Goal: Task Accomplishment & Management: Complete application form

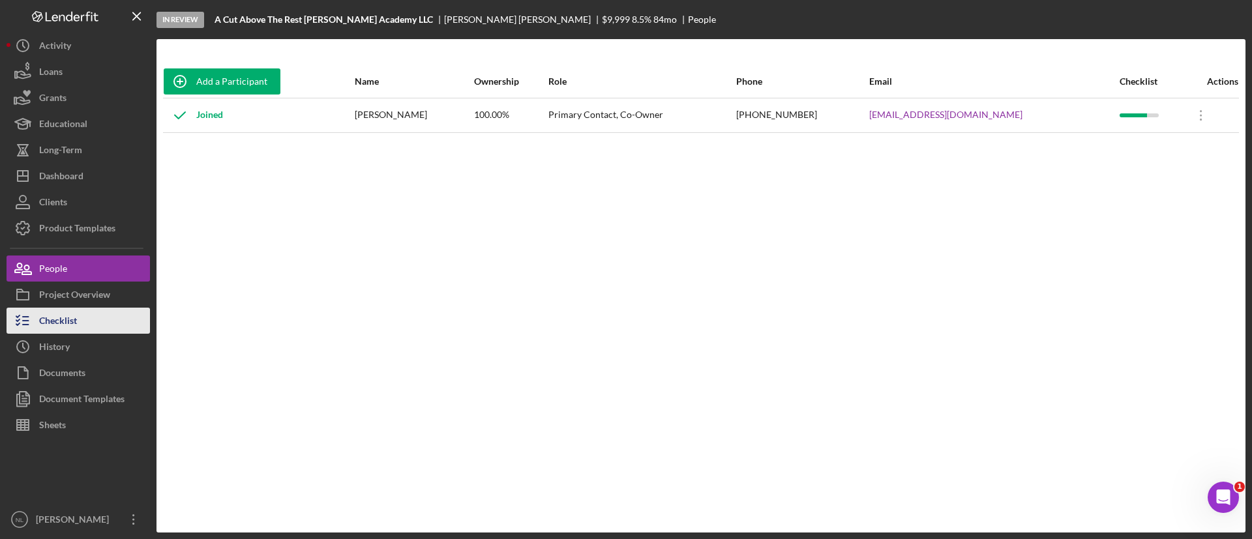
click at [87, 327] on button "Checklist" at bounding box center [78, 321] width 143 height 26
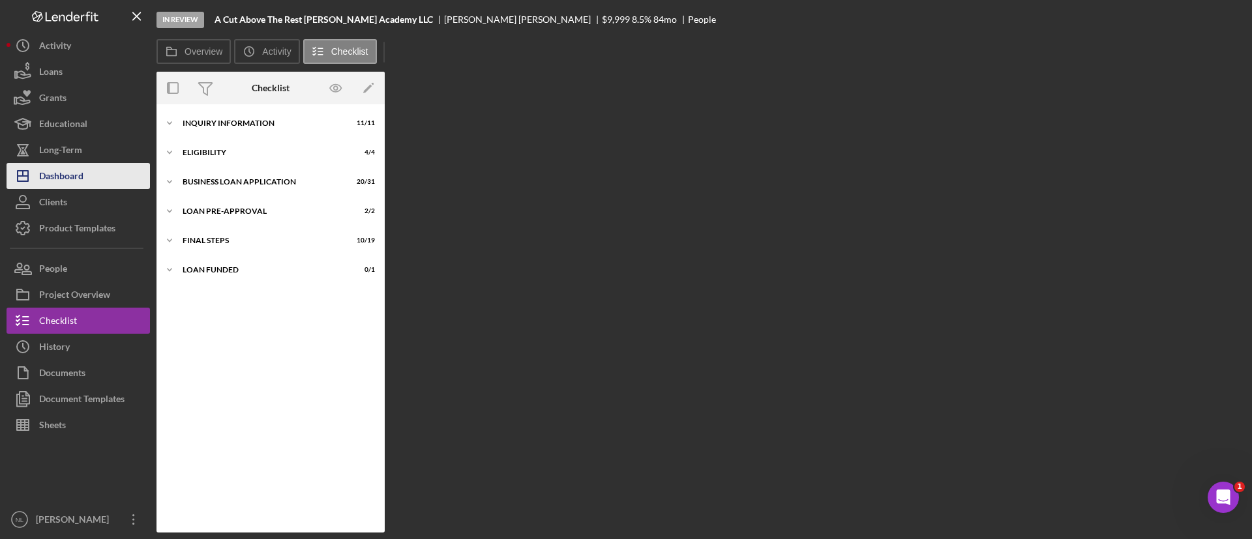
click at [123, 169] on button "Icon/Dashboard Dashboard" at bounding box center [78, 176] width 143 height 26
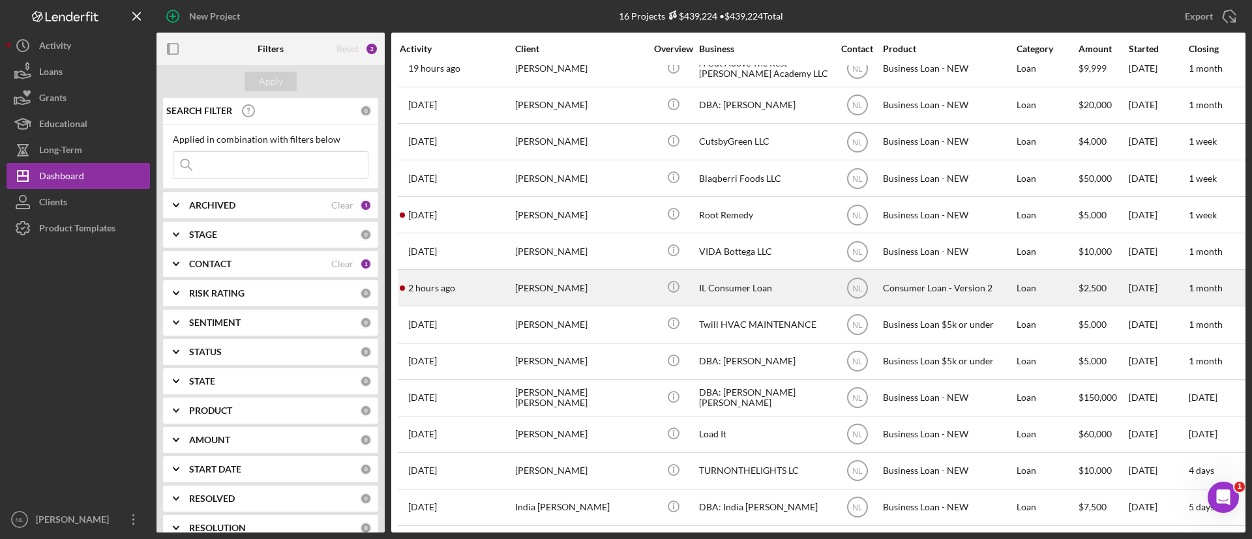
scroll to position [140, 0]
click at [590, 271] on div "[PERSON_NAME]" at bounding box center [580, 288] width 130 height 35
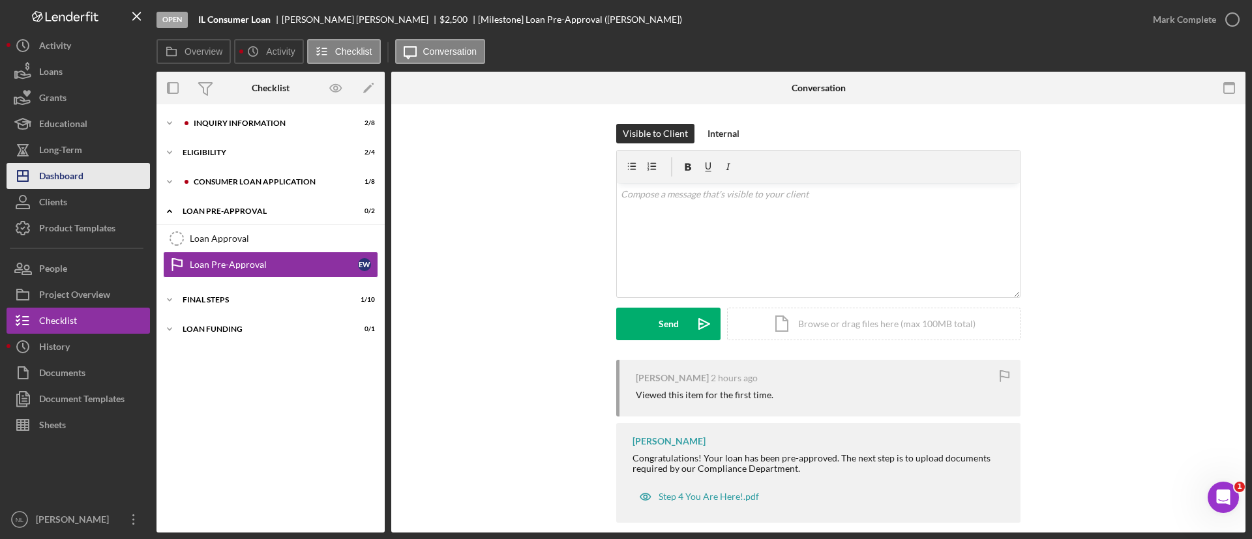
click at [102, 180] on button "Icon/Dashboard Dashboard" at bounding box center [78, 176] width 143 height 26
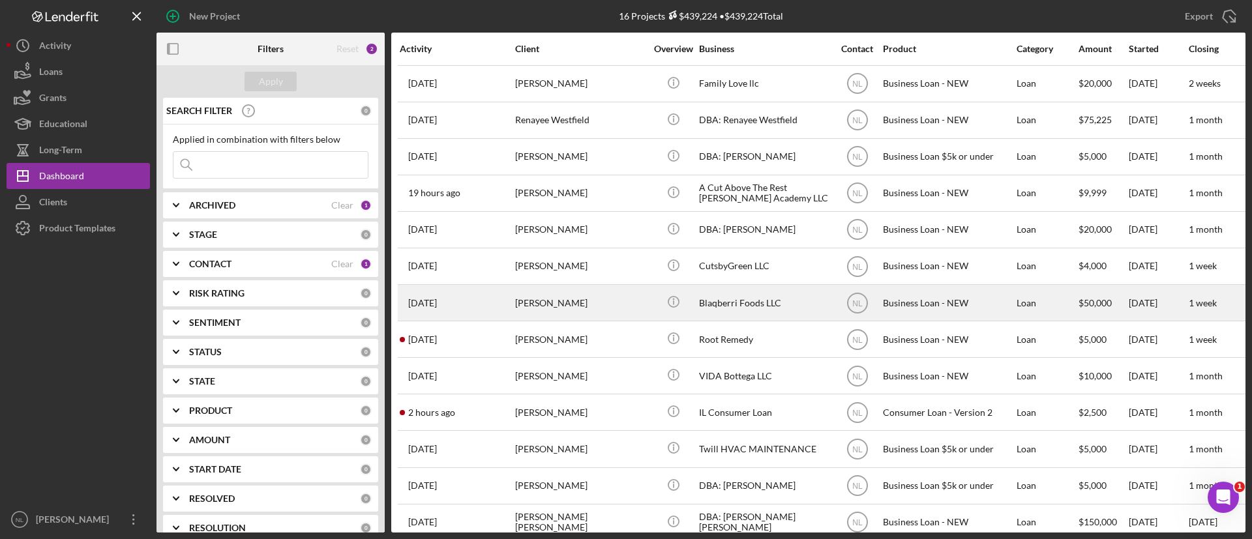
scroll to position [140, 0]
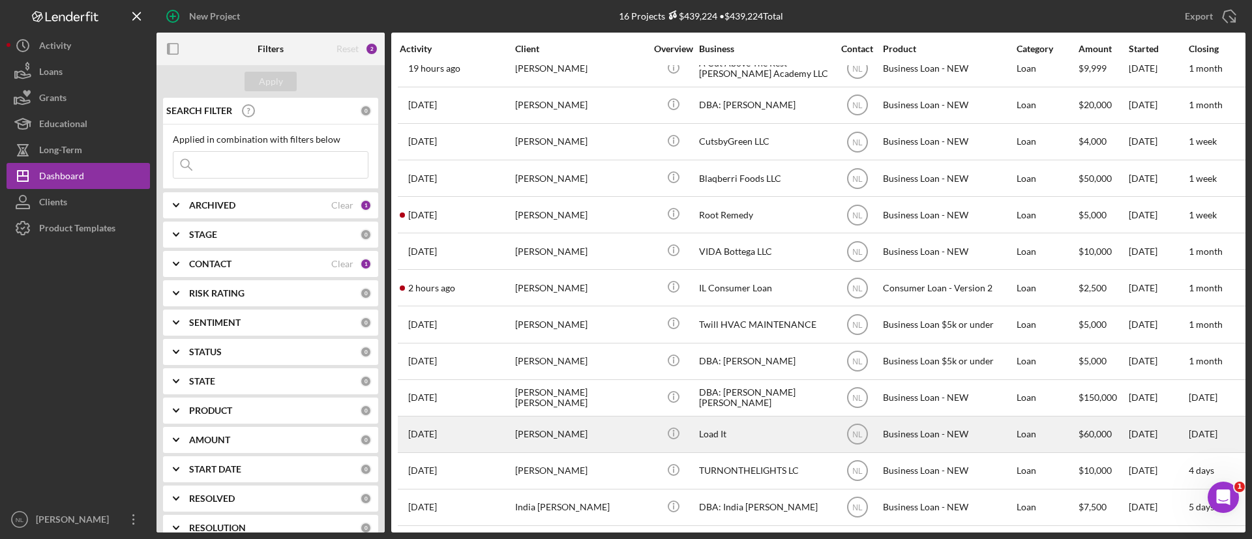
click at [563, 419] on div "[PERSON_NAME]" at bounding box center [580, 434] width 130 height 35
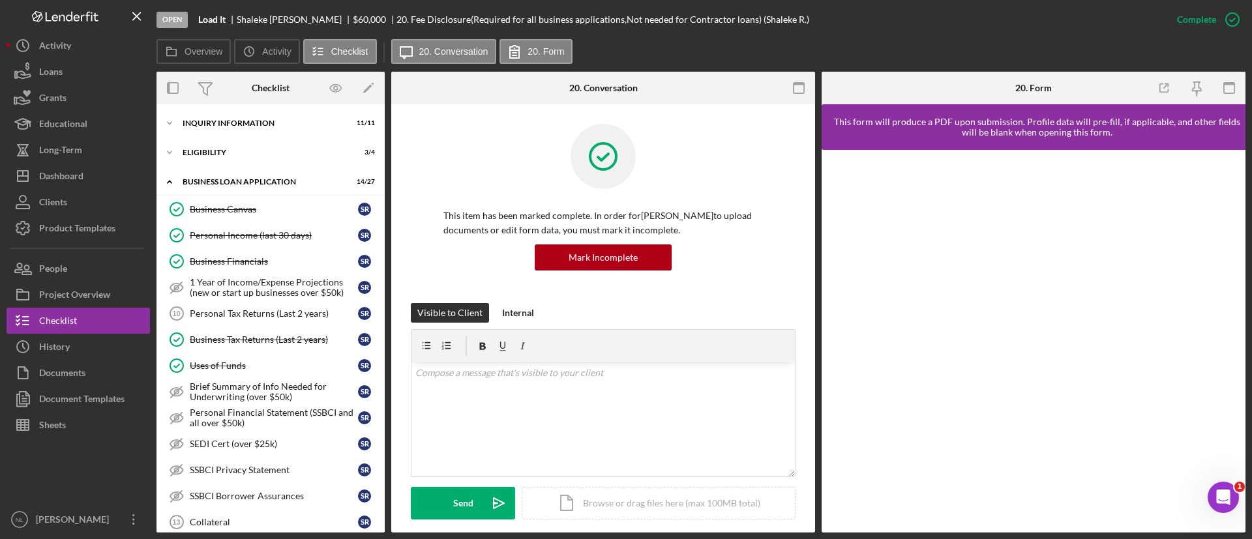
scroll to position [386, 0]
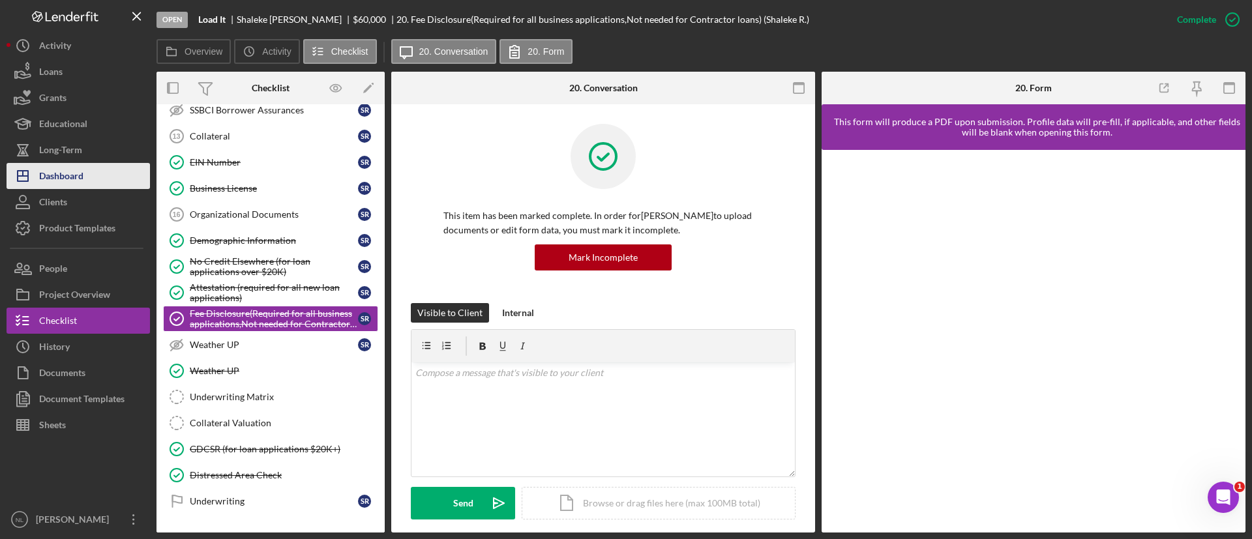
click at [98, 167] on button "Icon/Dashboard Dashboard" at bounding box center [78, 176] width 143 height 26
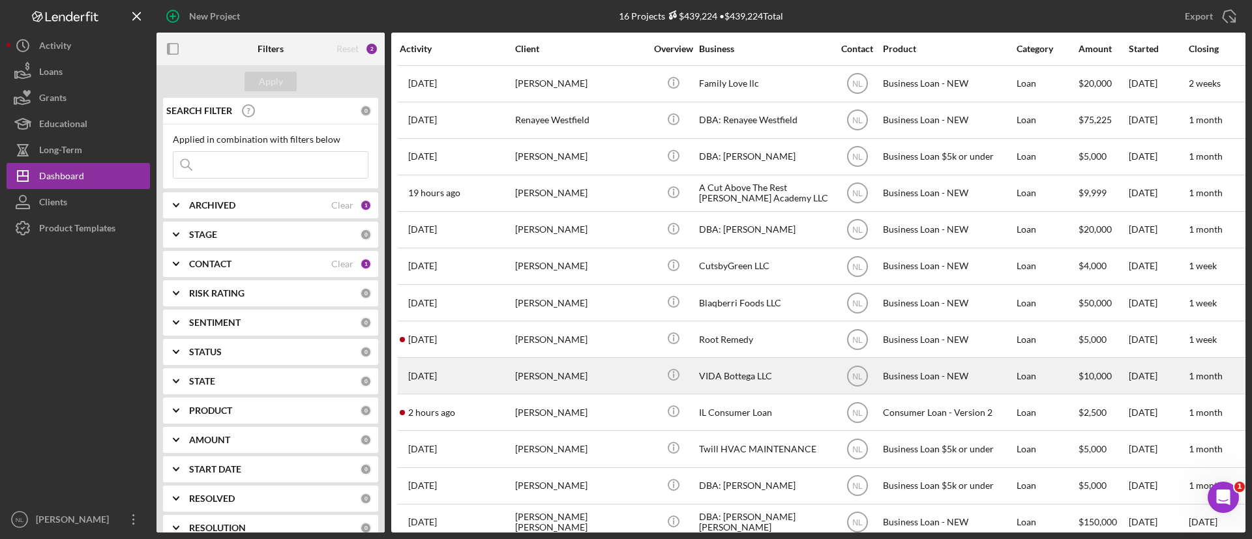
scroll to position [140, 0]
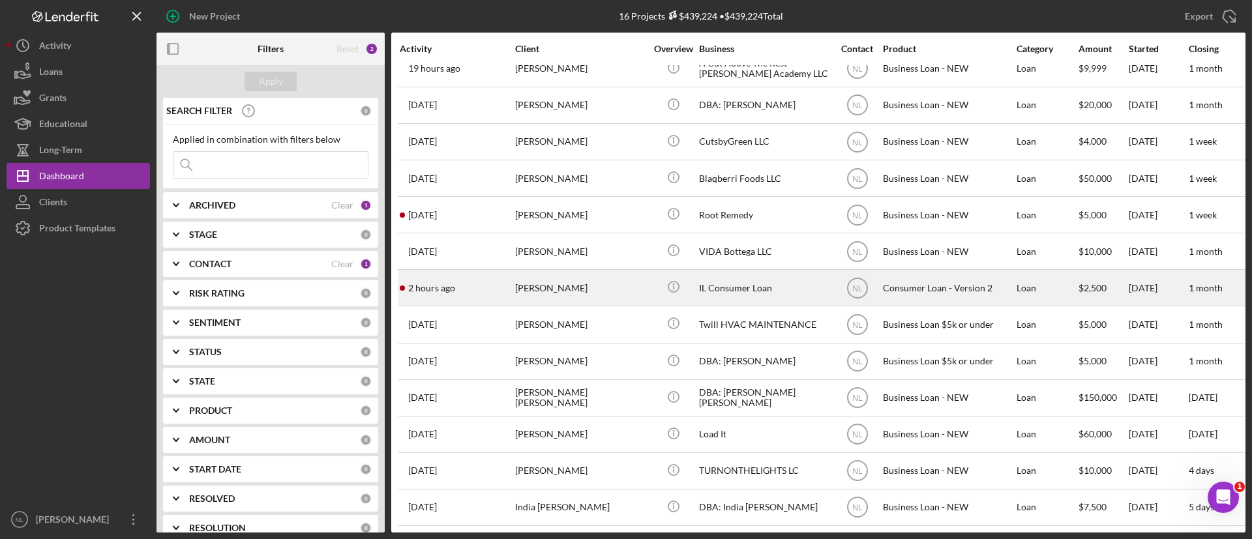
click at [560, 271] on div "[PERSON_NAME]" at bounding box center [580, 288] width 130 height 35
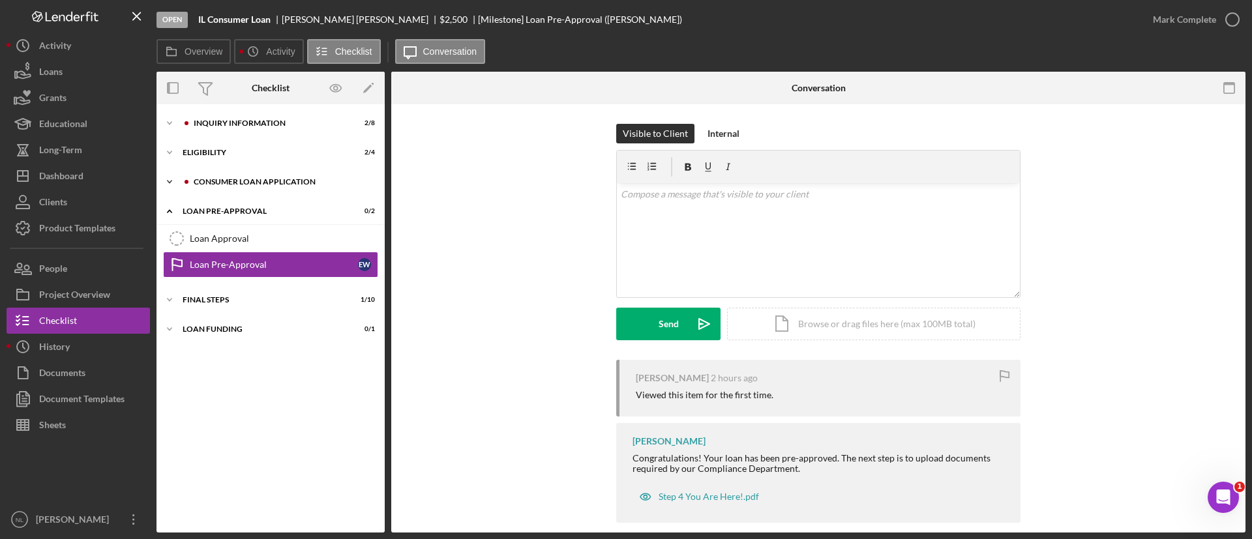
click at [301, 181] on div "Consumer Loan Application" at bounding box center [281, 182] width 175 height 8
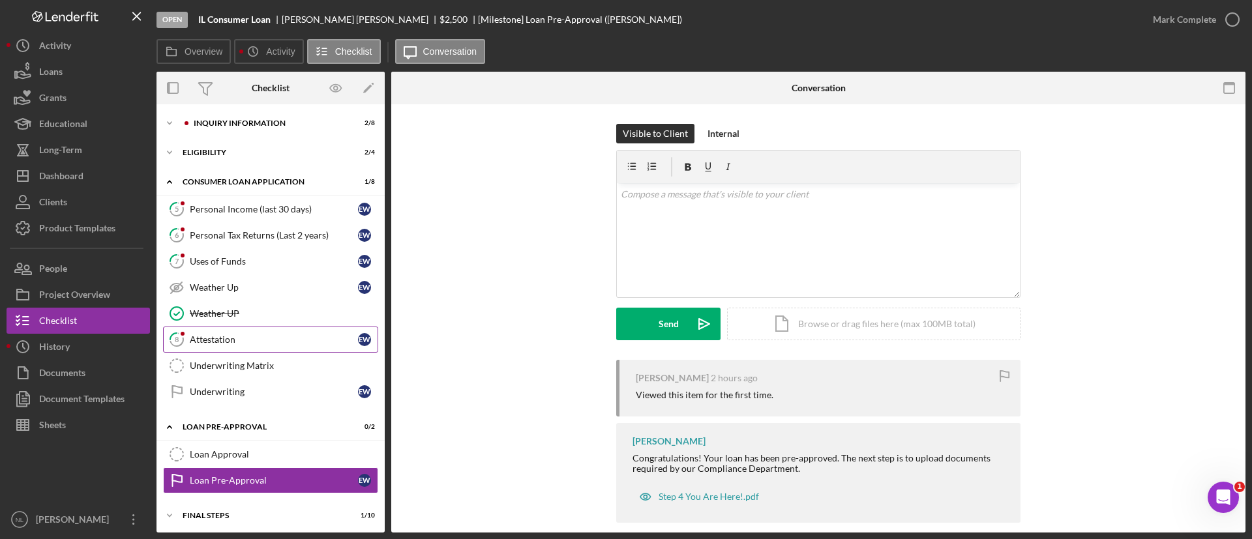
scroll to position [33, 0]
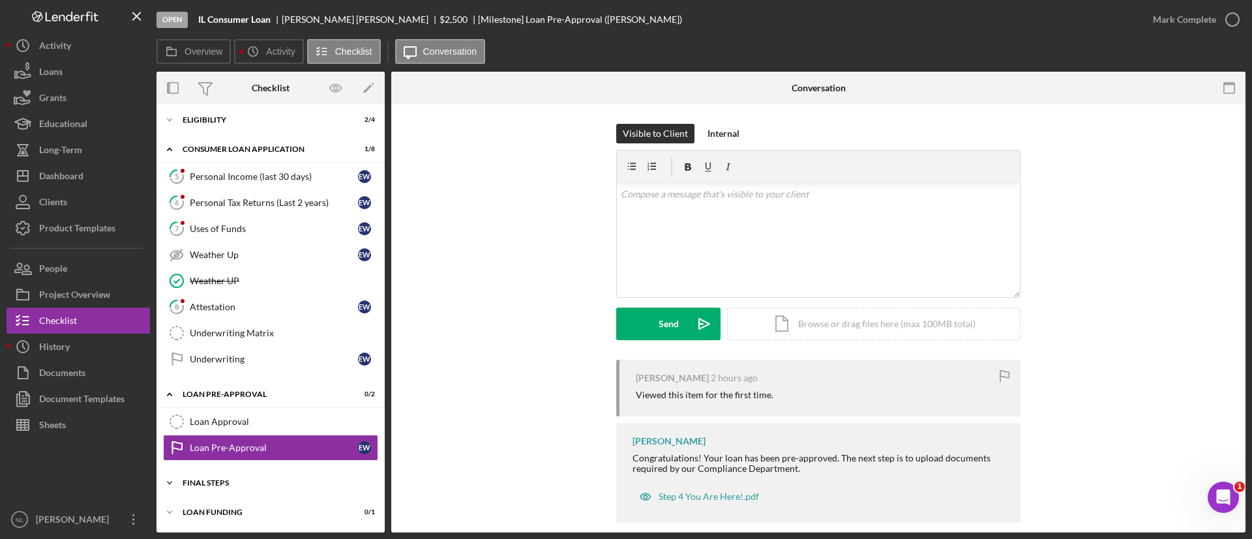
click at [262, 485] on div "FINAL STEPS" at bounding box center [276, 483] width 186 height 8
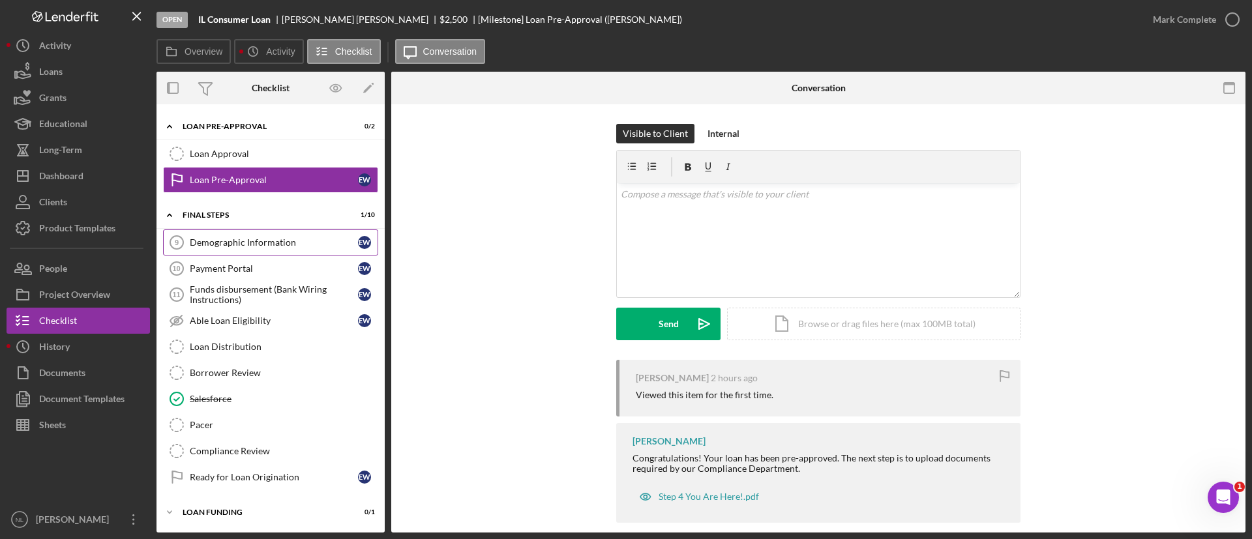
click at [260, 246] on div "Demographic Information" at bounding box center [274, 242] width 168 height 10
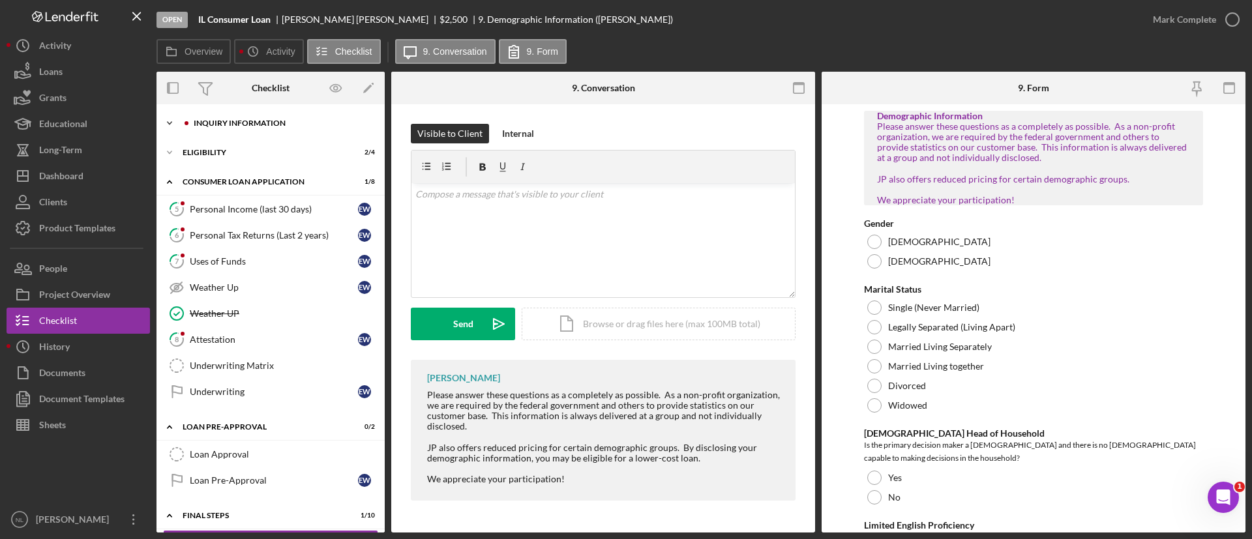
click at [235, 124] on div "Inquiry Information" at bounding box center [281, 123] width 175 height 8
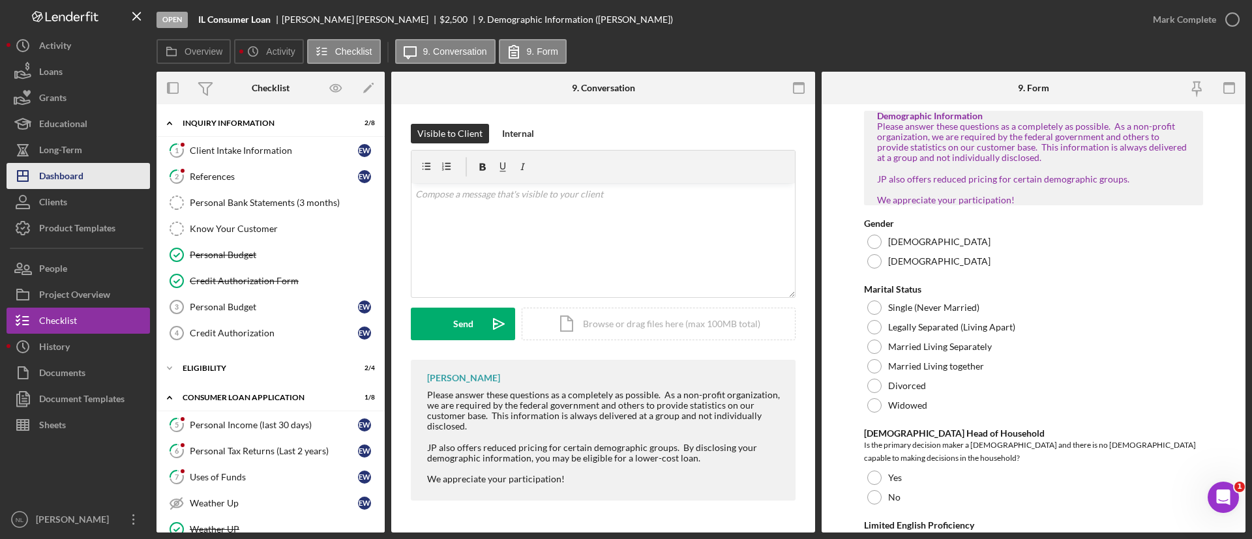
click at [106, 169] on button "Icon/Dashboard Dashboard" at bounding box center [78, 176] width 143 height 26
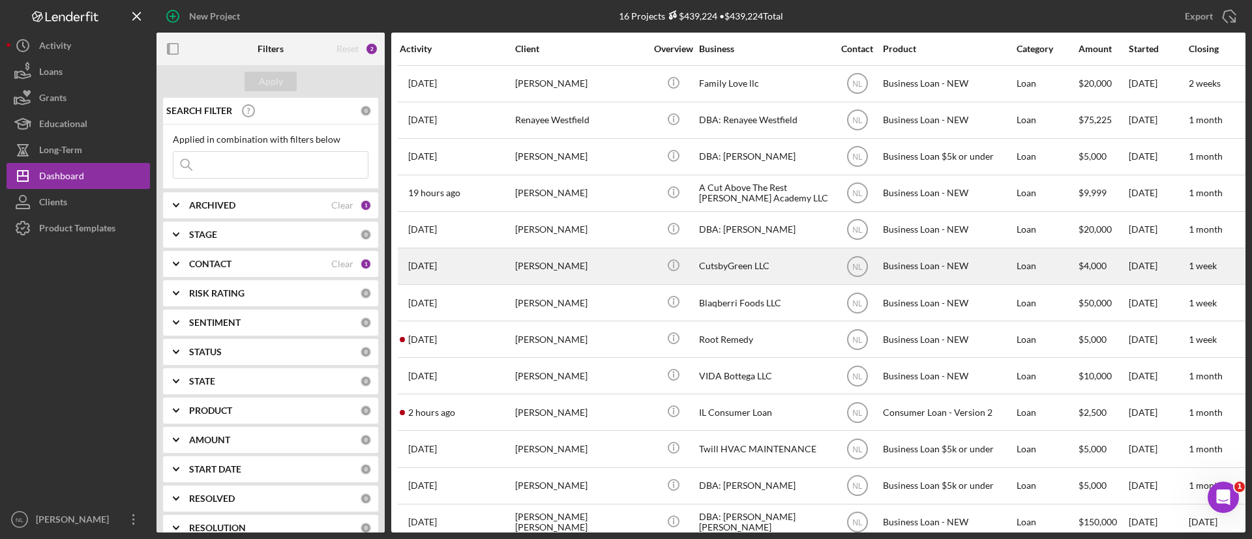
click at [573, 277] on div "[PERSON_NAME]" at bounding box center [580, 266] width 130 height 35
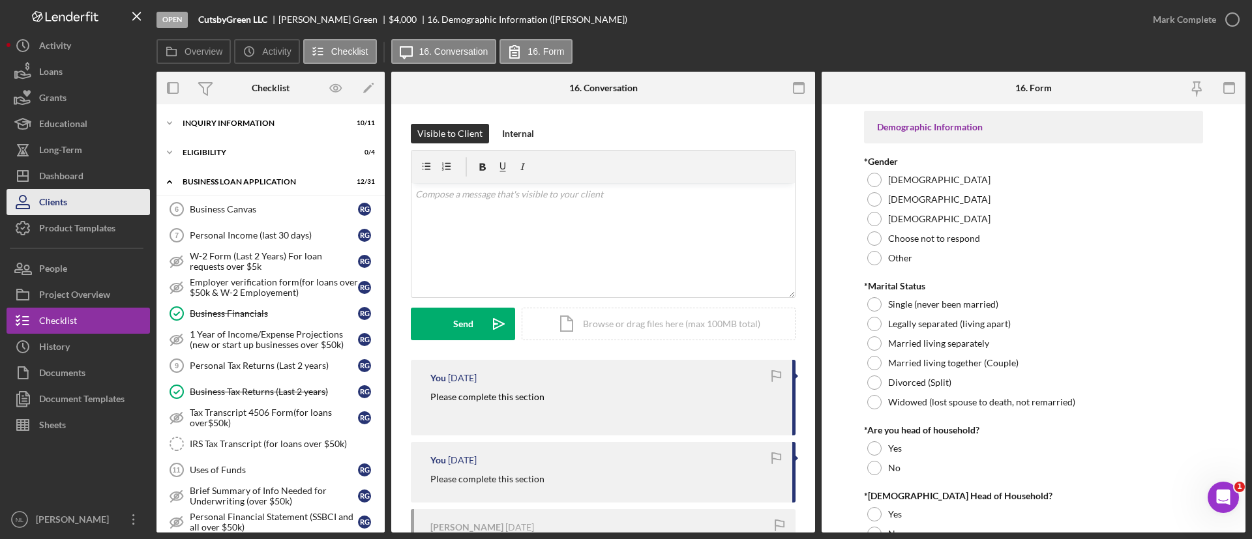
scroll to position [412, 0]
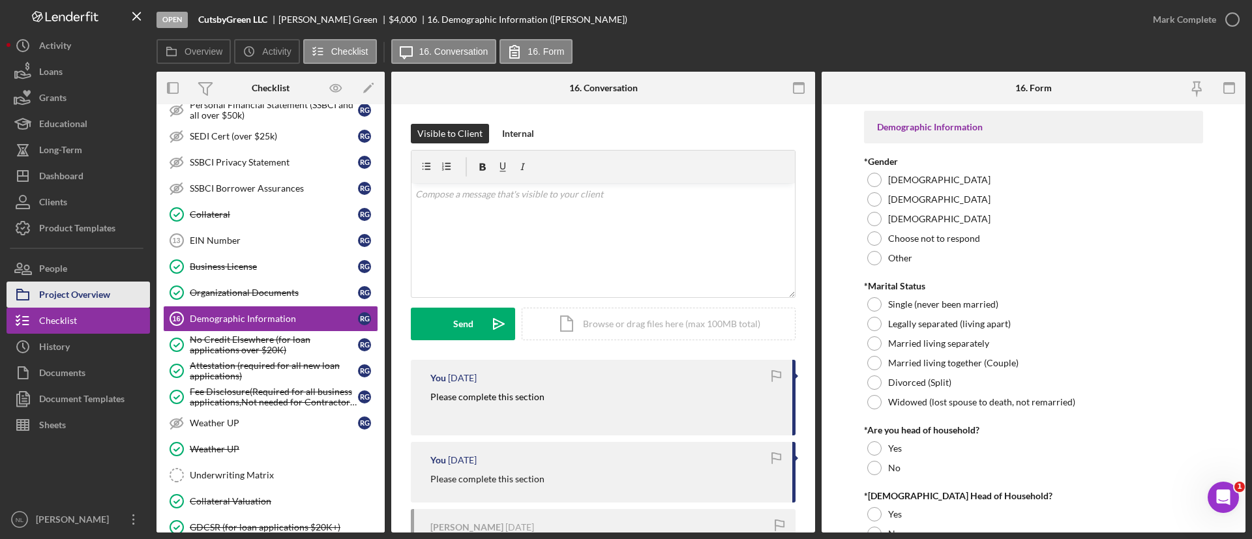
click at [83, 294] on div "Project Overview" at bounding box center [74, 296] width 71 height 29
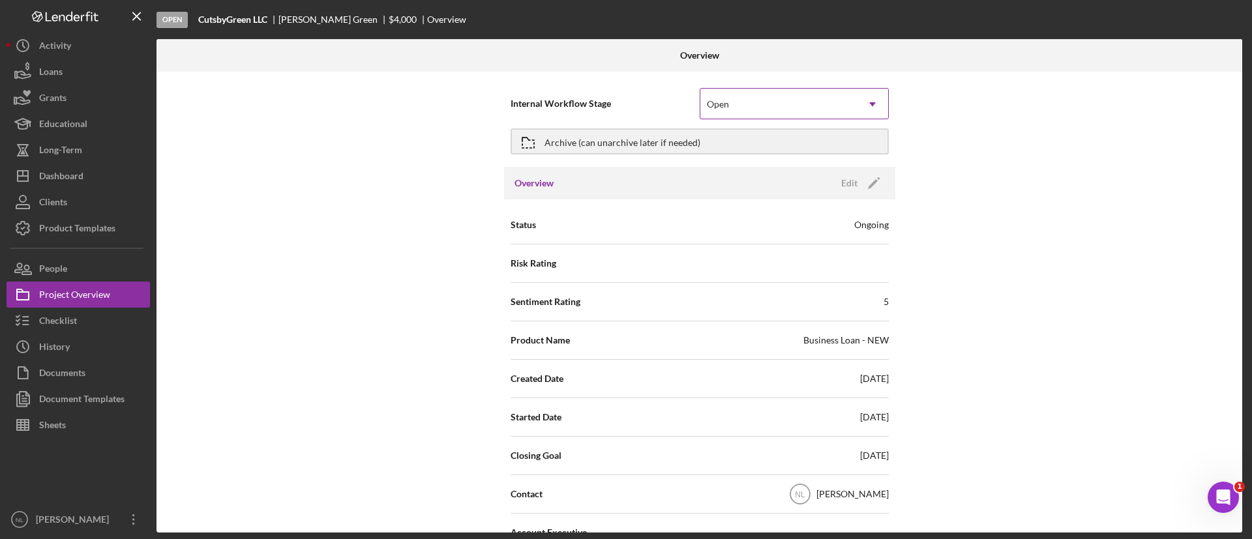
click at [812, 106] on div "Open" at bounding box center [778, 104] width 157 height 30
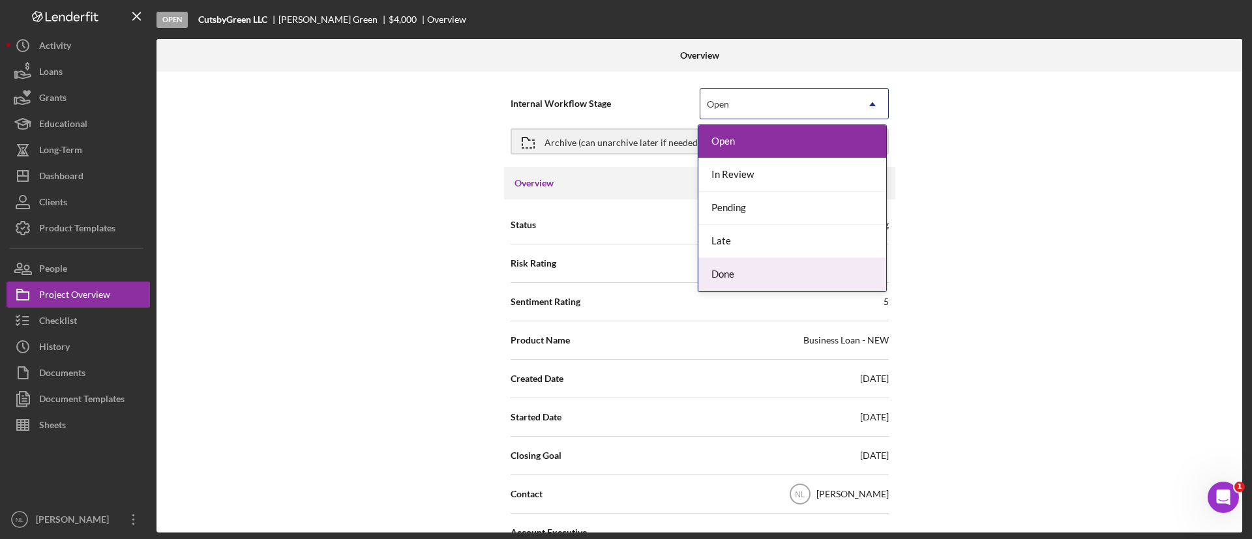
click at [734, 281] on div "Done" at bounding box center [792, 274] width 188 height 33
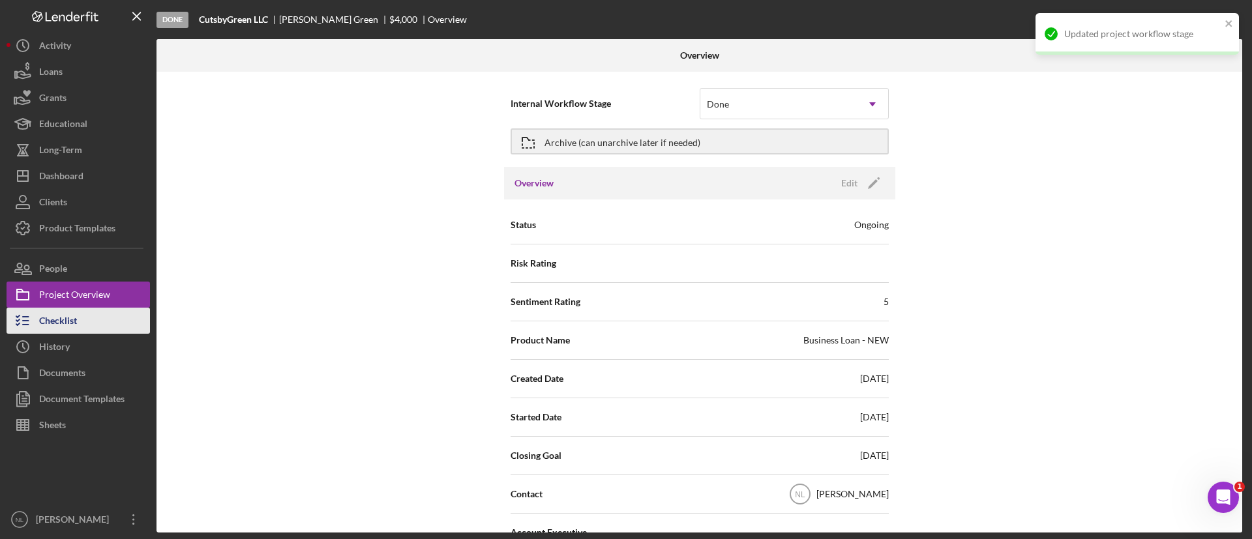
click at [69, 316] on div "Checklist" at bounding box center [58, 322] width 38 height 29
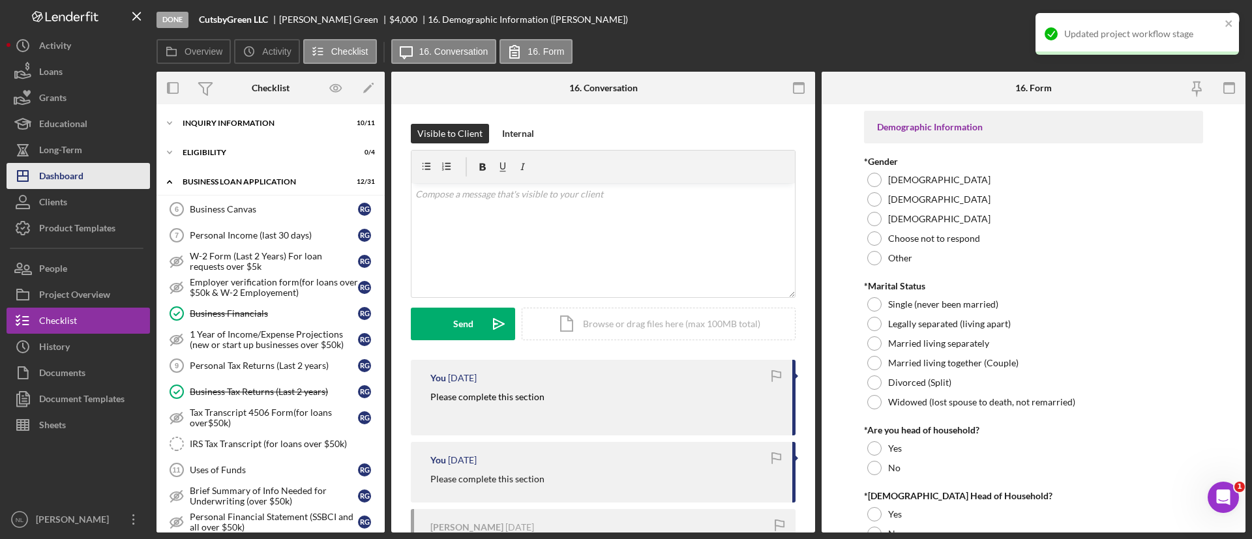
scroll to position [412, 0]
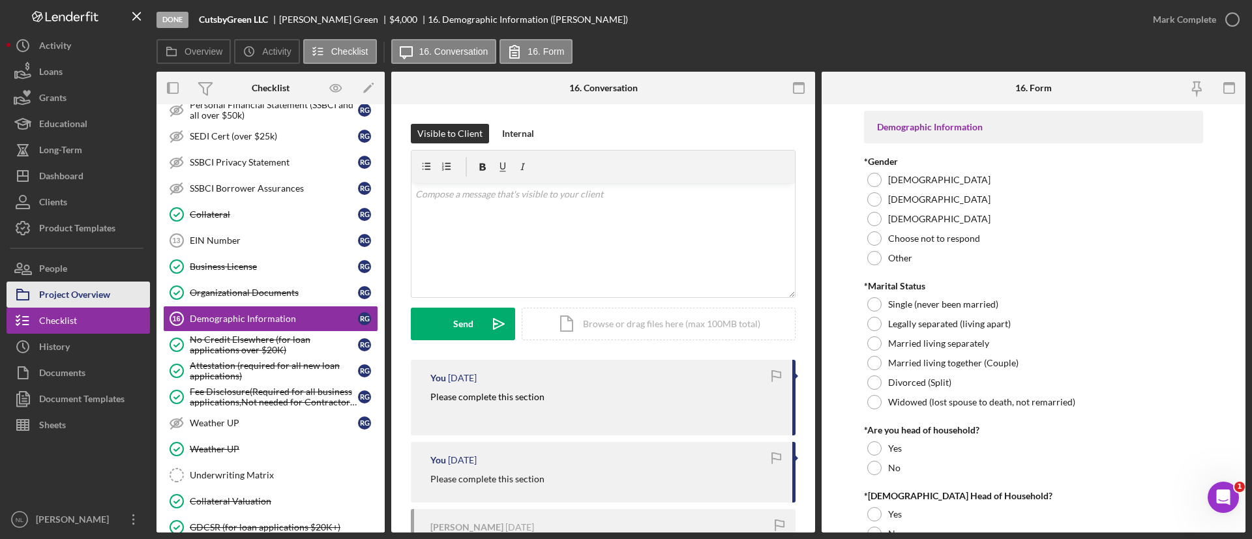
click at [75, 285] on div "Project Overview" at bounding box center [74, 296] width 71 height 29
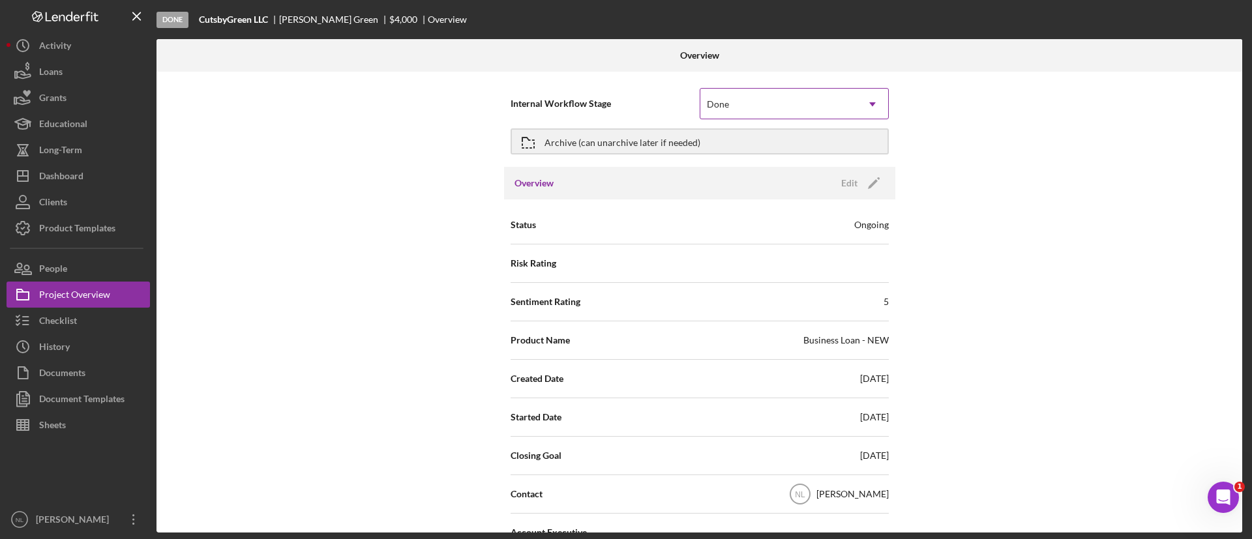
click at [738, 114] on div "Done" at bounding box center [778, 104] width 157 height 30
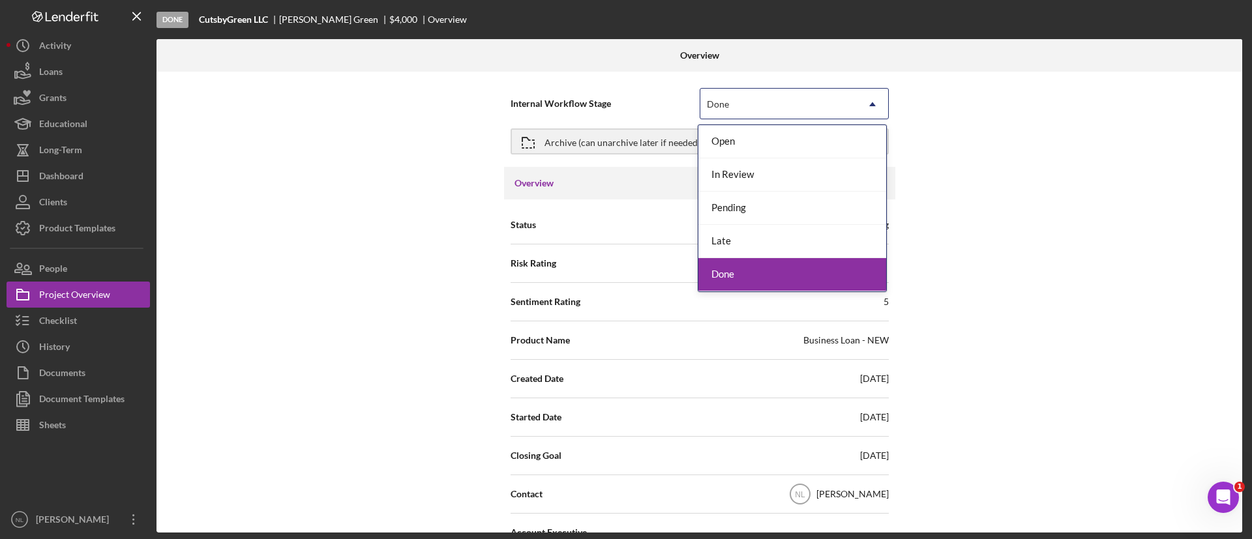
click at [741, 282] on div "Done" at bounding box center [792, 274] width 188 height 33
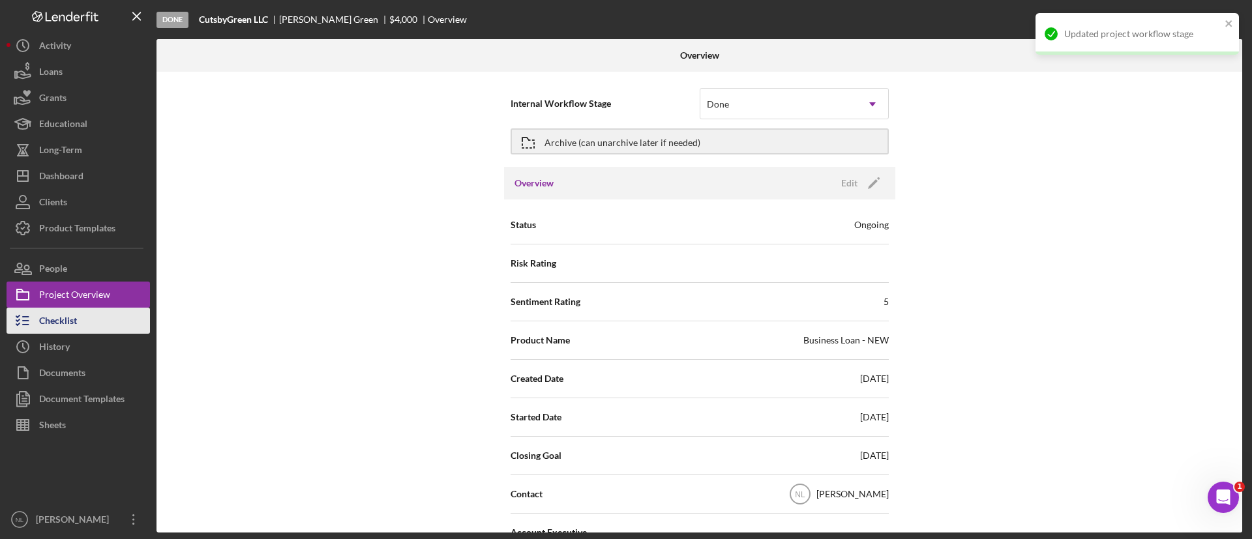
click at [109, 320] on button "Checklist" at bounding box center [78, 321] width 143 height 26
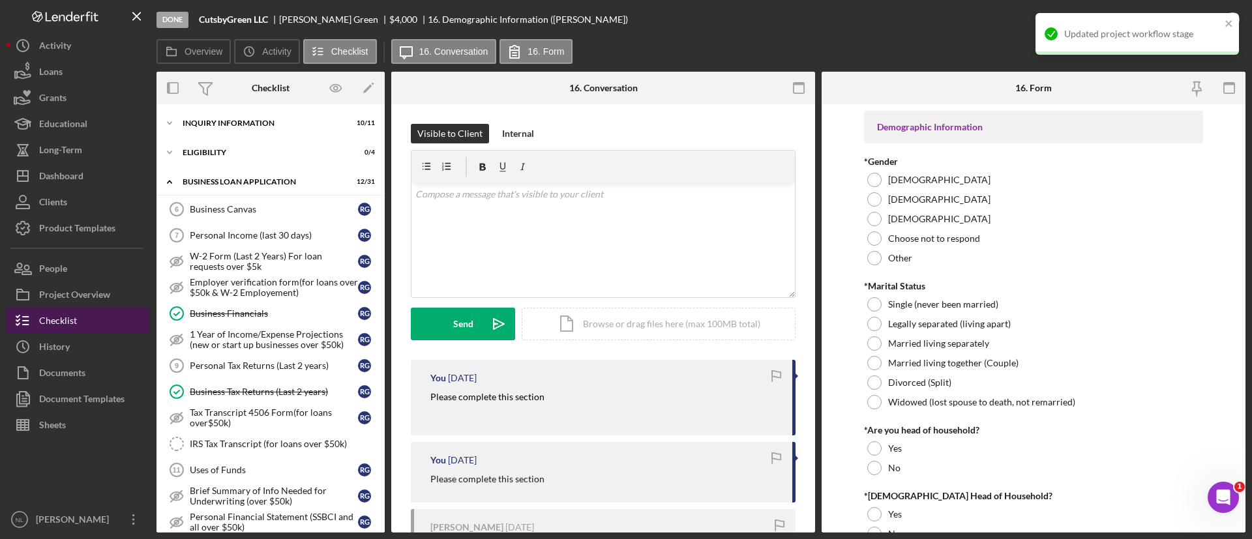
scroll to position [412, 0]
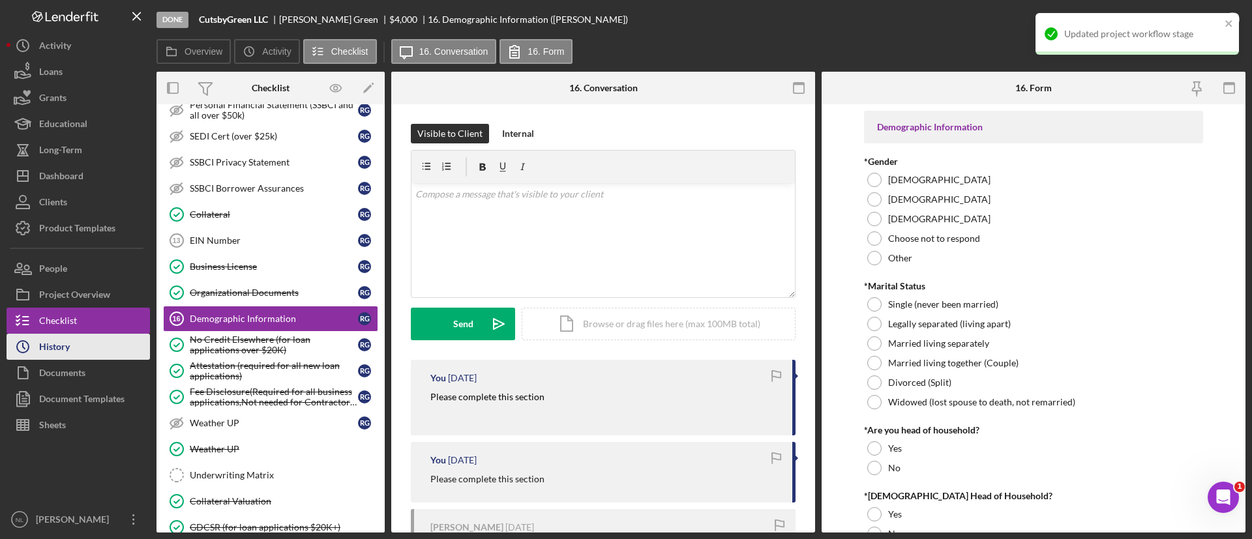
click at [85, 335] on button "Icon/History History" at bounding box center [78, 347] width 143 height 26
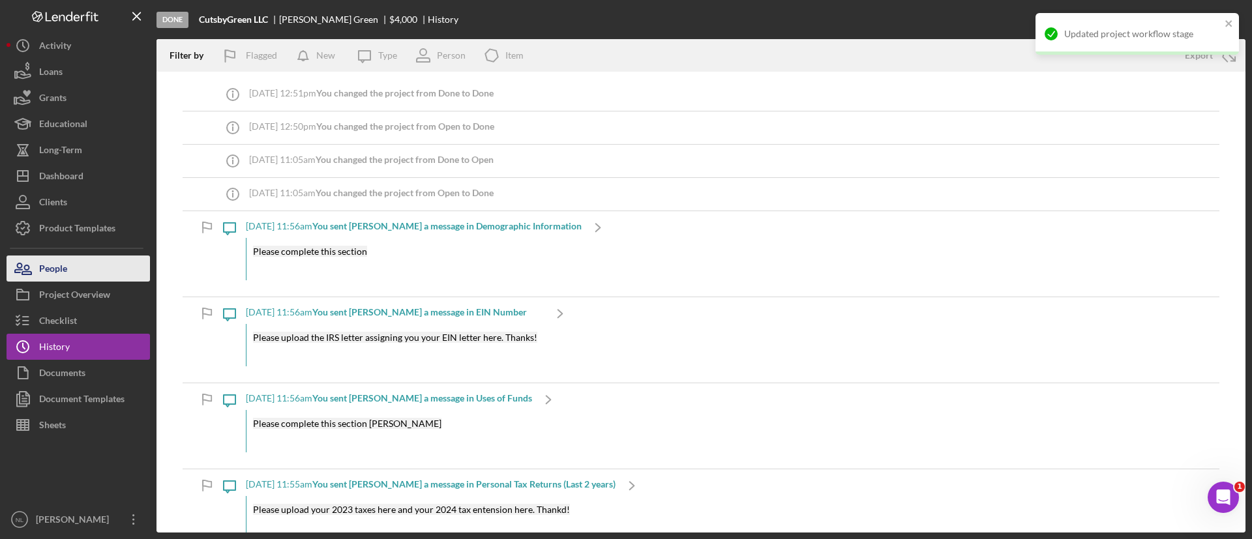
click at [70, 277] on button "People" at bounding box center [78, 269] width 143 height 26
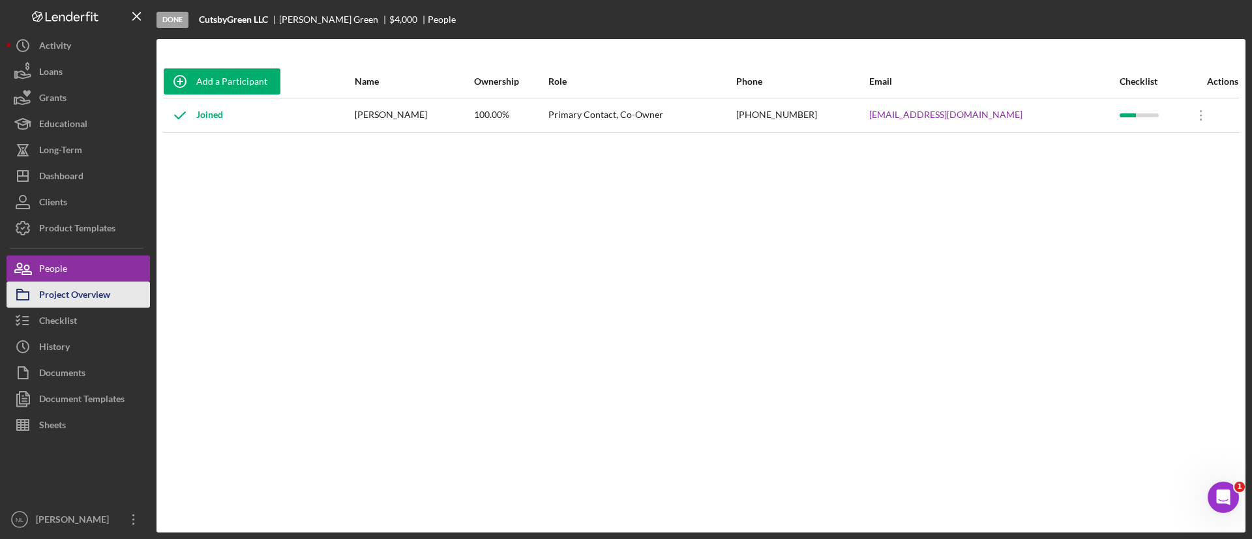
click at [73, 301] on div "Project Overview" at bounding box center [74, 296] width 71 height 29
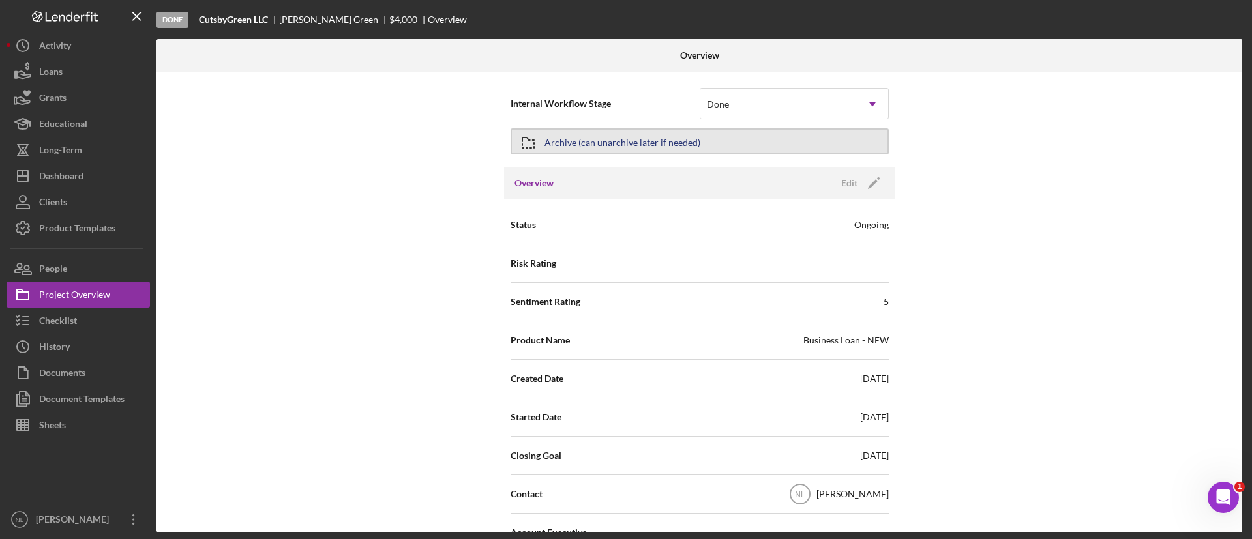
click at [661, 138] on div "Archive (can unarchive later if needed)" at bounding box center [623, 141] width 156 height 23
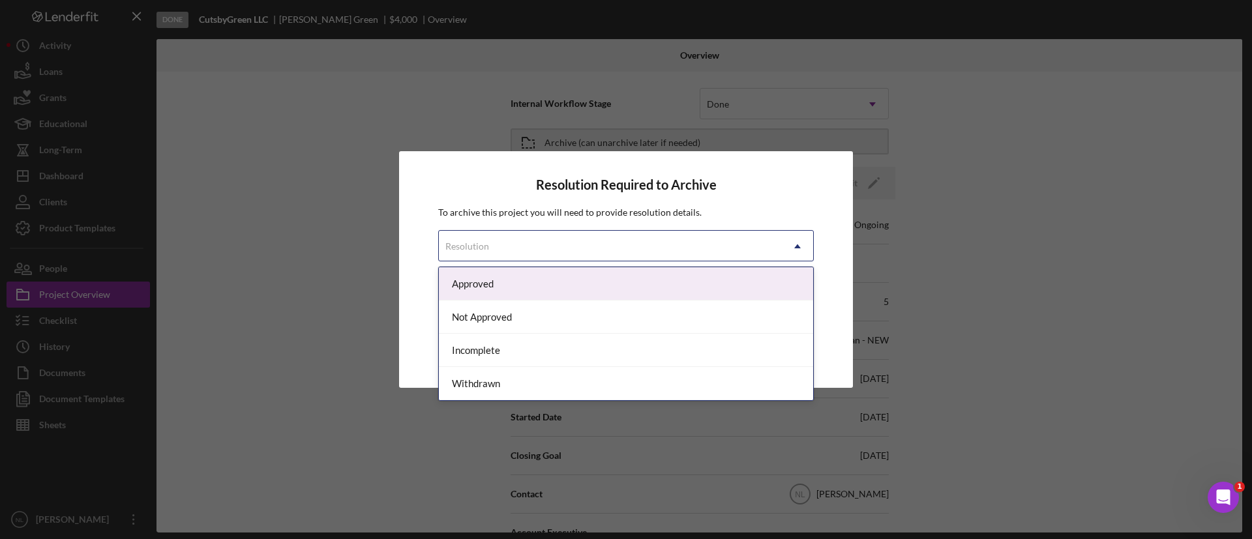
click at [593, 254] on div "Resolution" at bounding box center [610, 247] width 343 height 30
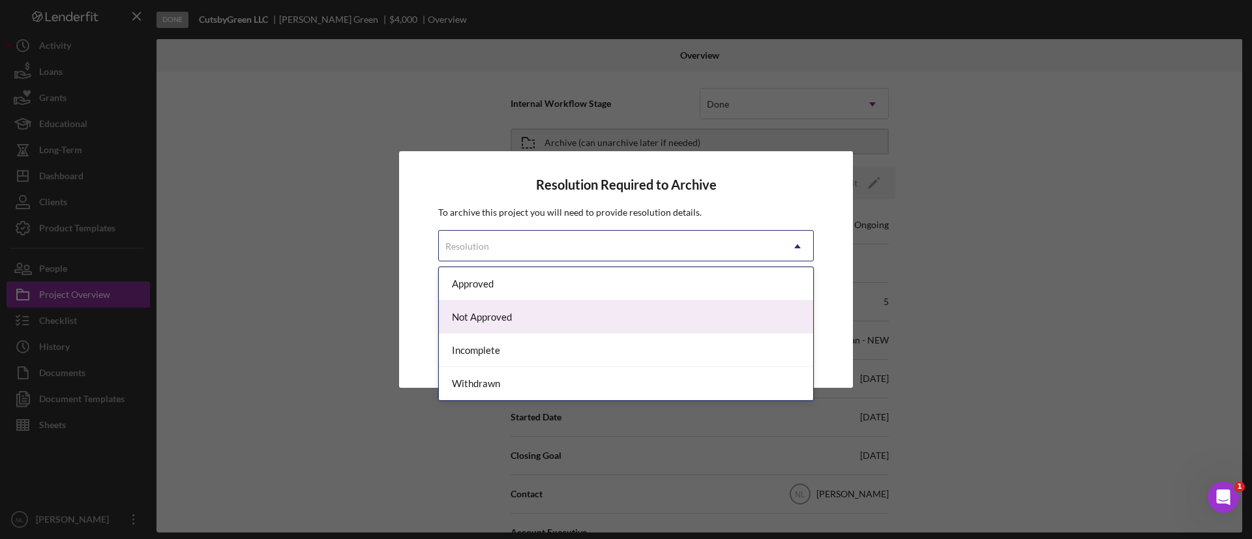
click at [504, 319] on div "Not Approved" at bounding box center [626, 317] width 374 height 33
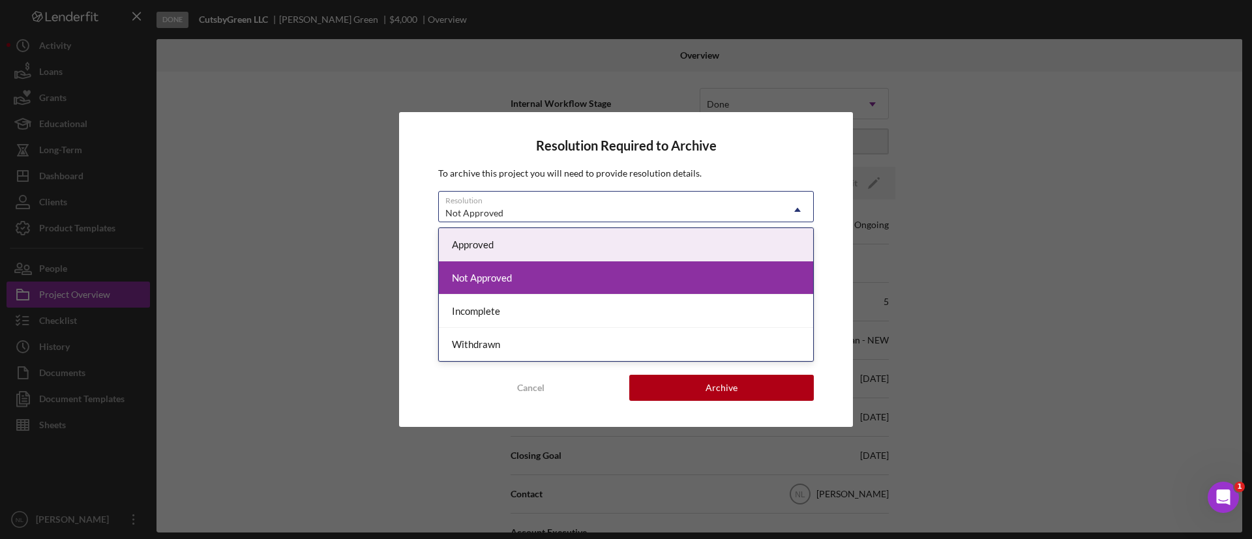
click at [548, 197] on div "Not Approved Icon/Dropdown Arrow" at bounding box center [626, 206] width 376 height 31
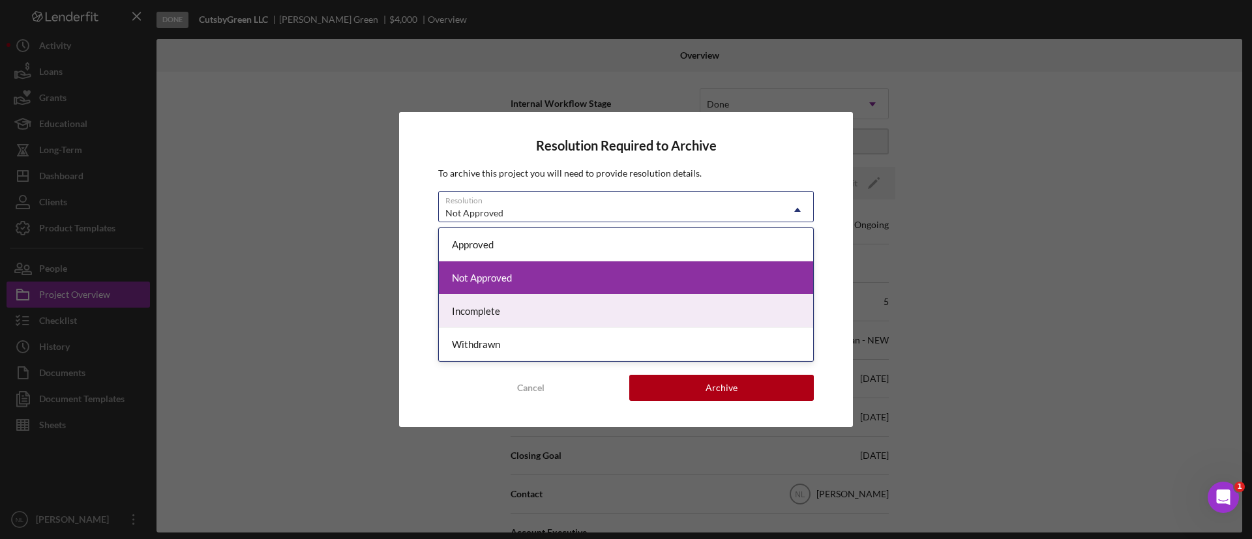
click at [528, 317] on div "Incomplete" at bounding box center [626, 311] width 374 height 33
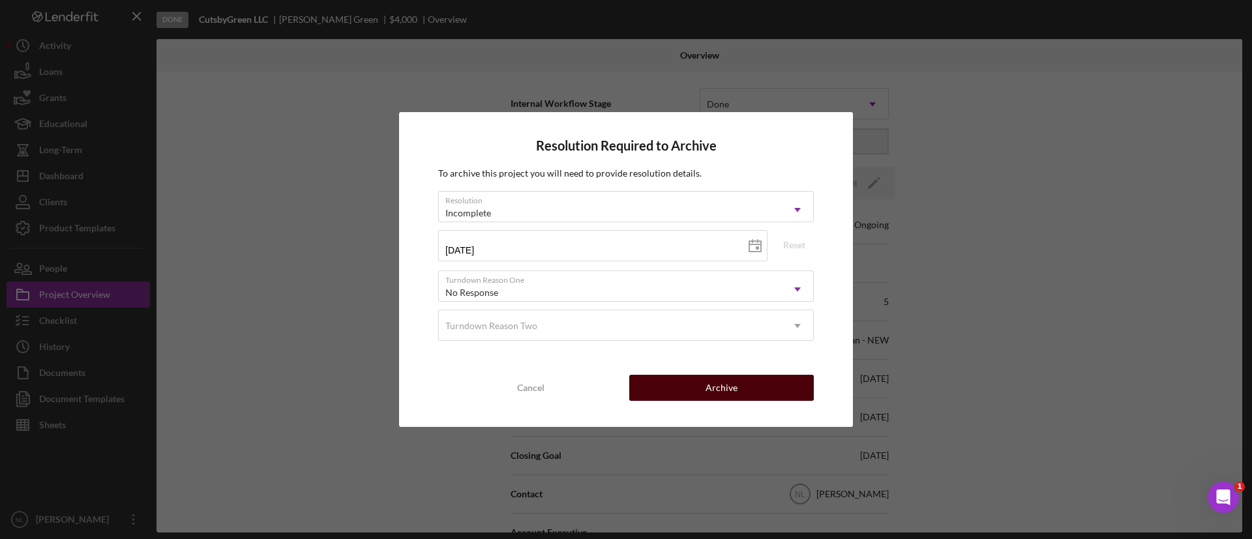
click at [680, 379] on button "Archive" at bounding box center [721, 388] width 185 height 26
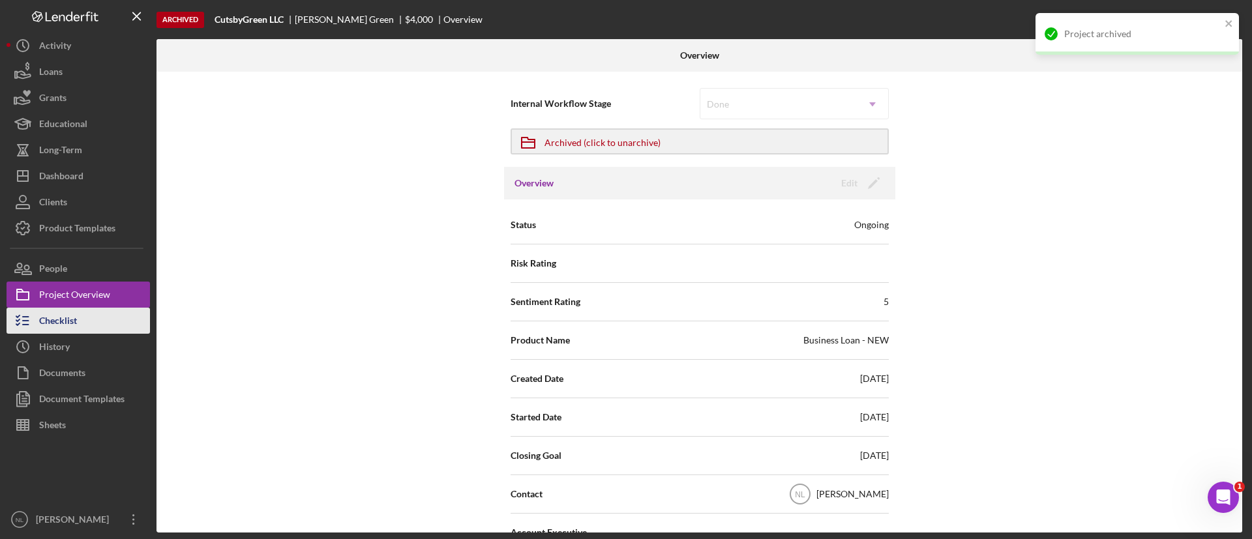
click at [95, 328] on button "Checklist" at bounding box center [78, 321] width 143 height 26
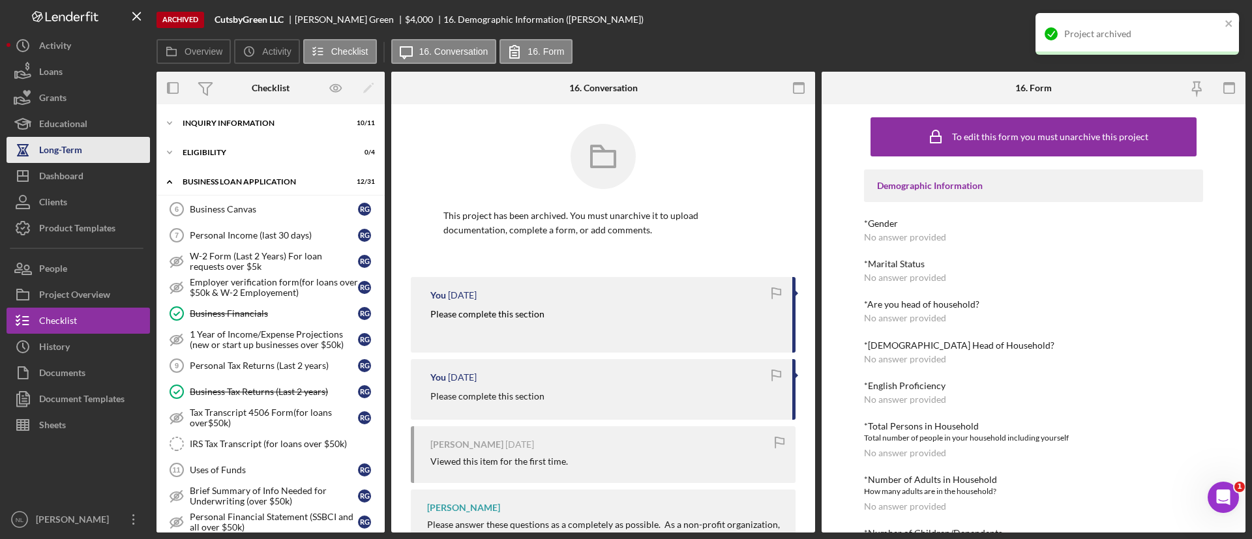
scroll to position [412, 0]
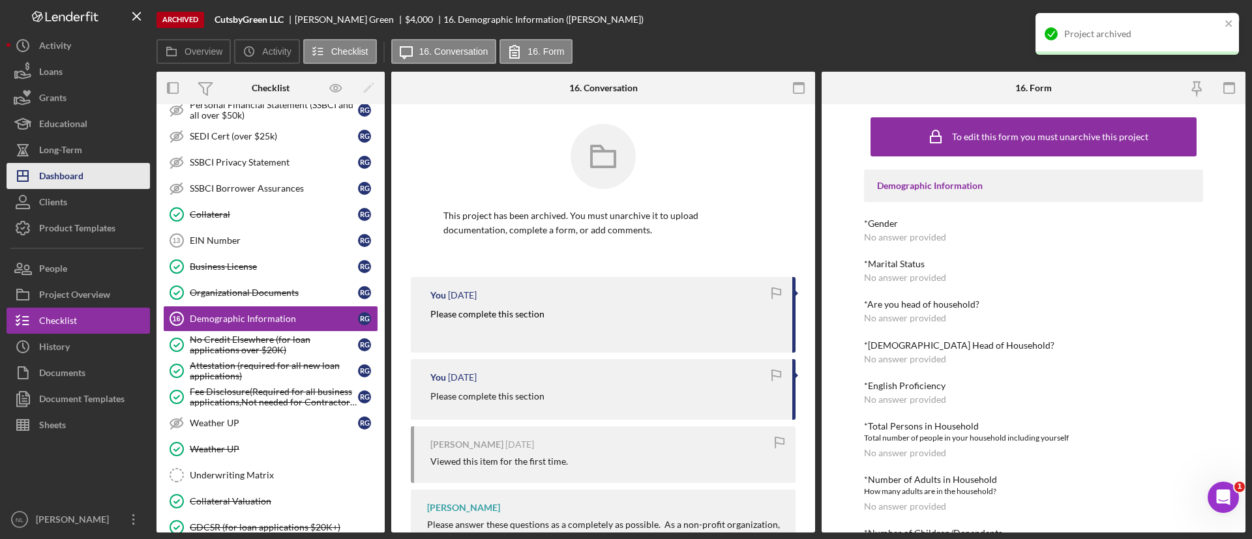
click at [74, 164] on div "Dashboard" at bounding box center [61, 177] width 44 height 29
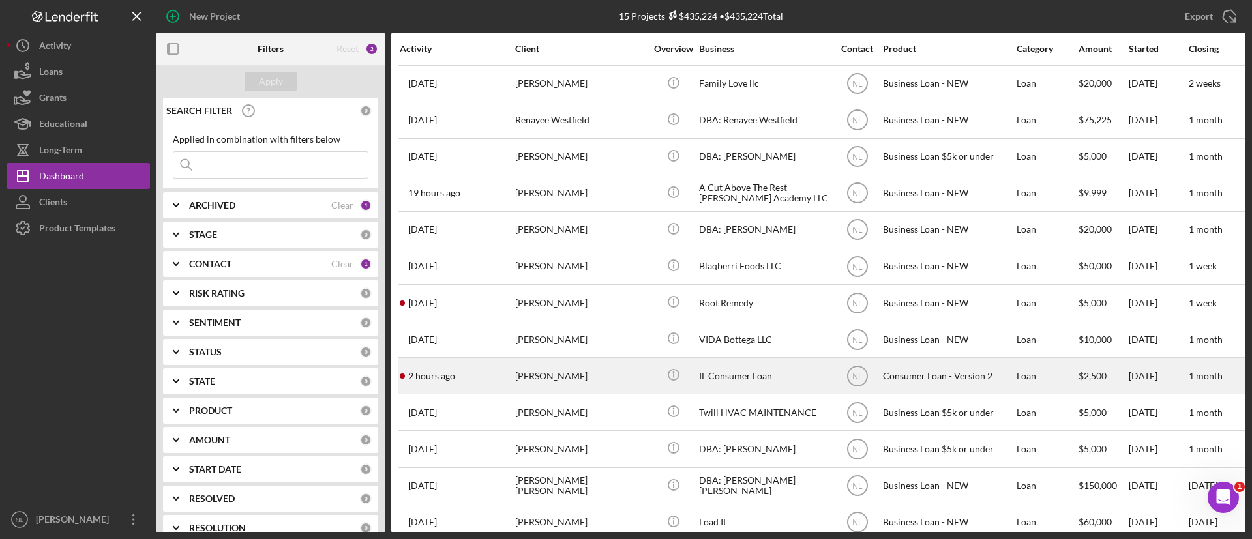
scroll to position [103, 0]
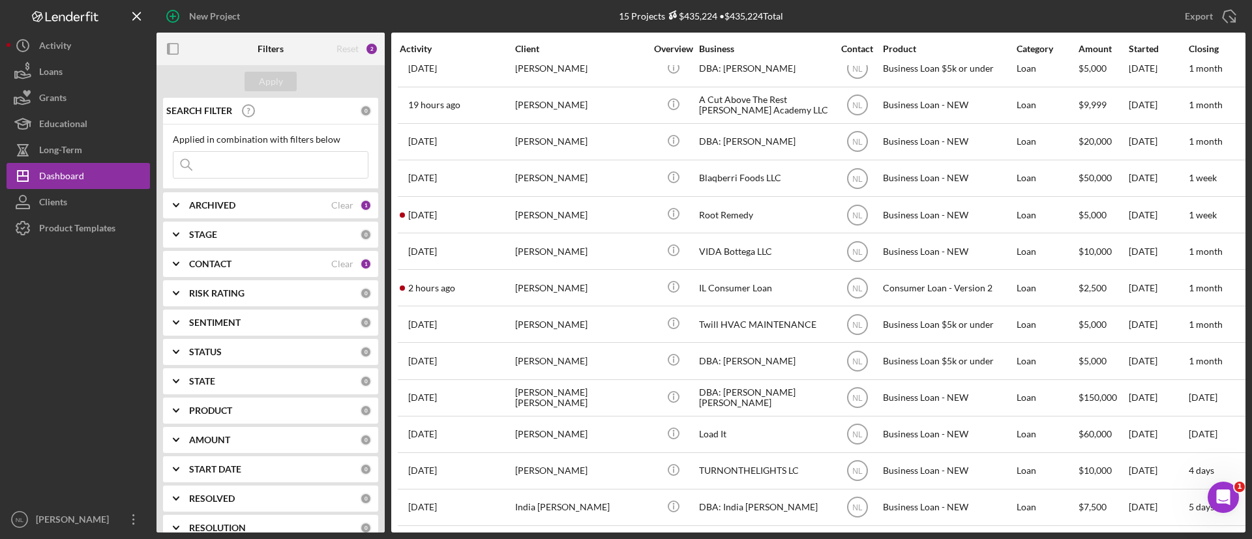
click at [199, 205] on b "ARCHIVED" at bounding box center [212, 205] width 46 height 10
click at [182, 255] on input "Active" at bounding box center [179, 258] width 13 height 13
checkbox input "false"
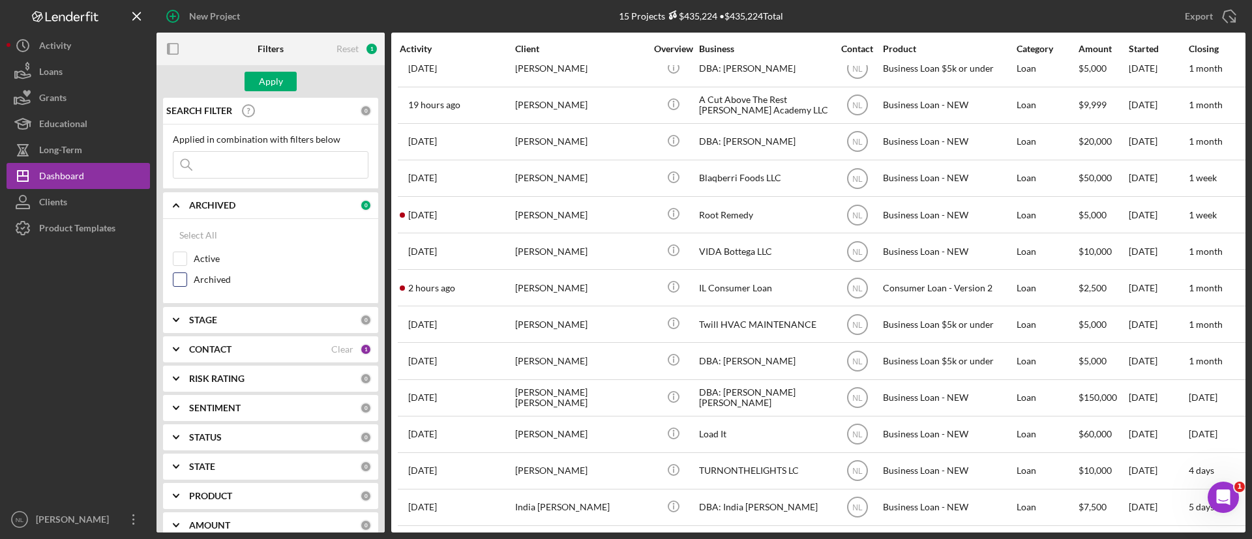
click at [178, 281] on input "Archived" at bounding box center [179, 279] width 13 height 13
checkbox input "true"
click at [217, 166] on input at bounding box center [270, 165] width 194 height 26
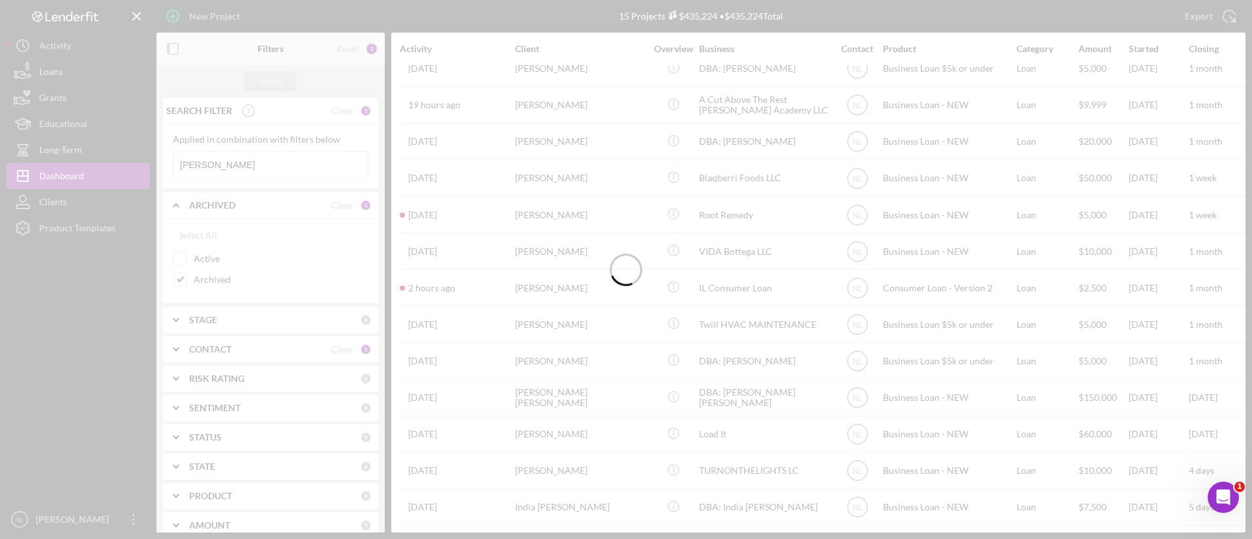
scroll to position [0, 0]
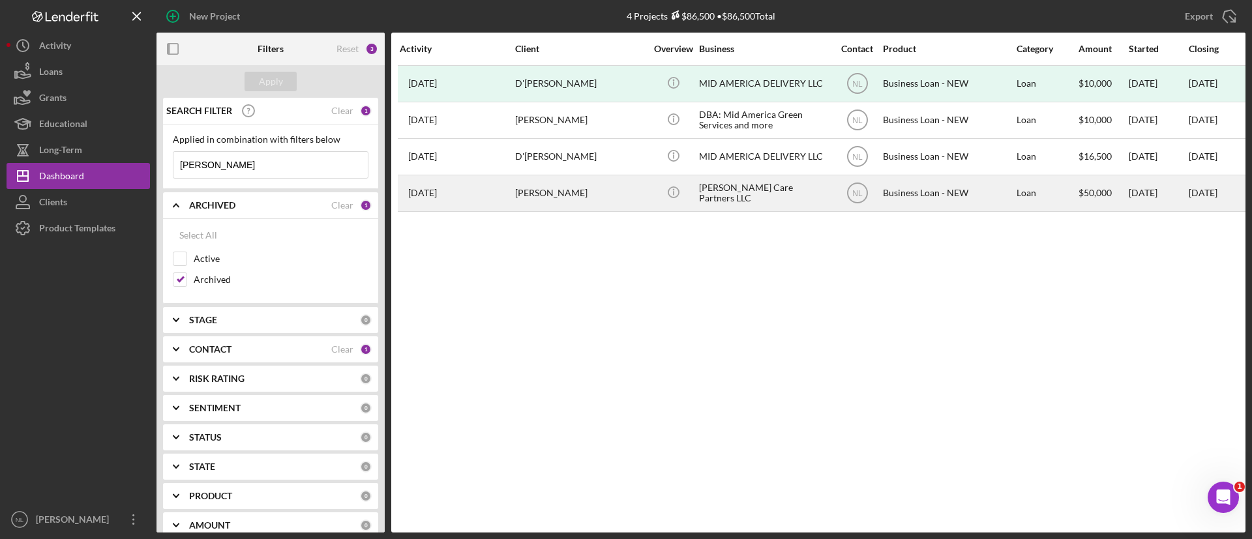
type input "[PERSON_NAME]"
click at [600, 199] on div "[PERSON_NAME]" at bounding box center [580, 193] width 130 height 35
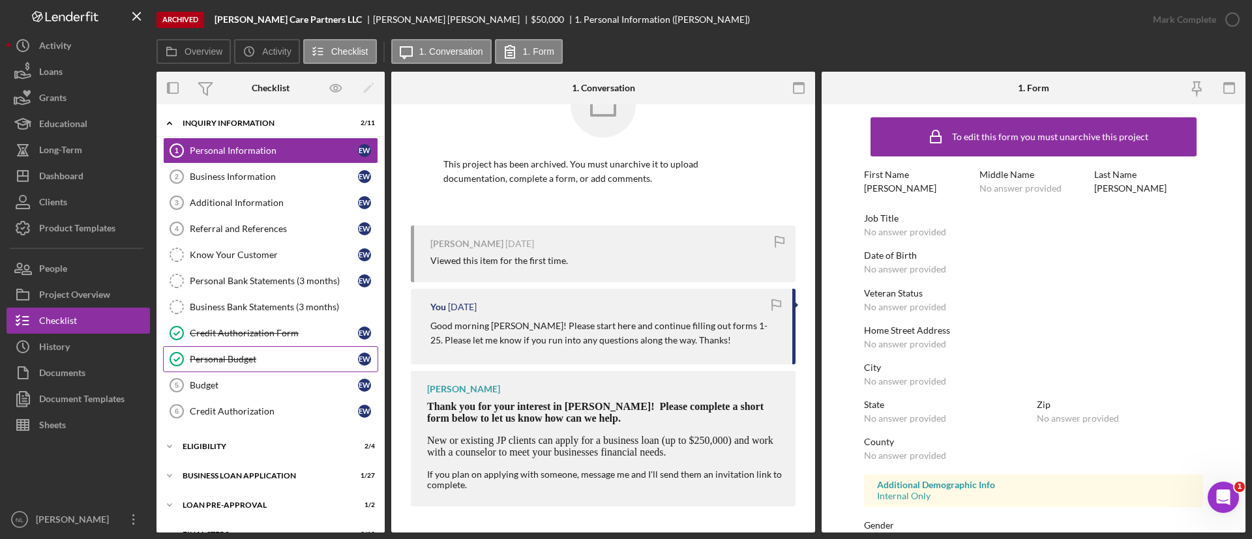
scroll to position [52, 0]
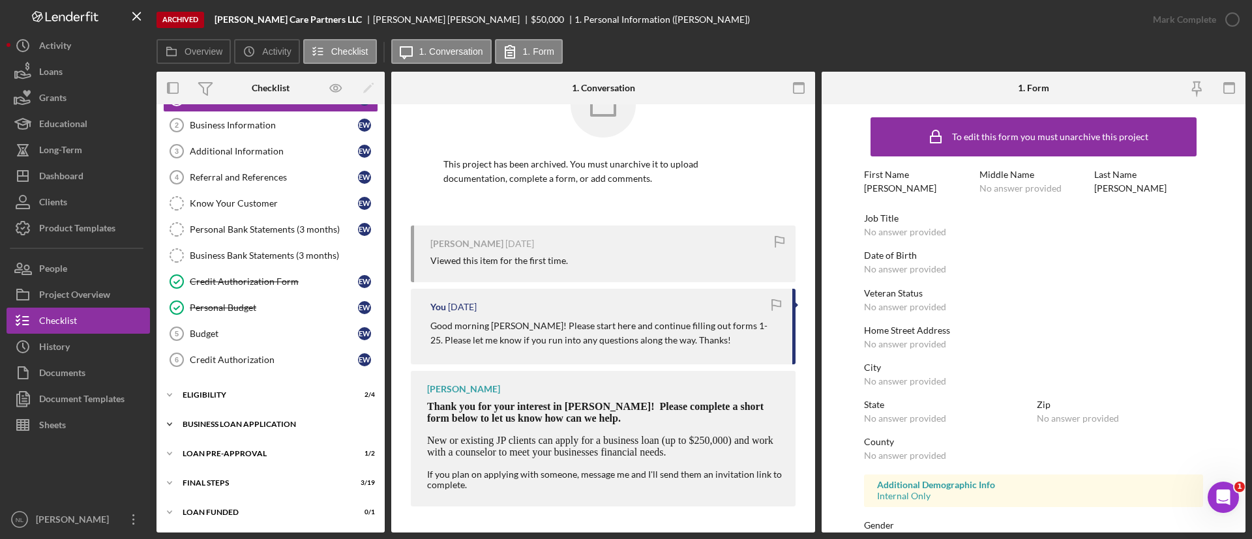
click at [277, 425] on div "BUSINESS LOAN APPLICATION" at bounding box center [276, 425] width 186 height 8
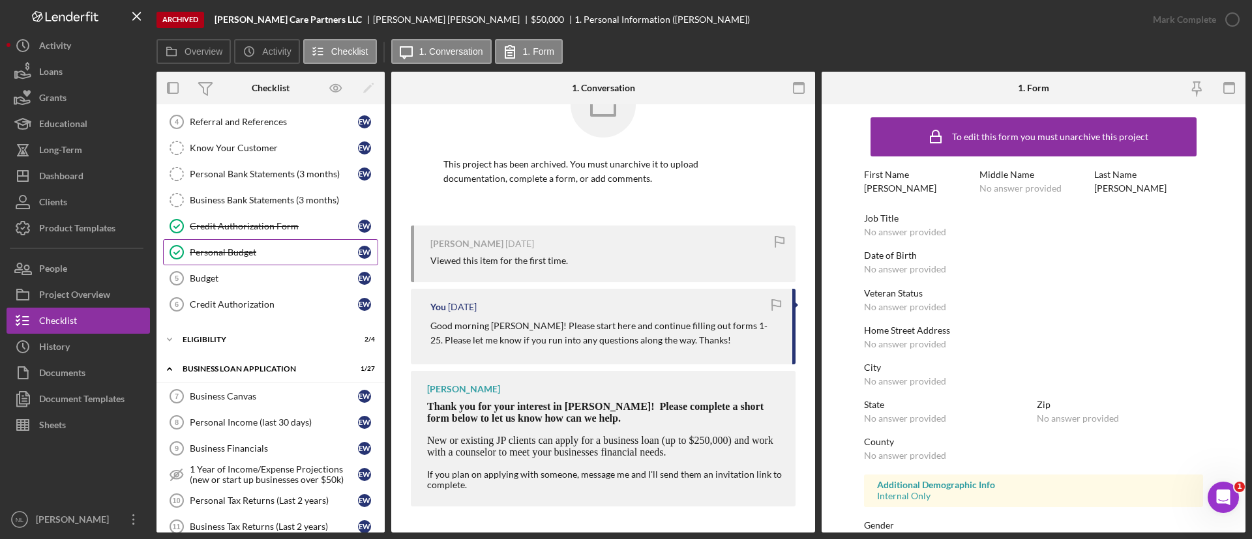
scroll to position [0, 0]
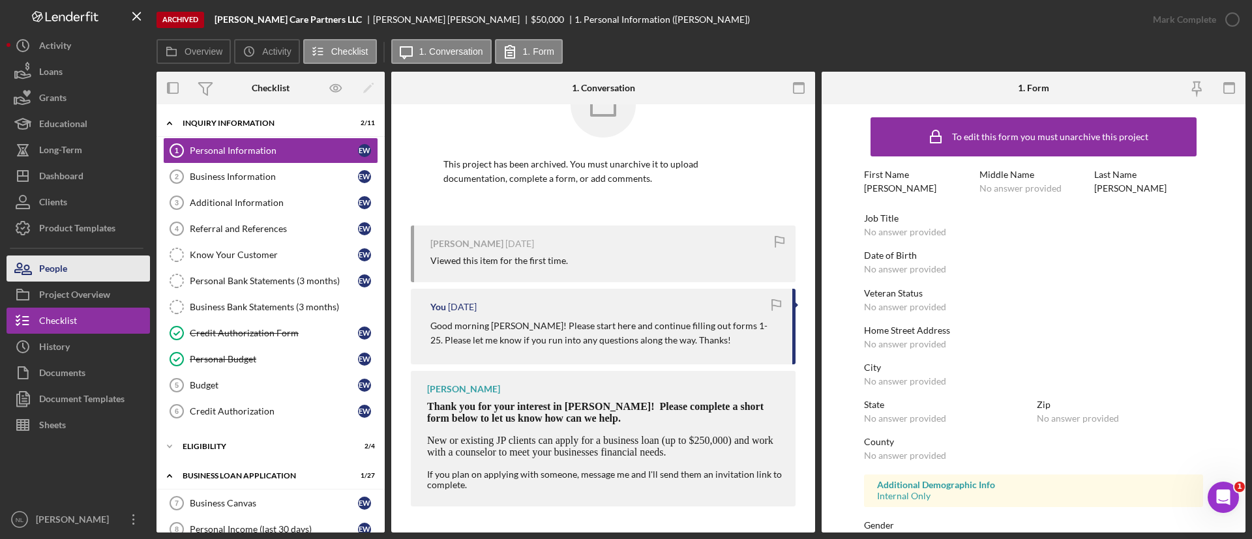
click at [98, 263] on button "People" at bounding box center [78, 269] width 143 height 26
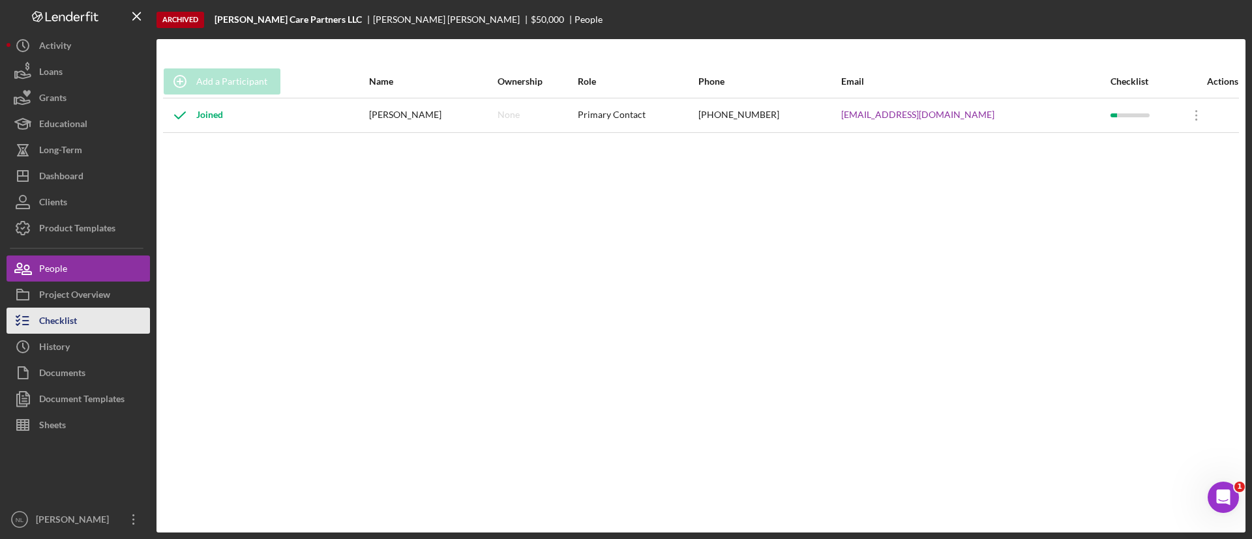
click at [91, 319] on button "Checklist" at bounding box center [78, 321] width 143 height 26
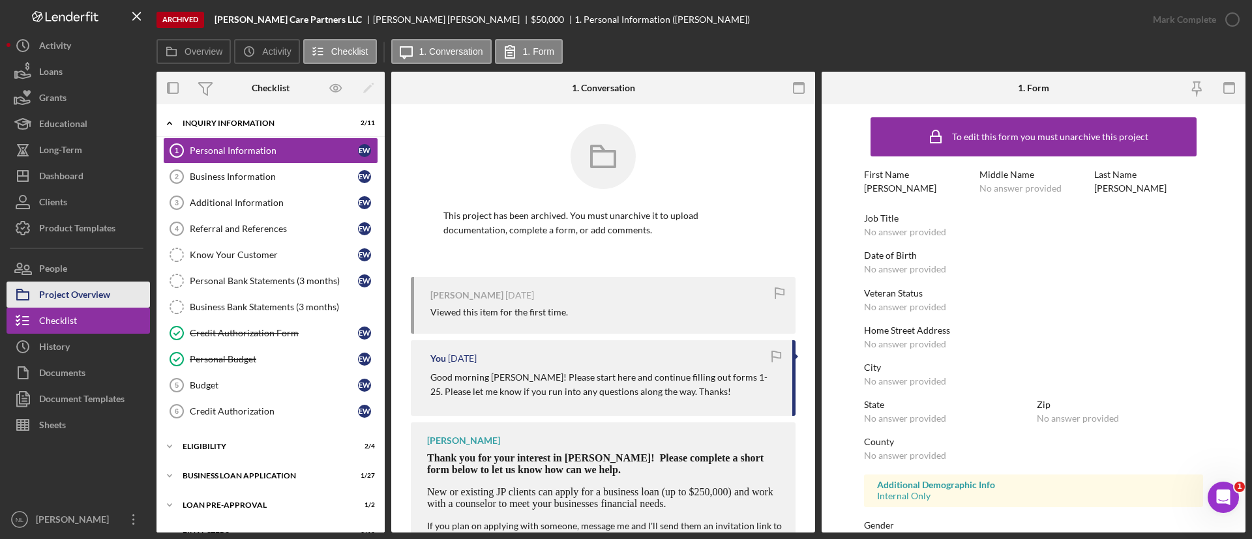
click at [89, 303] on div "Project Overview" at bounding box center [74, 296] width 71 height 29
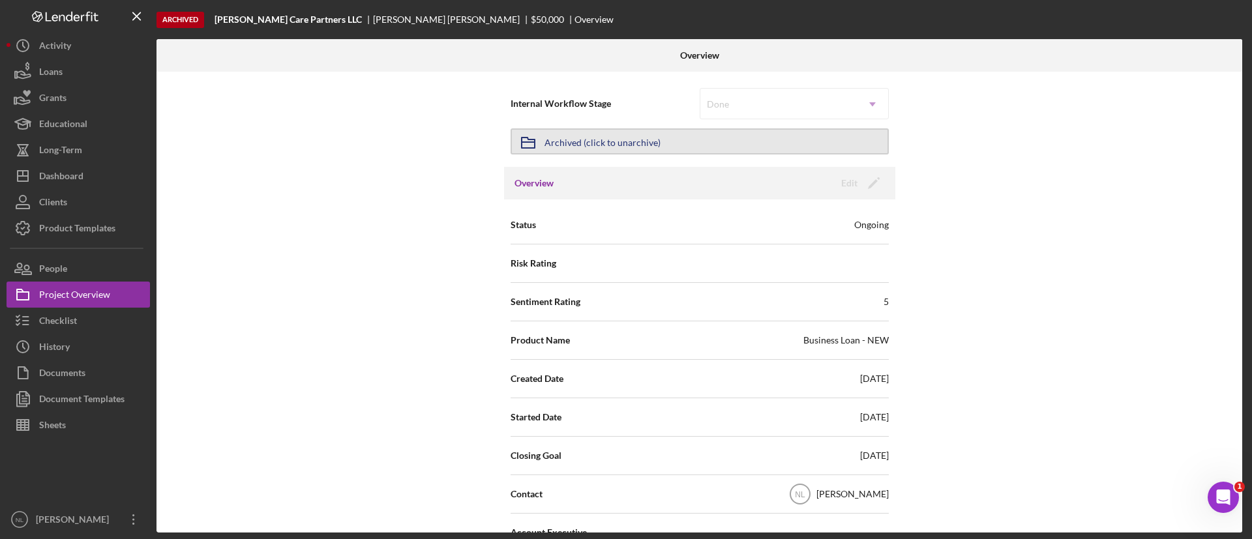
click at [695, 147] on button "Icon/Archived Archived (click to unarchive)" at bounding box center [700, 141] width 378 height 26
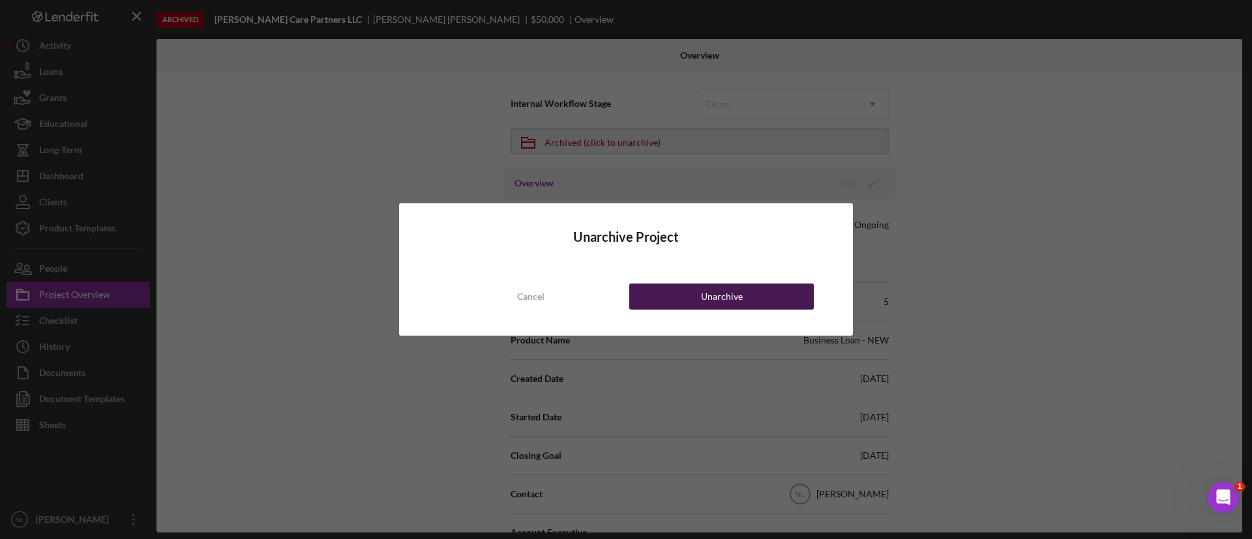
click at [712, 288] on div "Unarchive" at bounding box center [722, 297] width 42 height 26
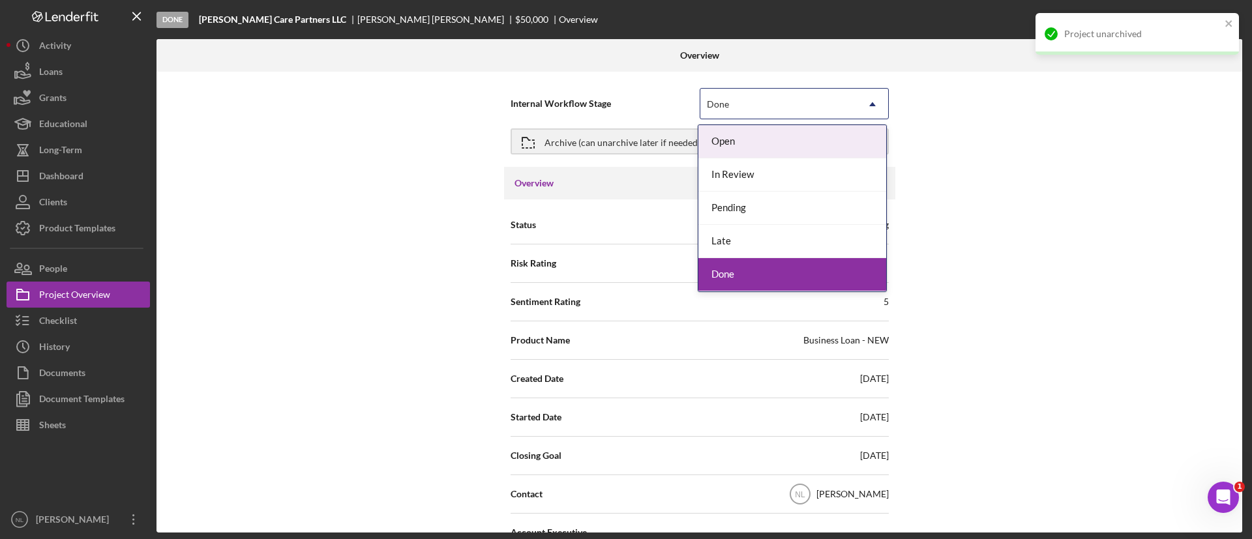
click at [719, 99] on div "Done" at bounding box center [718, 104] width 22 height 10
click at [732, 149] on div "Open" at bounding box center [792, 141] width 188 height 33
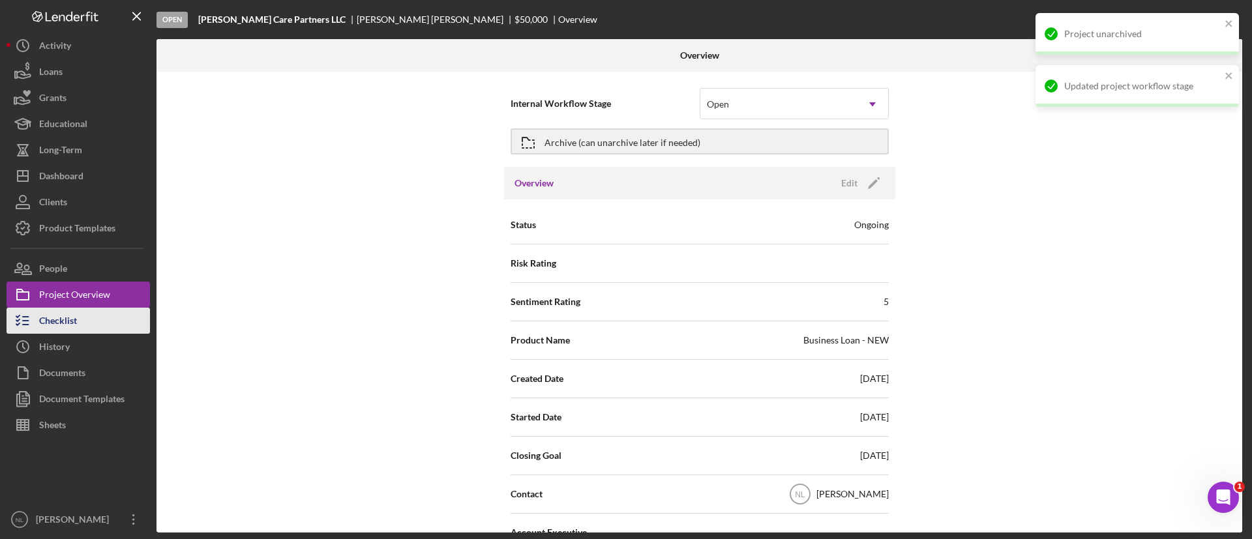
click at [86, 325] on button "Checklist" at bounding box center [78, 321] width 143 height 26
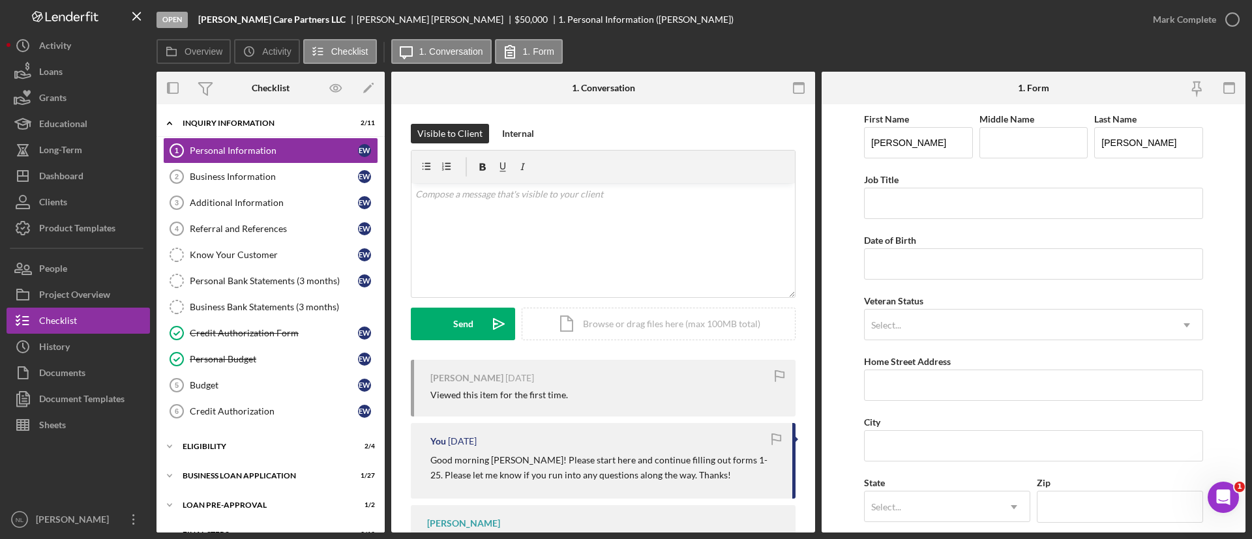
click at [518, 466] on p "Good morning [PERSON_NAME]! Please start here and continue filling out forms 1-…" at bounding box center [604, 467] width 349 height 29
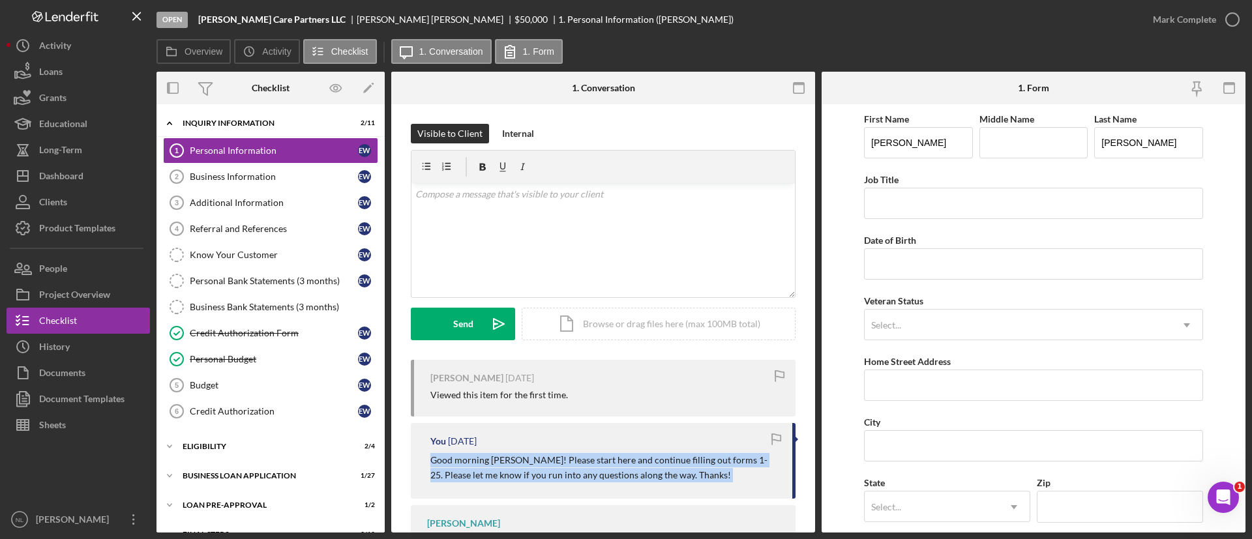
click at [518, 466] on p "Good morning [PERSON_NAME]! Please start here and continue filling out forms 1-…" at bounding box center [604, 467] width 349 height 29
copy div "Good morning [PERSON_NAME]! Please start here and continue filling out forms 1-…"
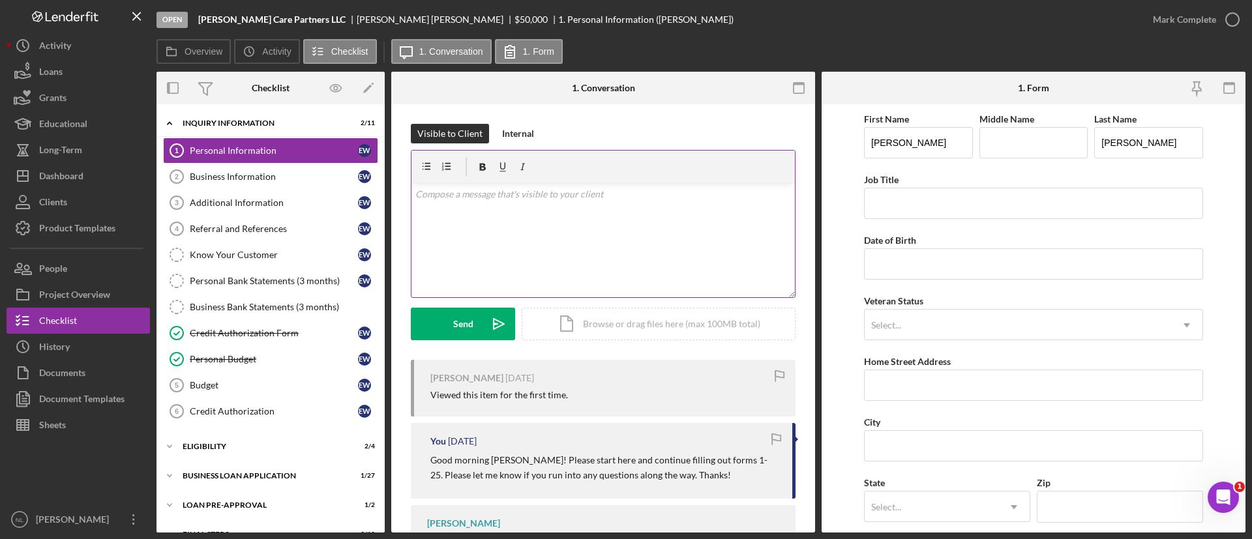
click at [535, 255] on div "v Color teal Color pink Remove color Add row above Add row below Add column bef…" at bounding box center [603, 240] width 383 height 114
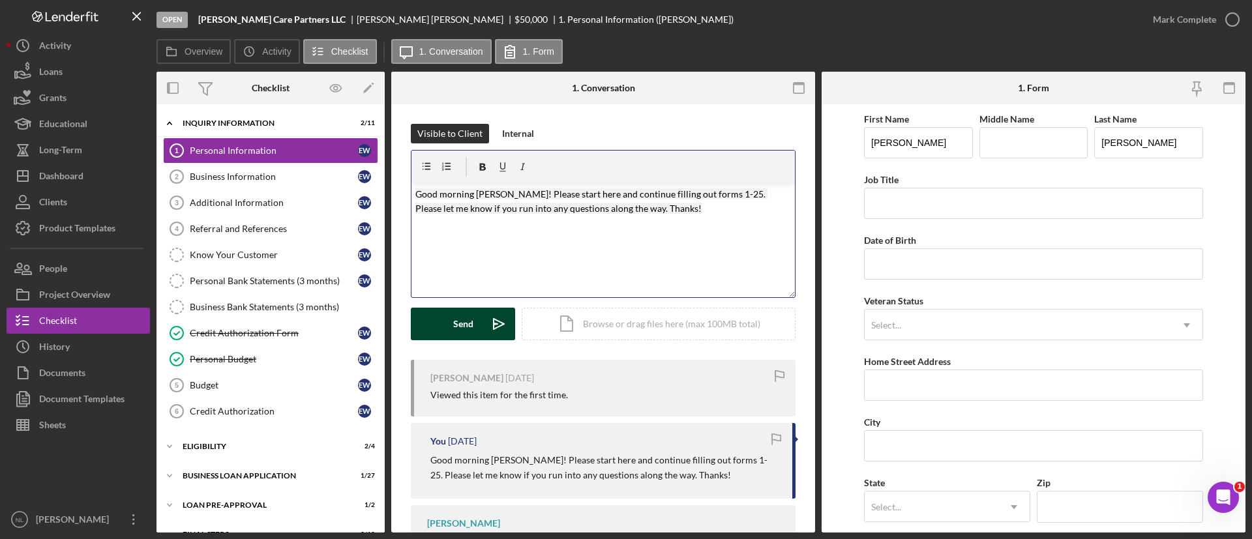
click at [464, 318] on div "Send" at bounding box center [463, 324] width 20 height 33
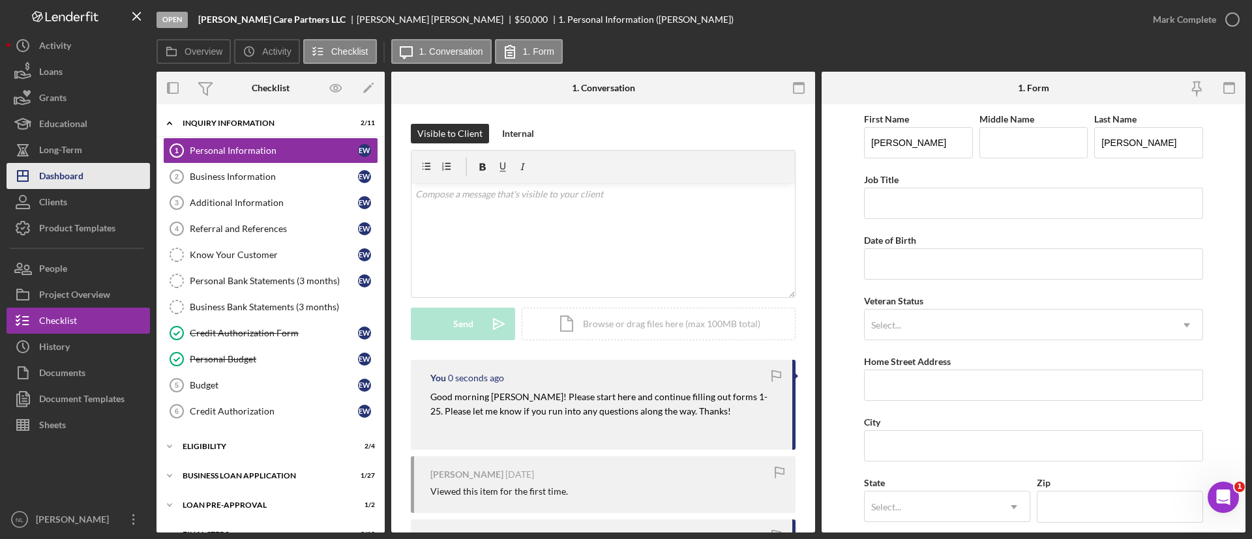
click at [93, 169] on button "Icon/Dashboard Dashboard" at bounding box center [78, 176] width 143 height 26
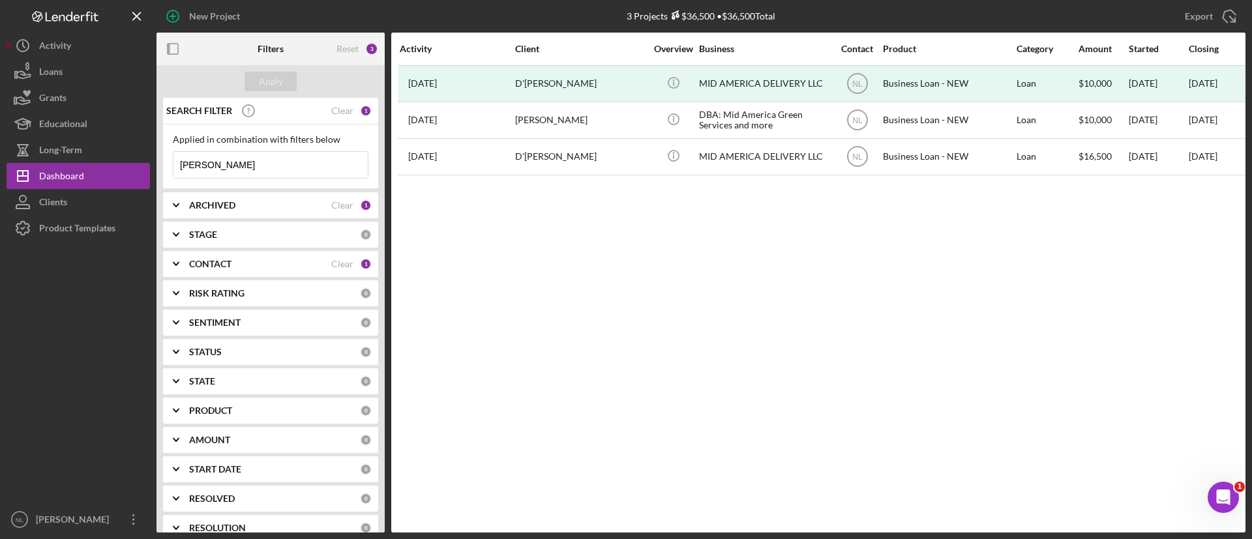
click at [223, 159] on input "[PERSON_NAME]" at bounding box center [270, 165] width 194 height 26
click at [280, 158] on input at bounding box center [270, 165] width 194 height 26
click at [216, 206] on b "ARCHIVED" at bounding box center [212, 205] width 46 height 10
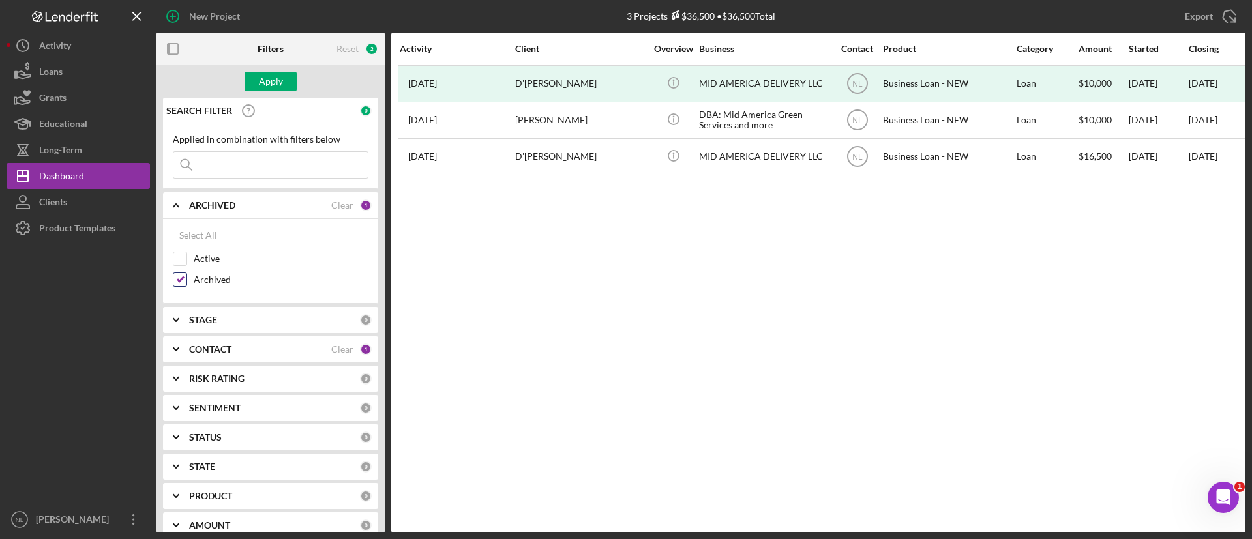
click at [175, 273] on input "Archived" at bounding box center [179, 279] width 13 height 13
checkbox input "false"
click at [181, 260] on input "Active" at bounding box center [179, 258] width 13 height 13
checkbox input "true"
click at [263, 80] on div "Apply" at bounding box center [271, 82] width 24 height 20
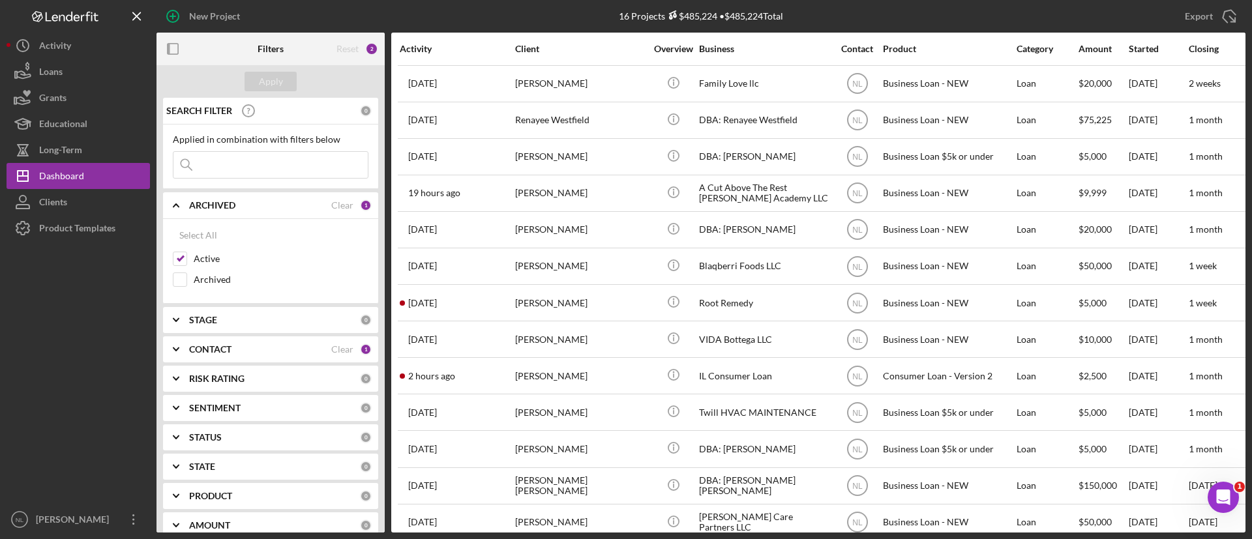
click at [239, 357] on div "CONTACT Clear 1" at bounding box center [280, 350] width 183 height 26
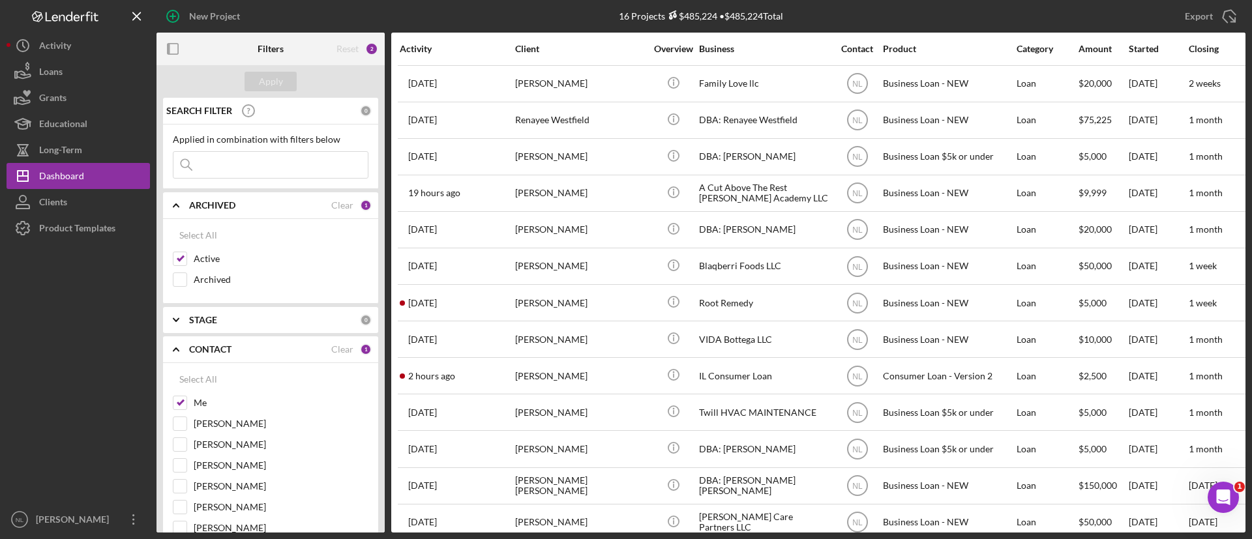
click at [283, 174] on input at bounding box center [270, 165] width 194 height 26
click at [267, 171] on input at bounding box center [270, 165] width 194 height 26
click at [258, 166] on input at bounding box center [270, 165] width 194 height 26
click at [229, 169] on input at bounding box center [270, 165] width 194 height 26
click at [189, 21] on div "New Project" at bounding box center [214, 16] width 51 height 26
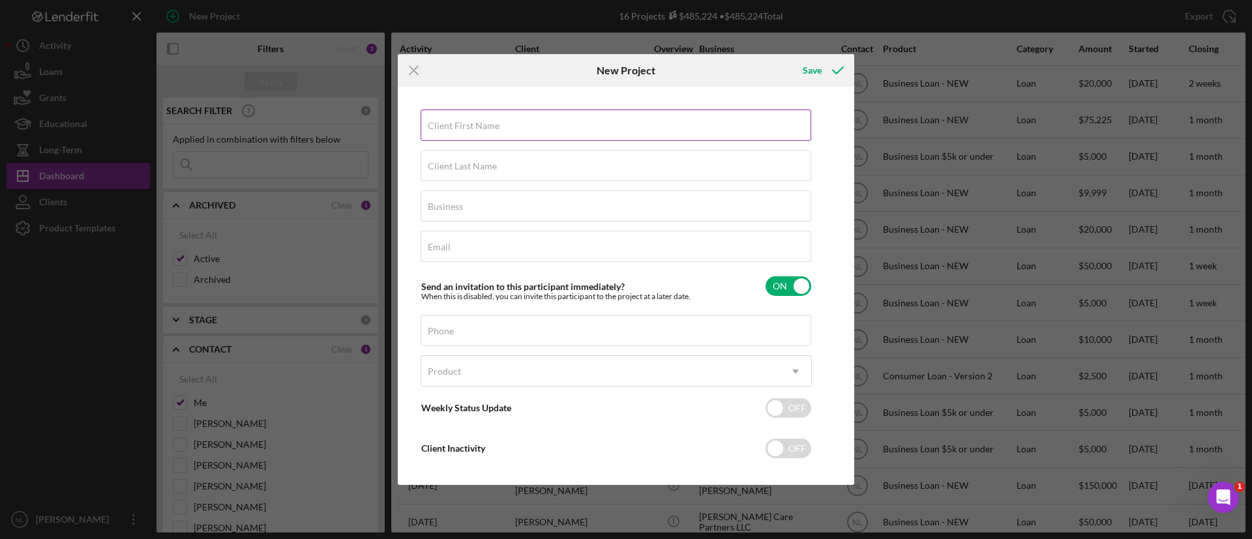
click at [526, 136] on input "Client First Name" at bounding box center [616, 125] width 391 height 31
click at [790, 57] on button "Save" at bounding box center [822, 70] width 65 height 26
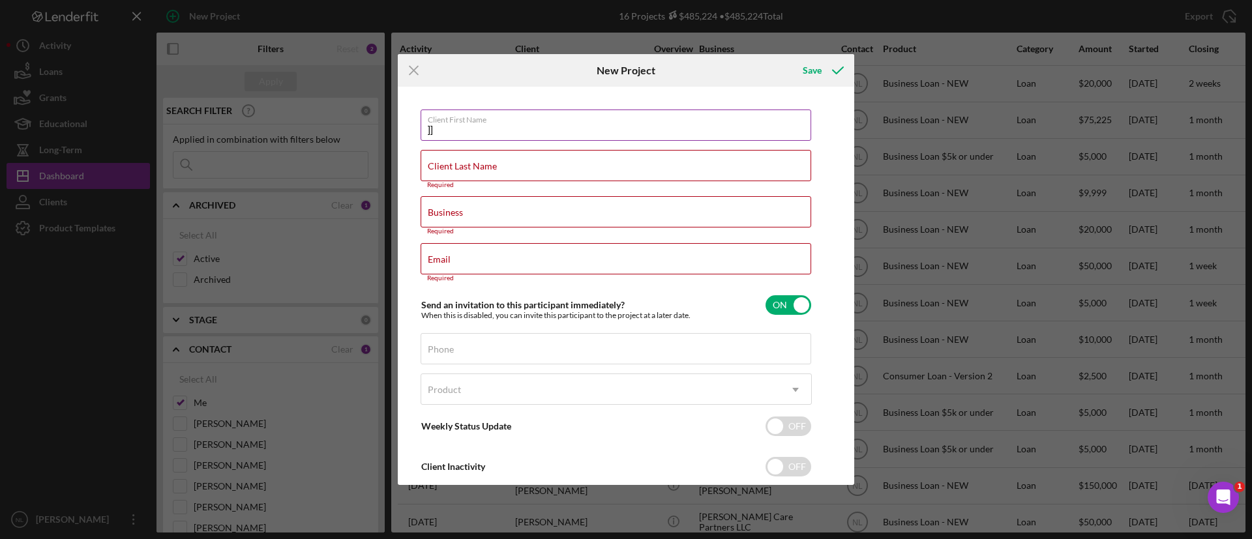
type input "]"
type input "[PERSON_NAME]"
click at [480, 166] on label "Client Last Name" at bounding box center [462, 166] width 69 height 10
click at [480, 166] on input "Client Last Name" at bounding box center [616, 165] width 391 height 31
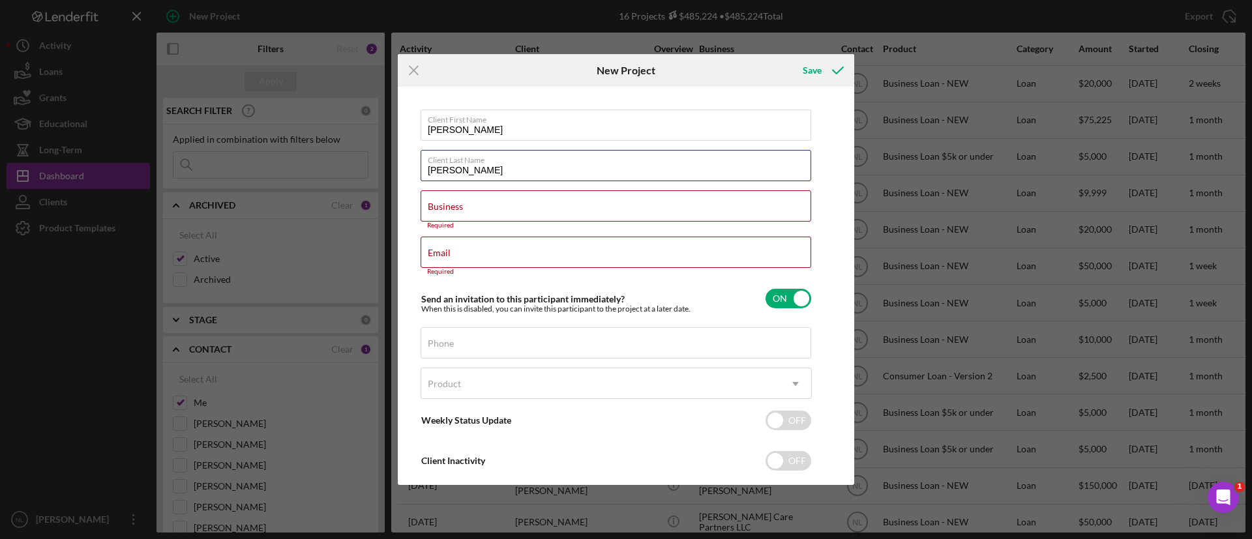
type input "[PERSON_NAME]"
click at [433, 204] on label "Business" at bounding box center [445, 207] width 35 height 10
click at [433, 204] on input "Business" at bounding box center [616, 205] width 391 height 31
drag, startPoint x: 433, startPoint y: 204, endPoint x: 432, endPoint y: 216, distance: 11.8
click at [432, 216] on input "Business" at bounding box center [616, 205] width 391 height 31
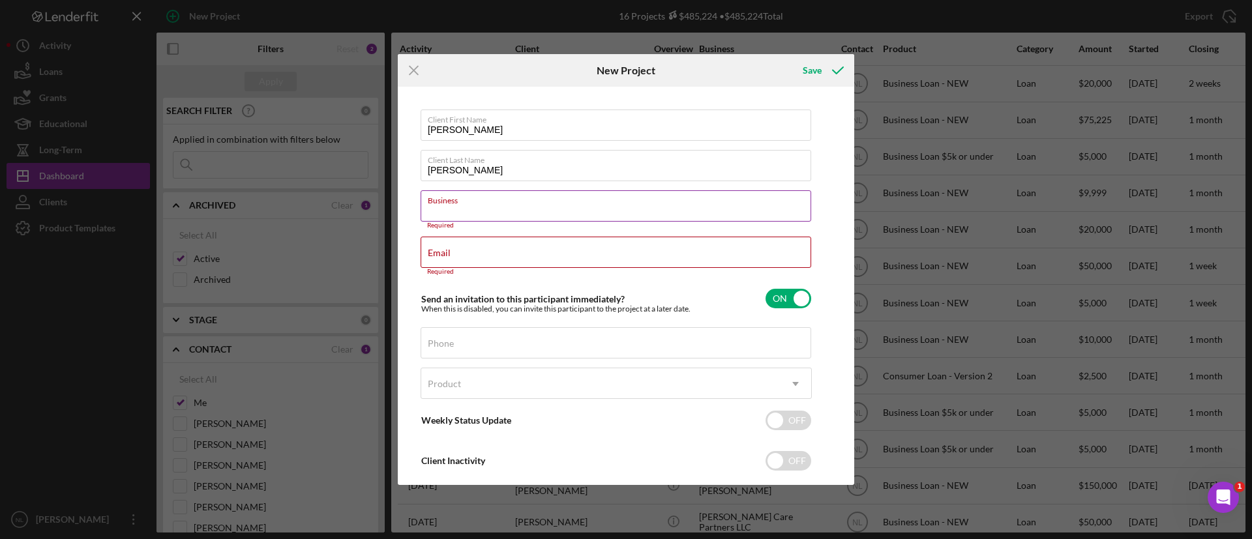
paste input "[PERSON_NAME] Luxury Hair Extensions"
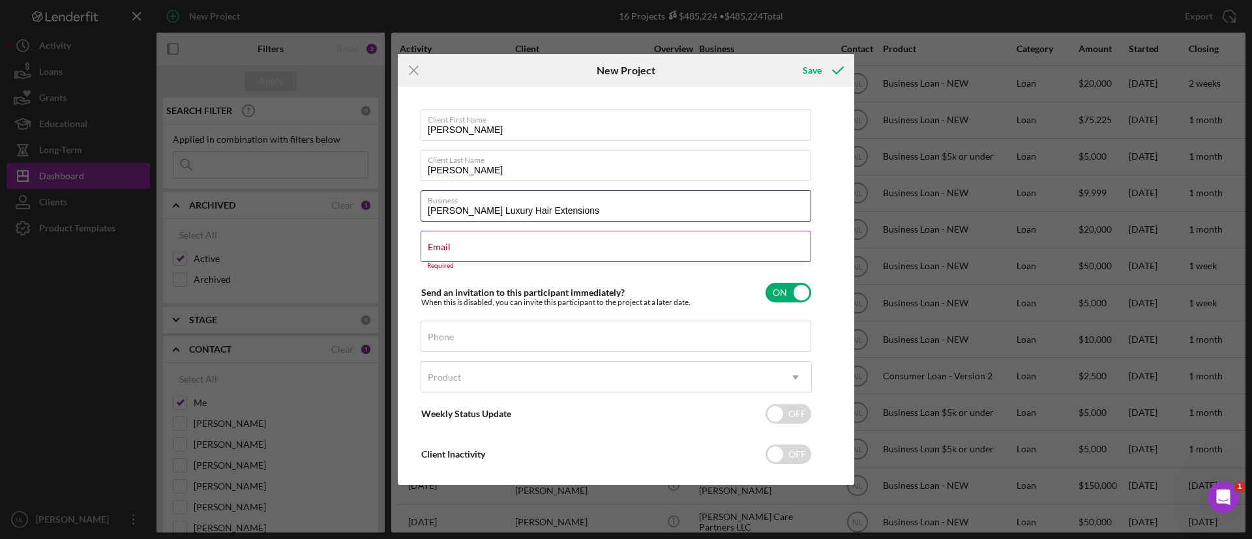
type input "[PERSON_NAME] Luxury Hair Extensions"
click at [440, 252] on label "Email" at bounding box center [439, 247] width 23 height 10
click at [440, 252] on input "Email" at bounding box center [616, 246] width 391 height 31
click at [460, 251] on input "Email" at bounding box center [616, 246] width 391 height 31
paste input "[PERSON_NAME][EMAIL_ADDRESS][DOMAIN_NAME]"
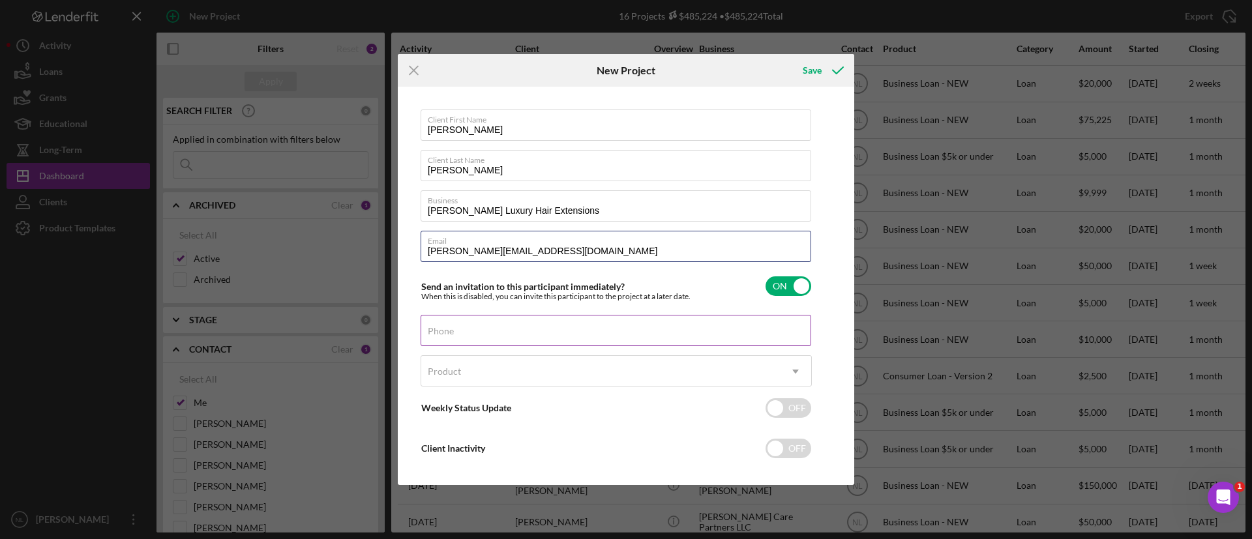
type input "[PERSON_NAME][EMAIL_ADDRESS][DOMAIN_NAME]"
click at [503, 337] on input "Phone" at bounding box center [616, 330] width 391 height 31
click at [430, 331] on input "Phone" at bounding box center [616, 330] width 391 height 31
paste input "[PHONE_NUMBER]"
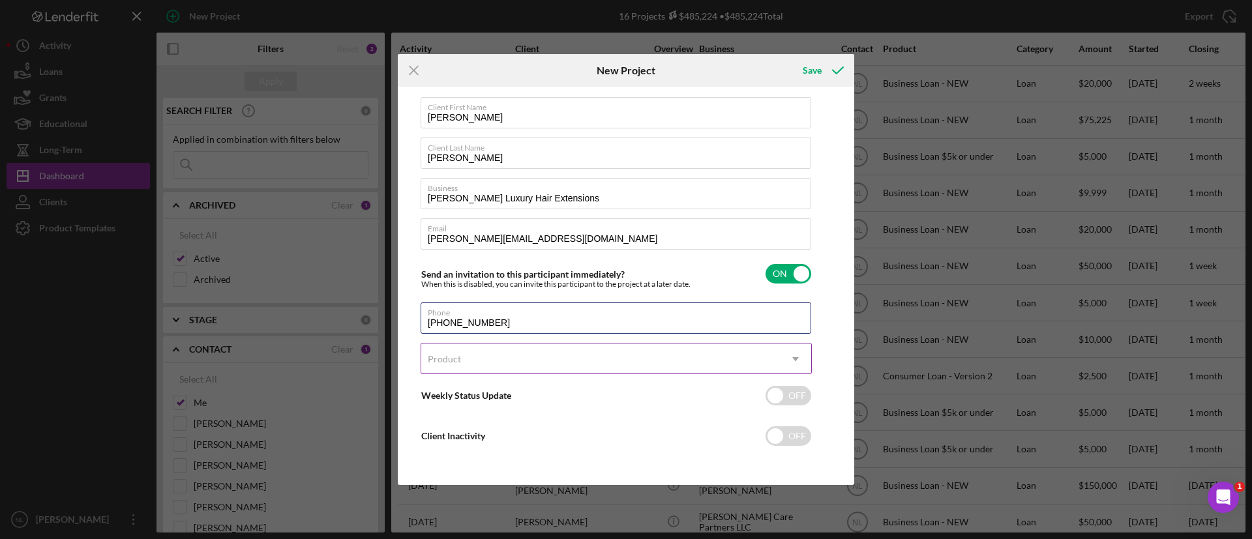
type input "[PHONE_NUMBER]"
click at [472, 350] on div "Product" at bounding box center [600, 359] width 359 height 30
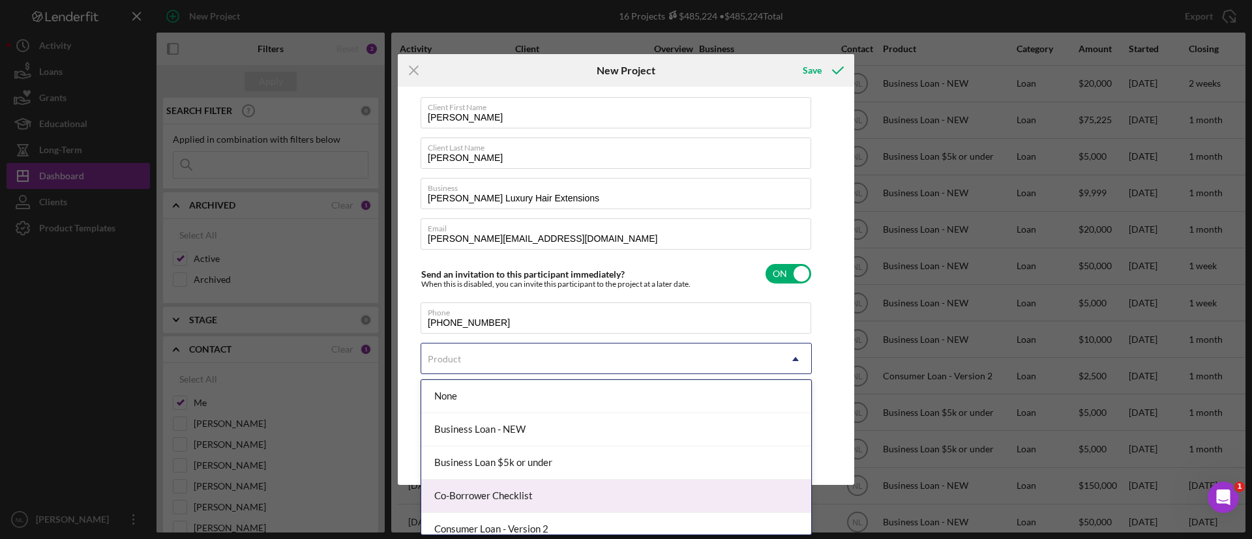
scroll to position [45, 0]
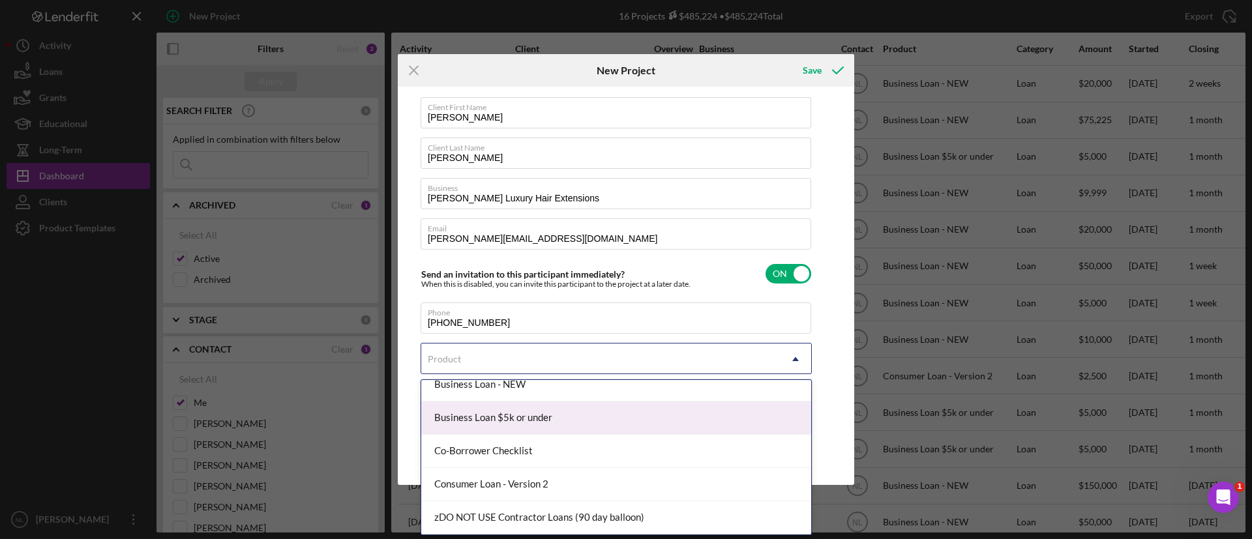
click at [542, 425] on div "Business Loan $5k or under" at bounding box center [616, 418] width 390 height 33
checkbox input "true"
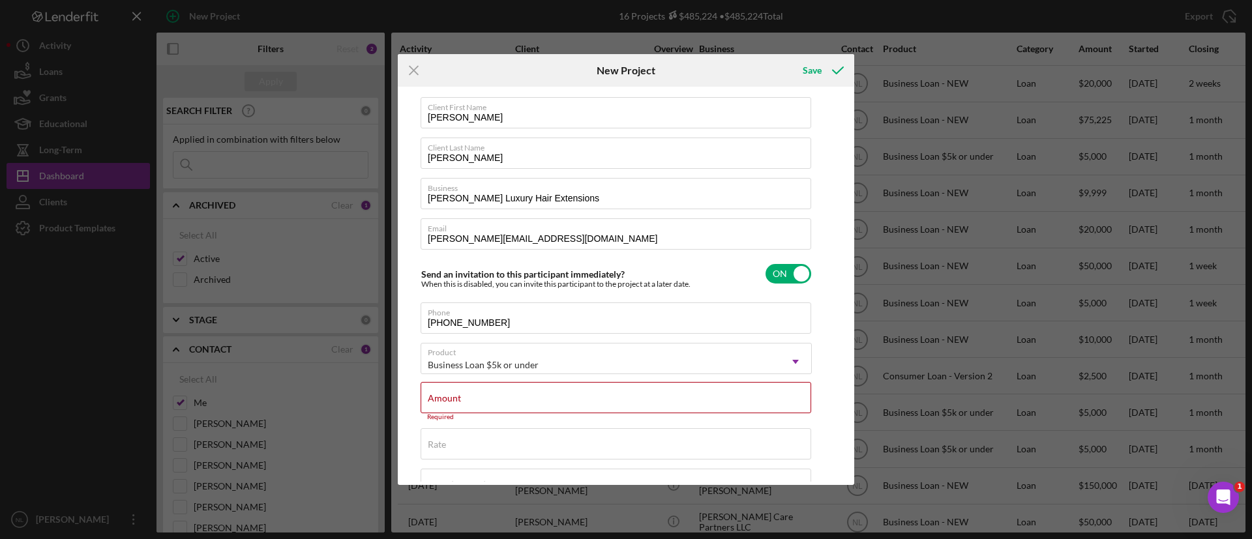
scroll to position [93, 0]
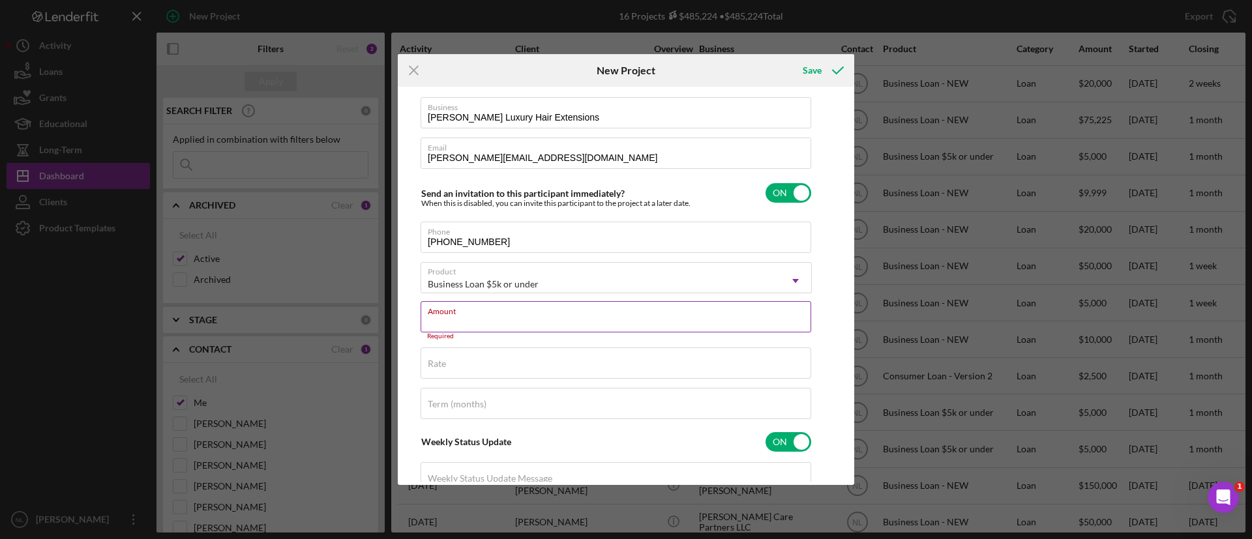
click at [500, 329] on input "Amount" at bounding box center [616, 316] width 391 height 31
type input "$5,000"
click at [783, 194] on input "checkbox" at bounding box center [789, 193] width 46 height 20
checkbox input "false"
click at [809, 80] on div "Save" at bounding box center [812, 70] width 19 height 26
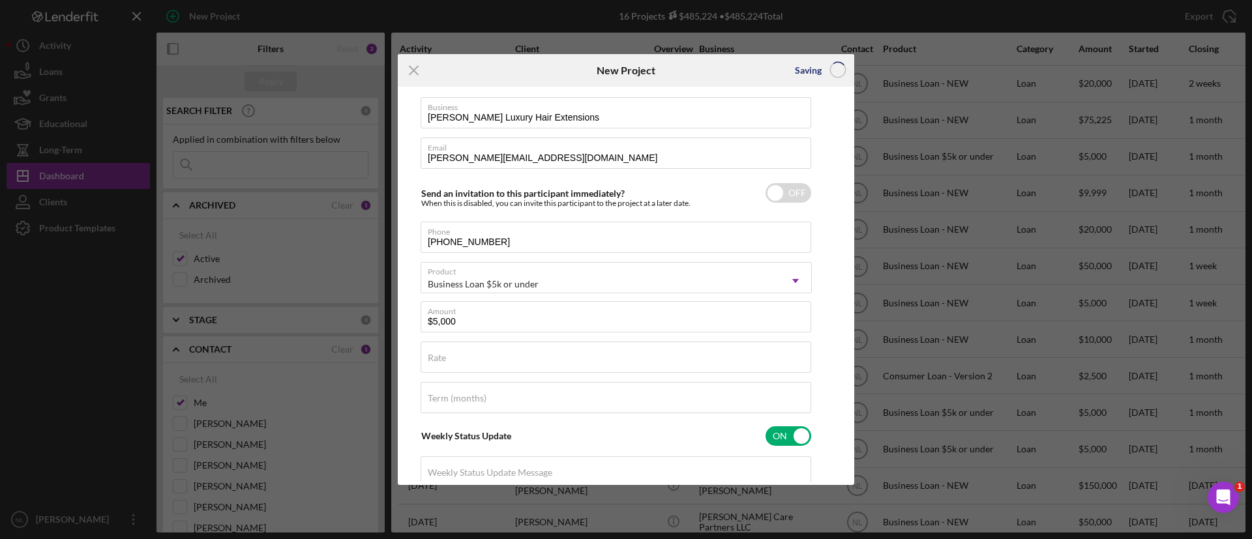
checkbox input "true"
checkbox input "false"
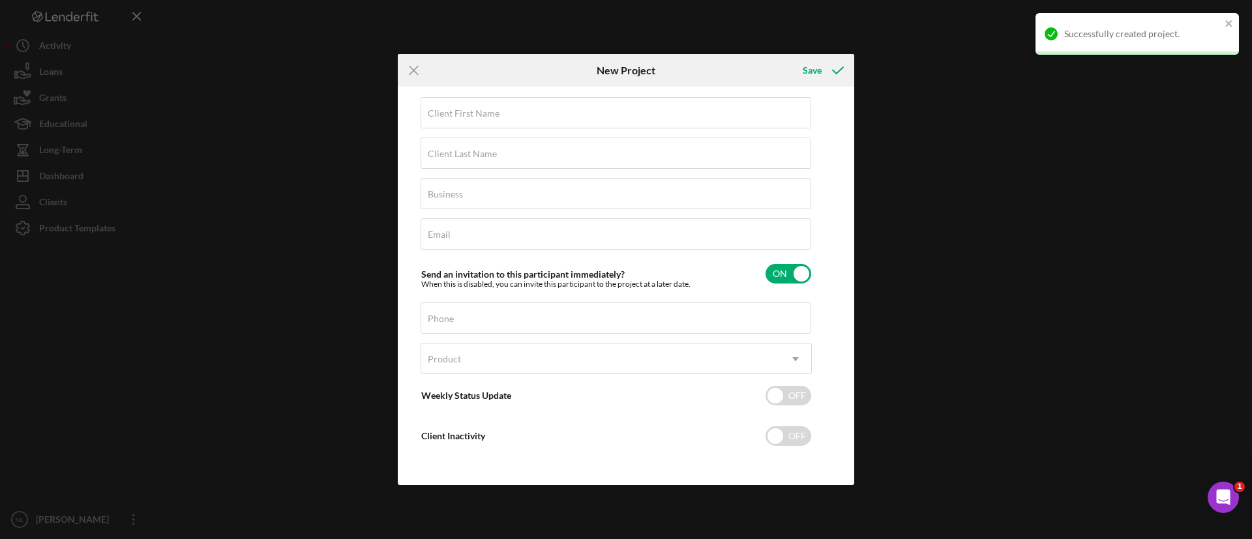
scroll to position [12, 0]
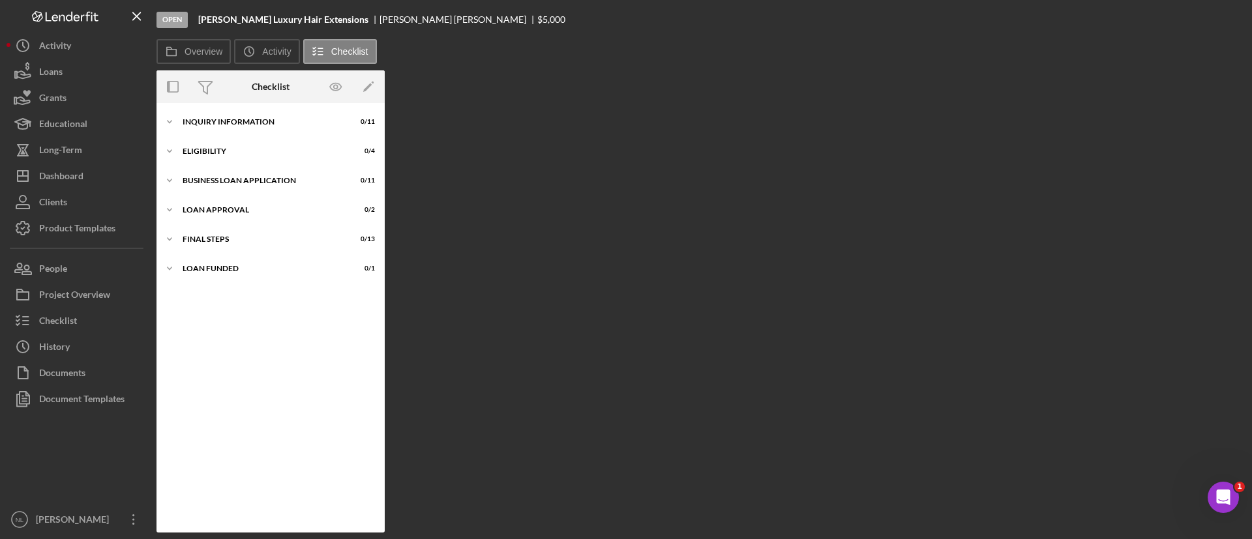
click at [298, 106] on div "Icon/Expander INQUIRY INFORMATION 0 / 11 Icon/Expander Eligibility 0 / 4 Icon/E…" at bounding box center [271, 318] width 228 height 430
click at [293, 114] on div "Icon/Expander INQUIRY INFORMATION 0 / 11" at bounding box center [271, 122] width 228 height 26
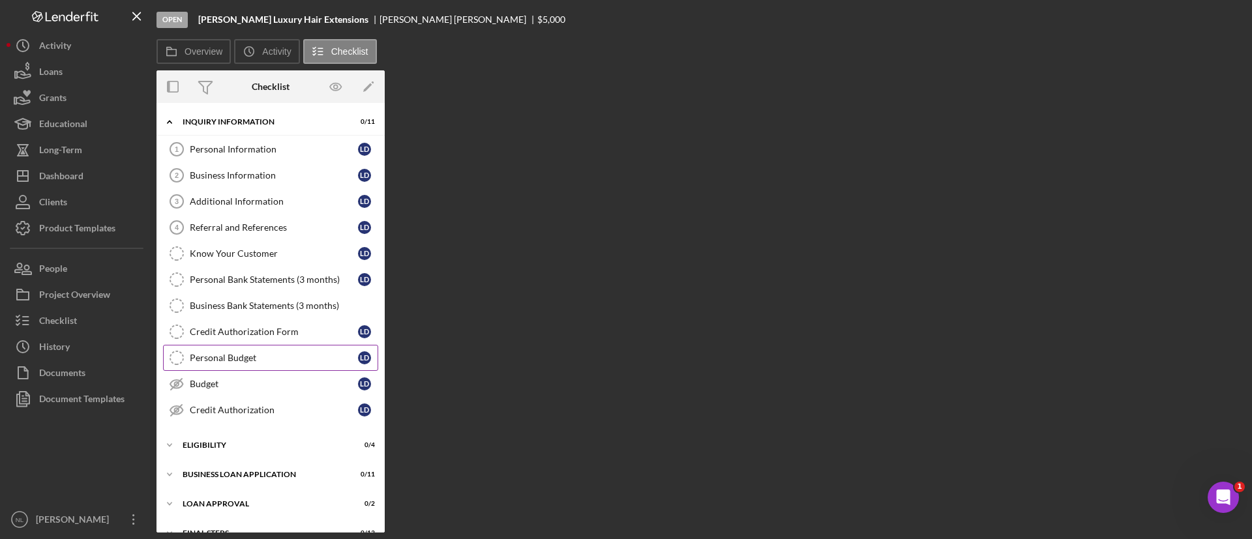
click at [244, 355] on div "Personal Budget" at bounding box center [274, 358] width 168 height 10
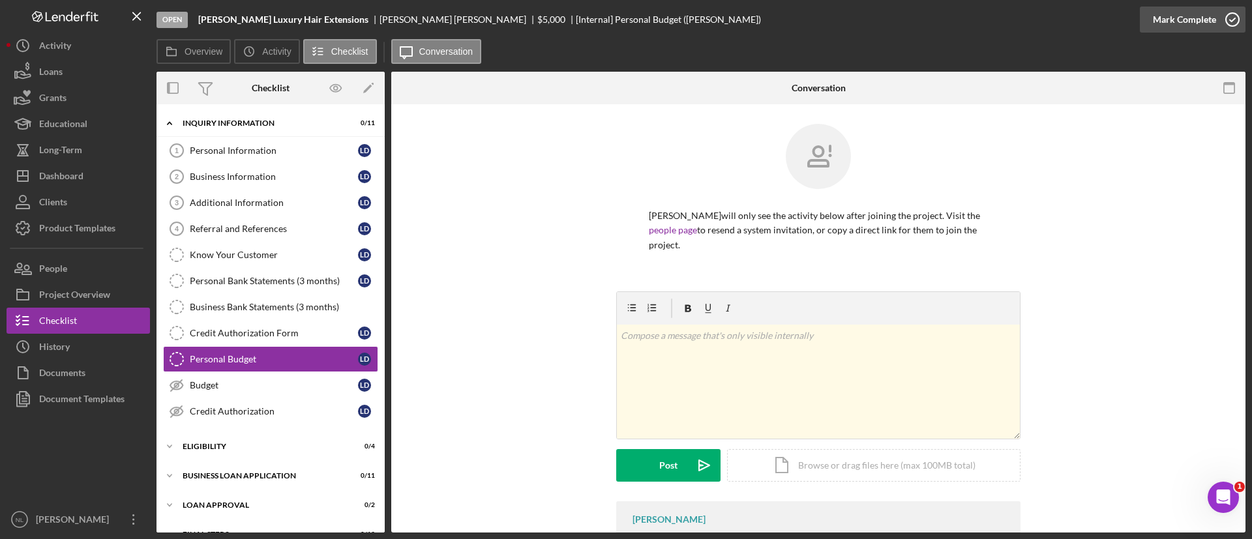
click at [1201, 22] on div "Mark Complete" at bounding box center [1184, 20] width 63 height 26
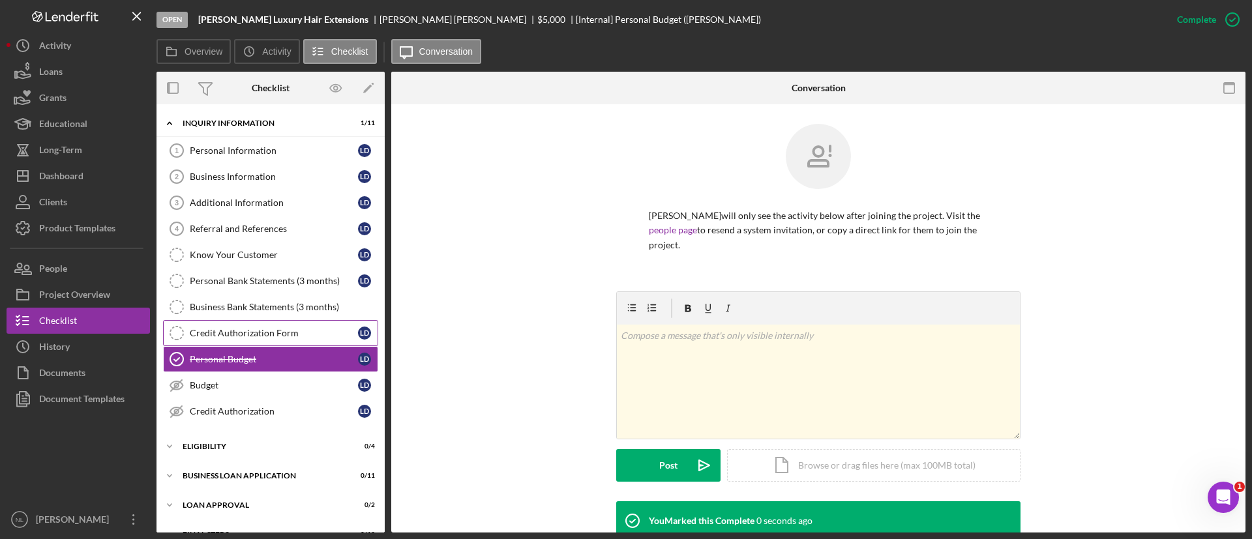
click at [271, 342] on link "Credit Authorization Form Credit Authorization Form [PERSON_NAME]" at bounding box center [270, 333] width 215 height 26
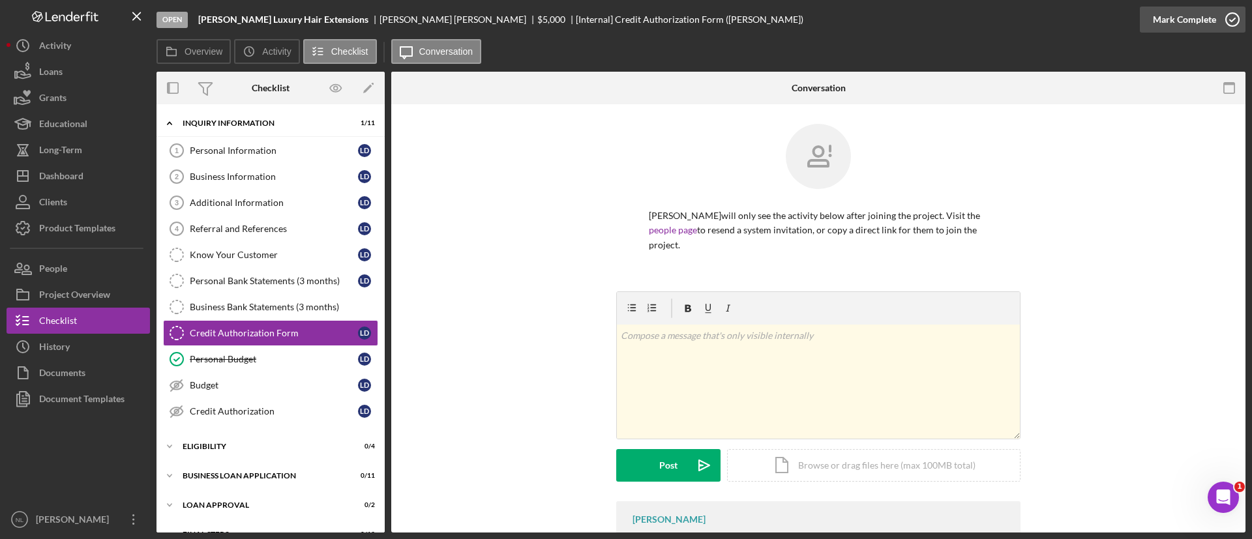
click at [1212, 27] on div "Mark Complete" at bounding box center [1184, 20] width 63 height 26
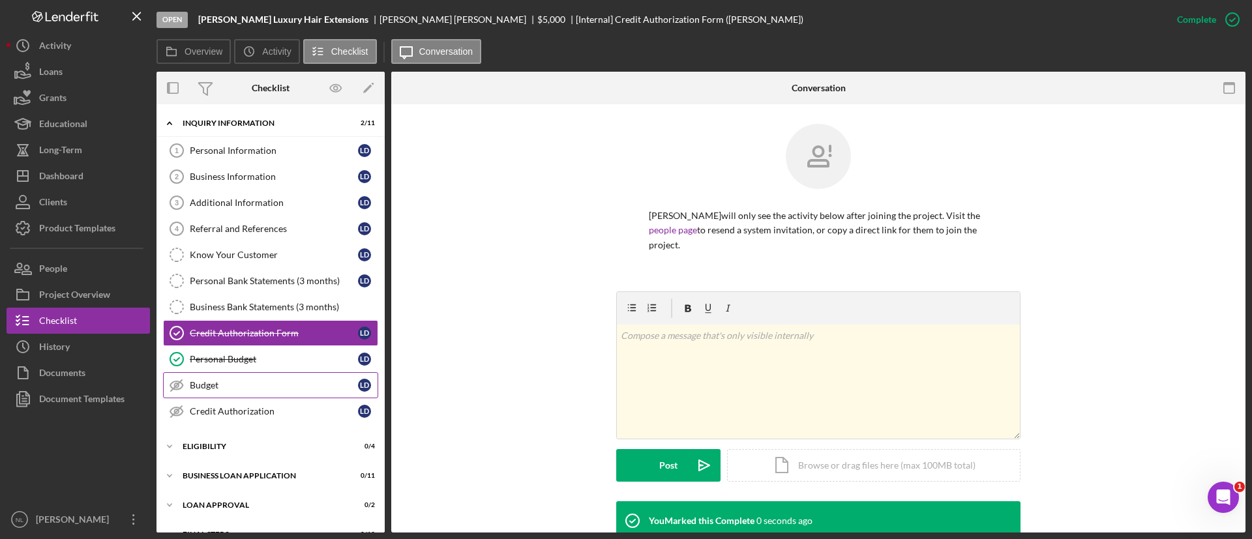
click at [257, 395] on link "Budget Budget [PERSON_NAME]" at bounding box center [270, 385] width 215 height 26
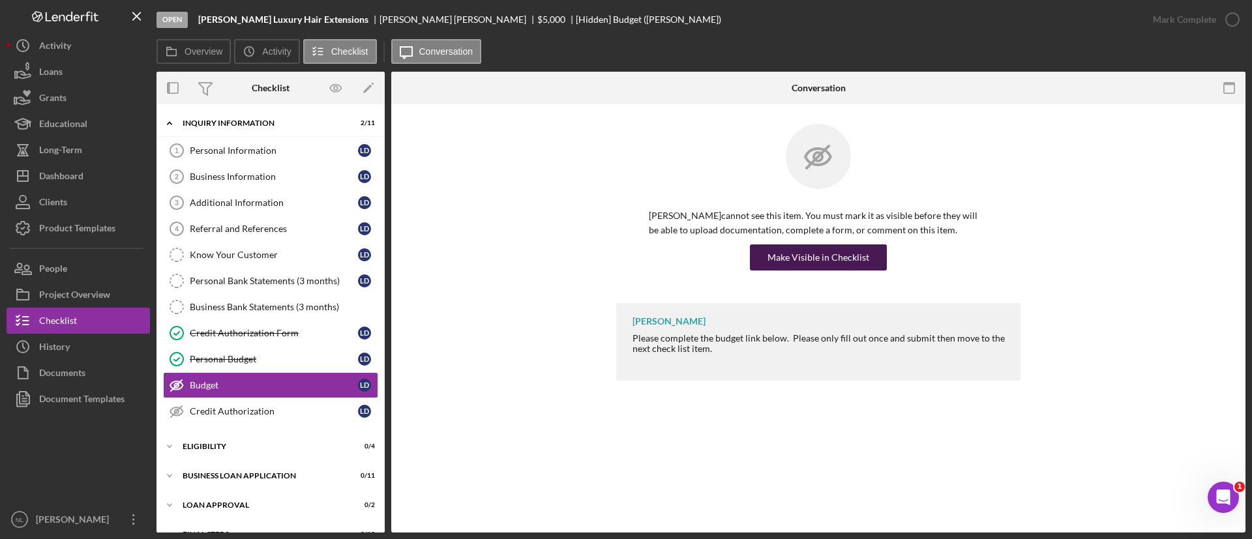
click at [754, 263] on button "Make Visible in Checklist" at bounding box center [818, 258] width 137 height 26
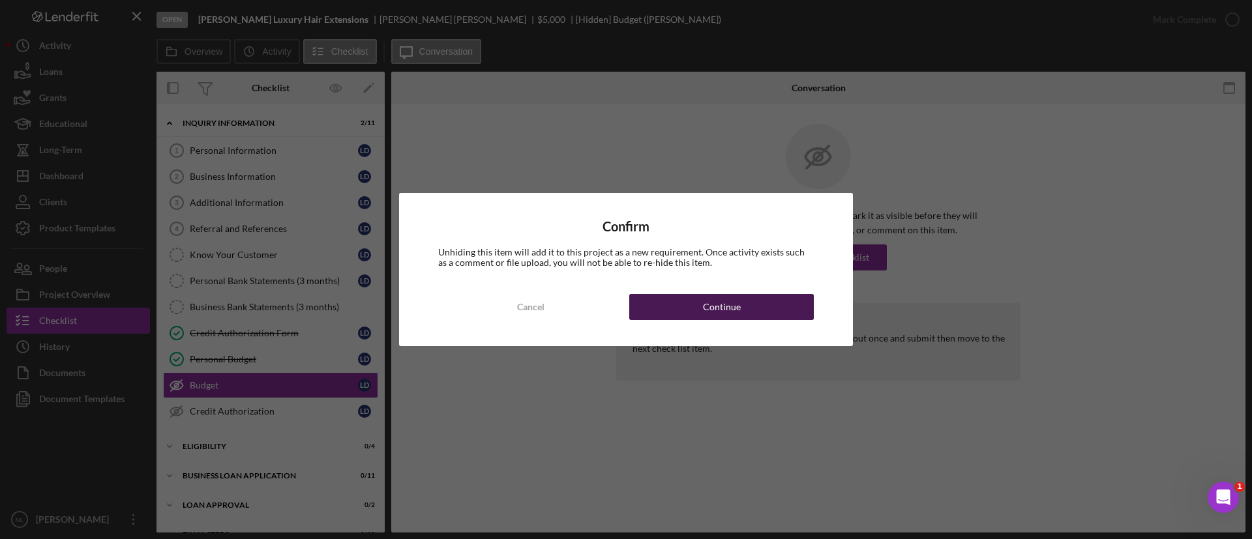
click at [772, 311] on button "Continue" at bounding box center [721, 307] width 185 height 26
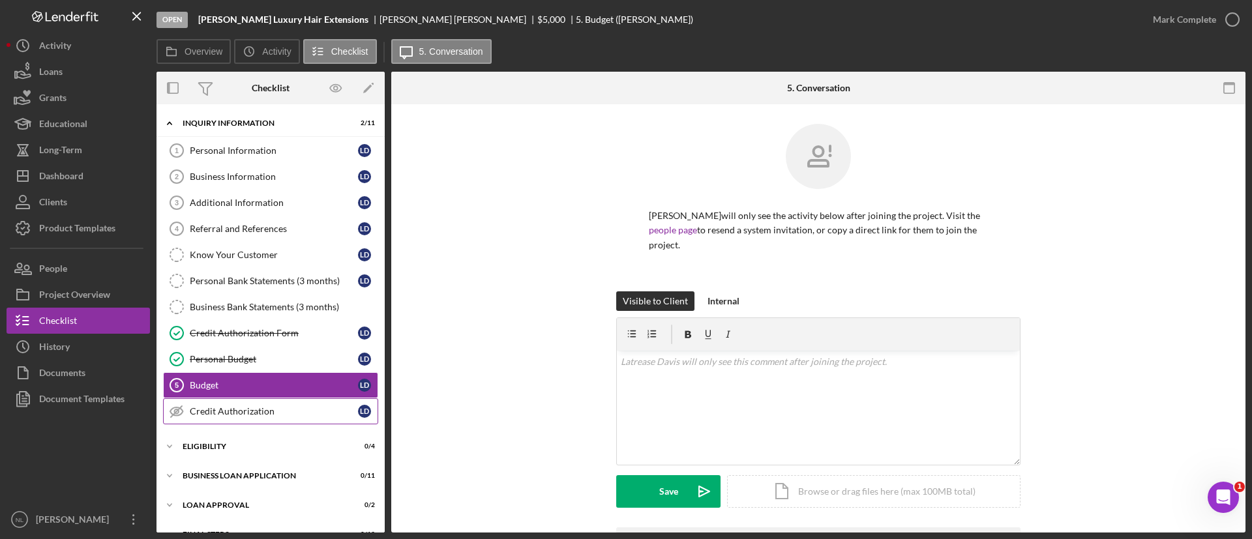
click at [294, 418] on link "Credit Authorization Credit Authorization [PERSON_NAME]" at bounding box center [270, 411] width 215 height 26
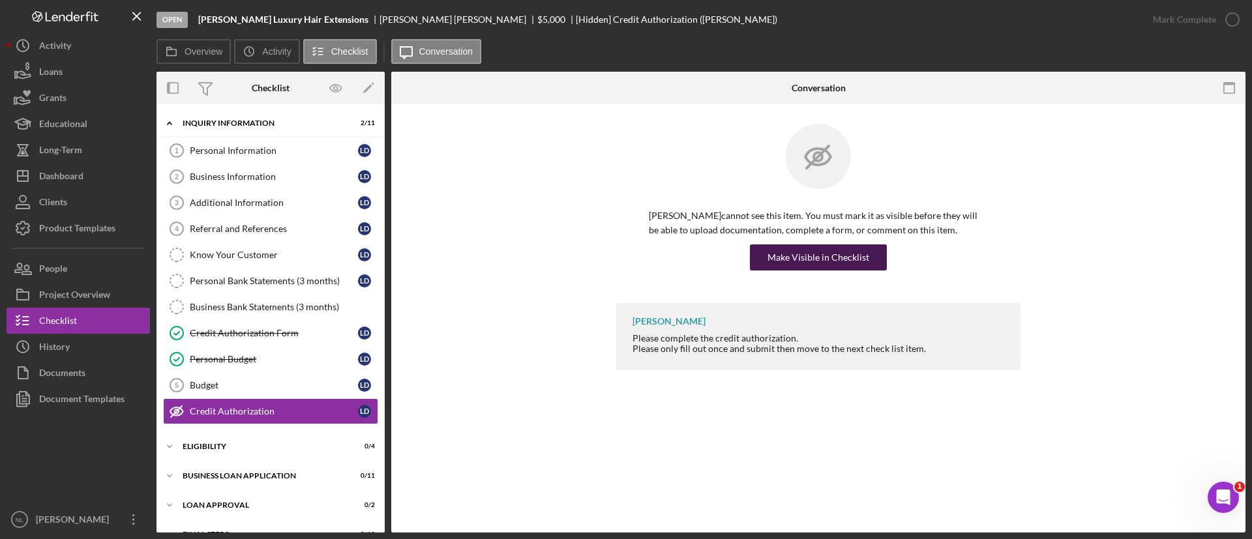
click at [833, 252] on div "Make Visible in Checklist" at bounding box center [819, 258] width 102 height 26
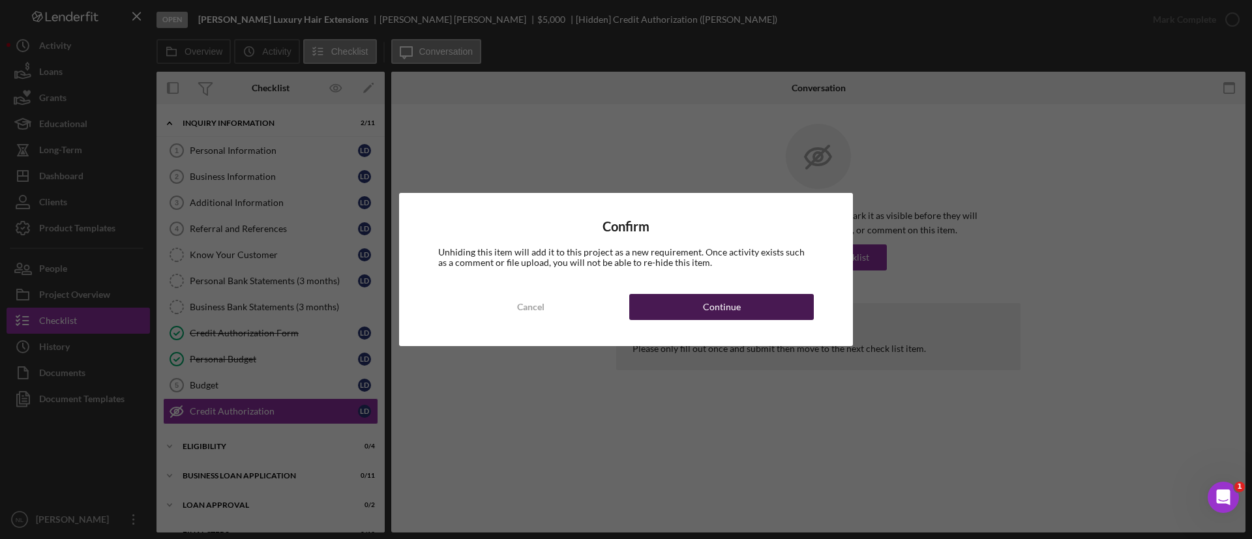
click at [744, 304] on button "Continue" at bounding box center [721, 307] width 185 height 26
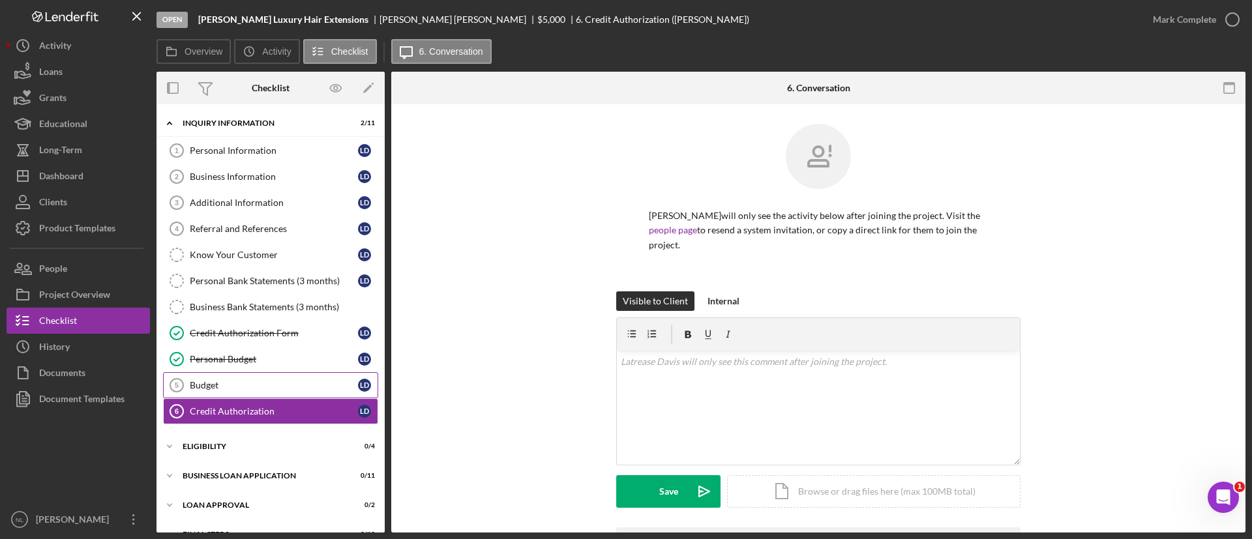
scroll to position [52, 0]
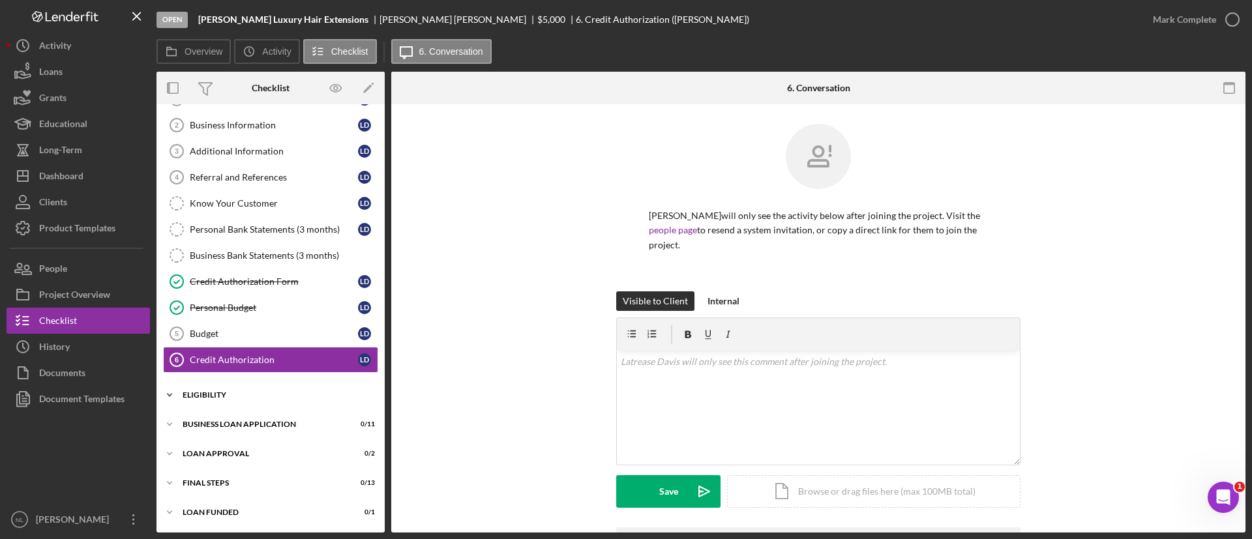
click at [243, 395] on div "Eligibility" at bounding box center [276, 395] width 186 height 8
click at [277, 419] on div "Credit Report" at bounding box center [274, 422] width 168 height 10
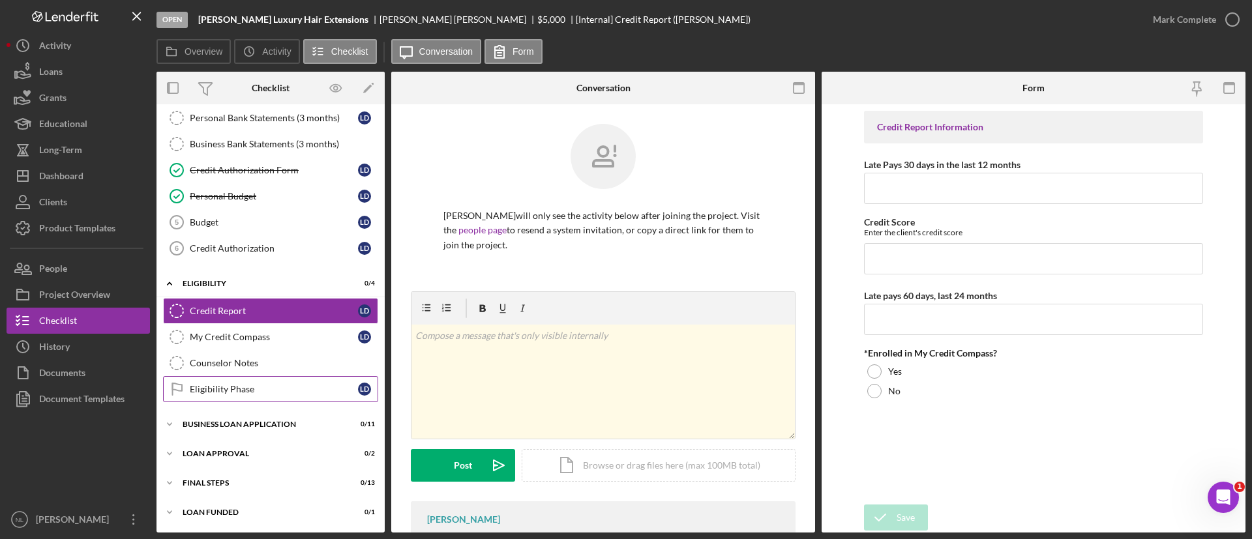
click at [258, 391] on div "Eligibility Phase" at bounding box center [274, 389] width 168 height 10
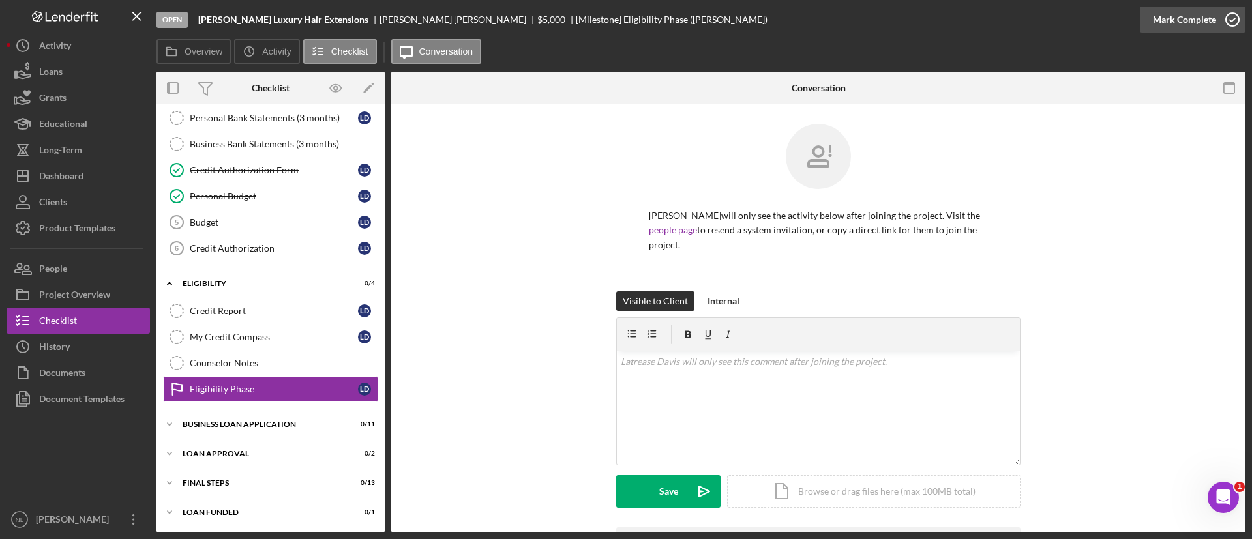
click at [1169, 22] on div "Mark Complete" at bounding box center [1184, 20] width 63 height 26
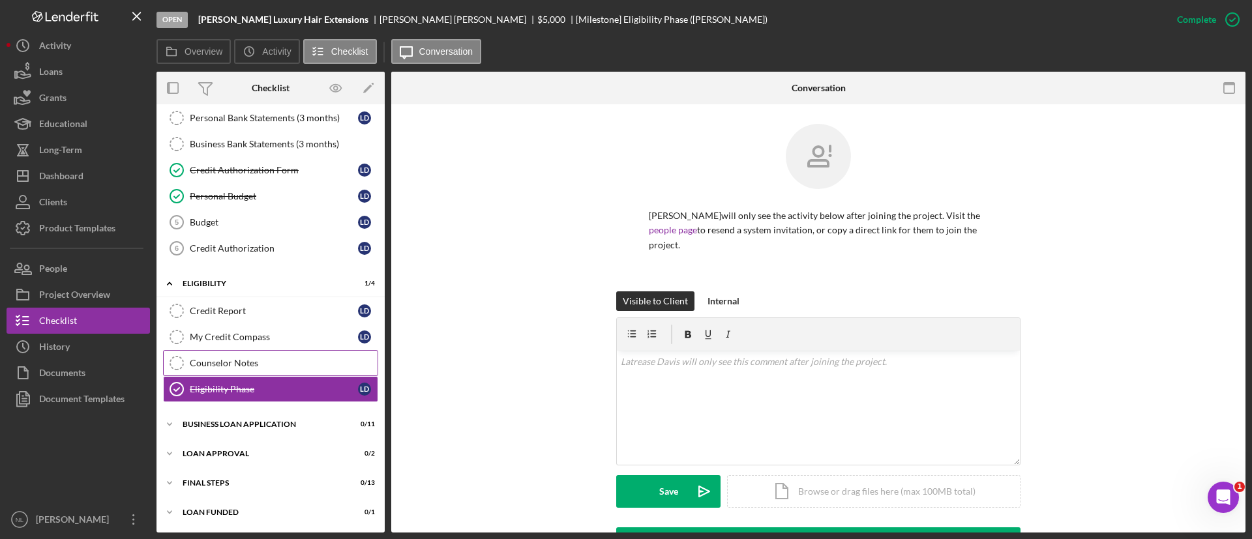
click at [250, 365] on div "Counselor Notes" at bounding box center [284, 363] width 188 height 10
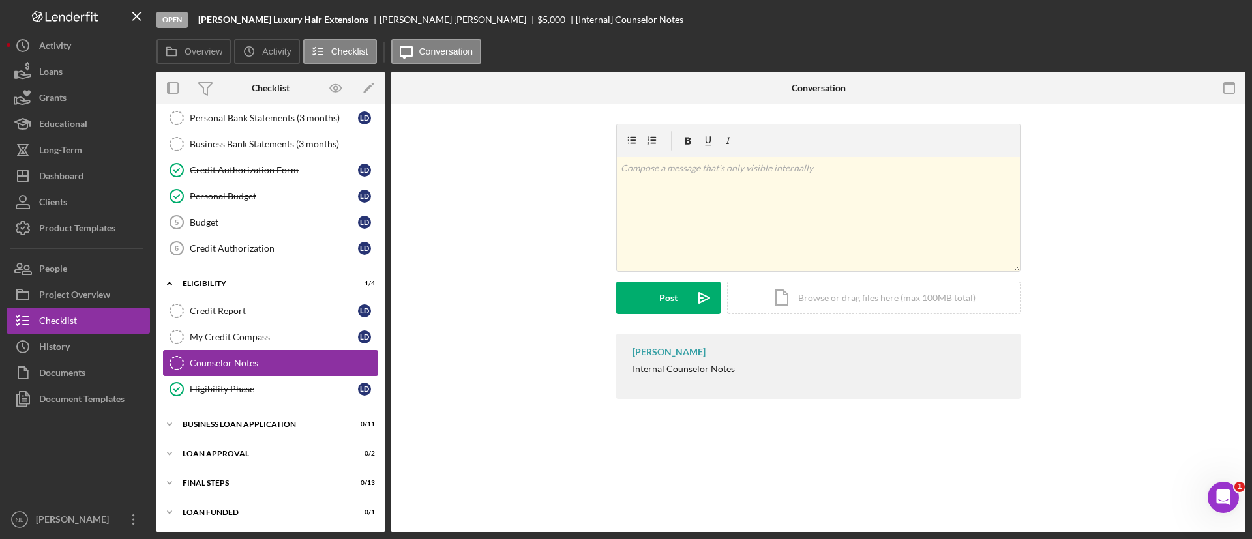
scroll to position [163, 0]
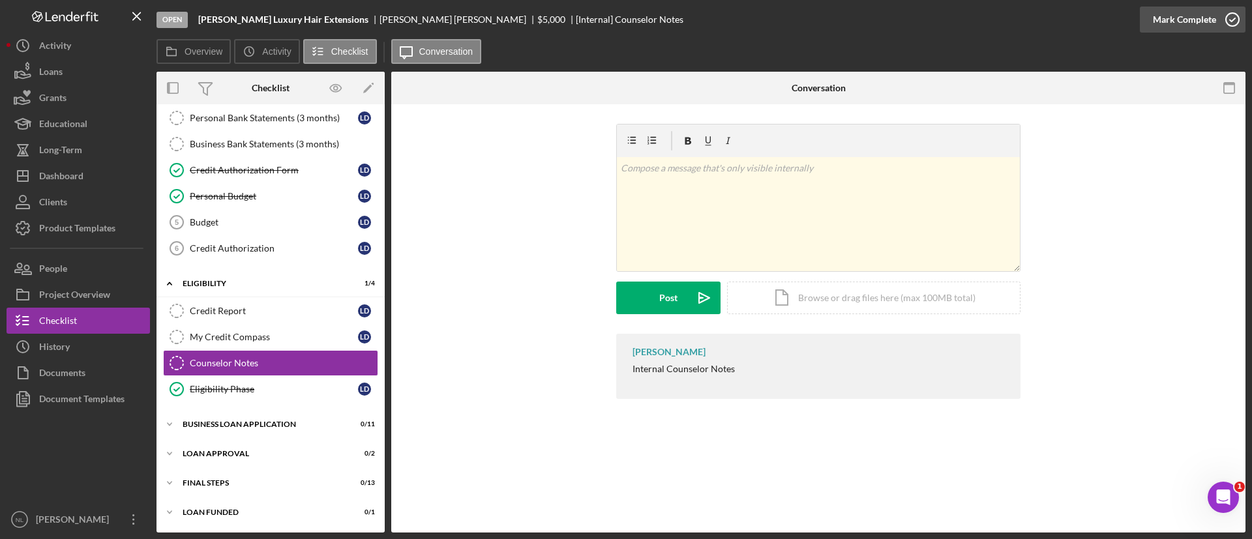
click at [1154, 19] on div "Mark Complete" at bounding box center [1184, 20] width 63 height 26
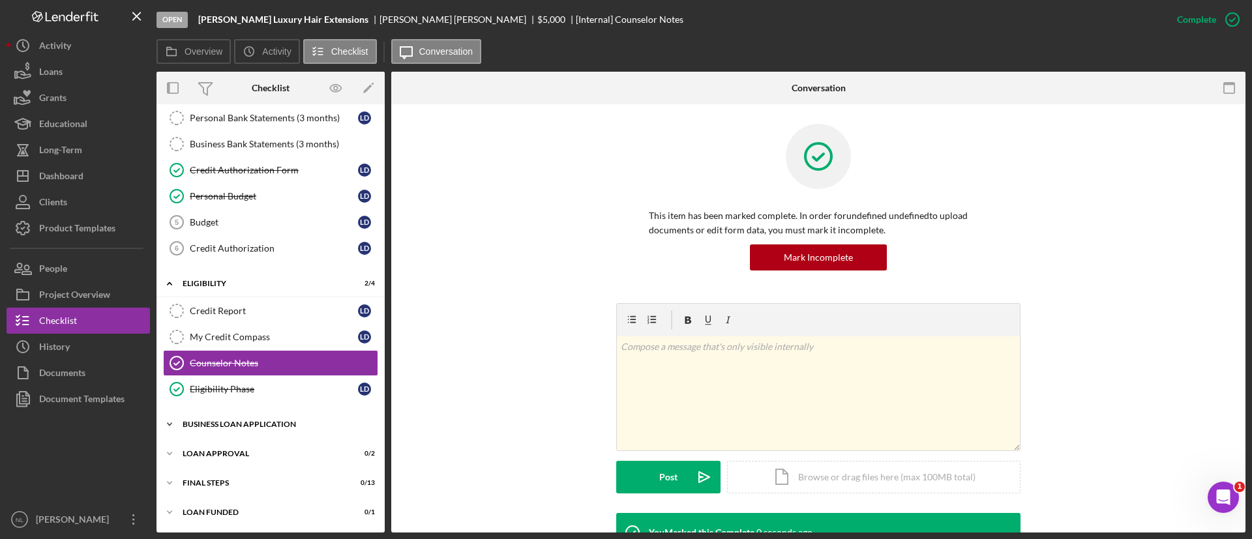
click at [273, 422] on div "BUSINESS LOAN APPLICATION" at bounding box center [276, 425] width 186 height 8
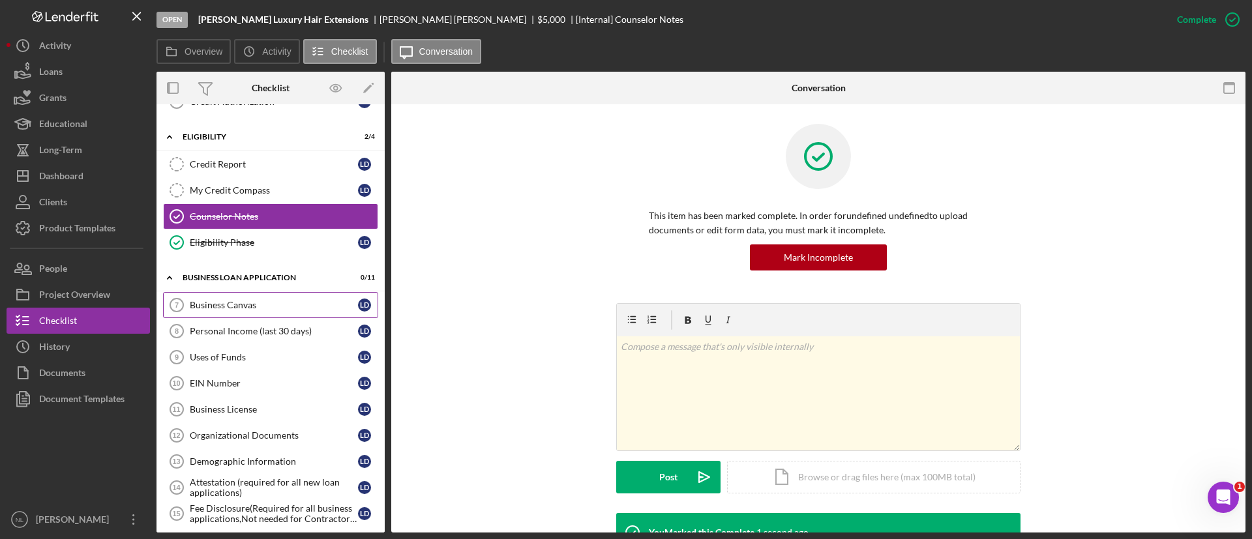
click at [243, 293] on link "Business Canvas 7 Business Canvas [PERSON_NAME]" at bounding box center [270, 305] width 215 height 26
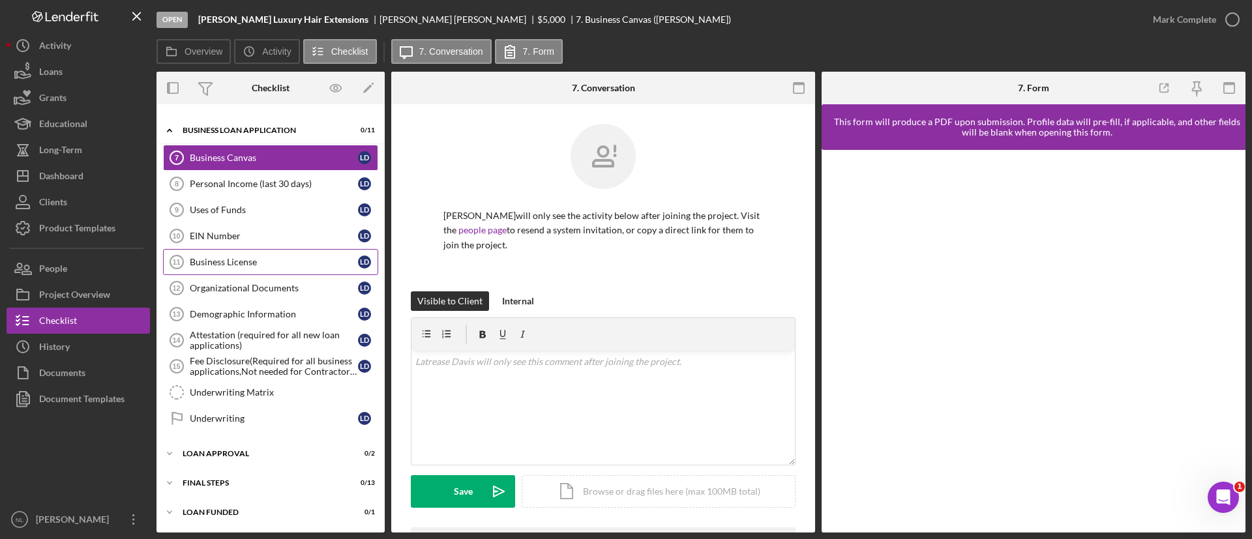
click at [241, 263] on div "Business License" at bounding box center [274, 262] width 168 height 10
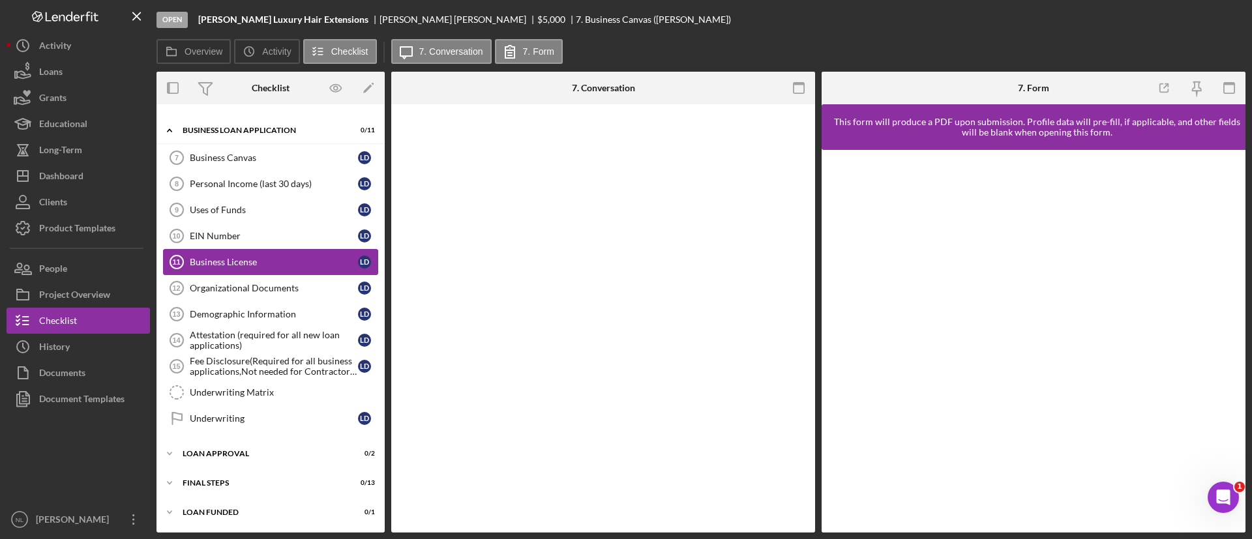
scroll to position [457, 0]
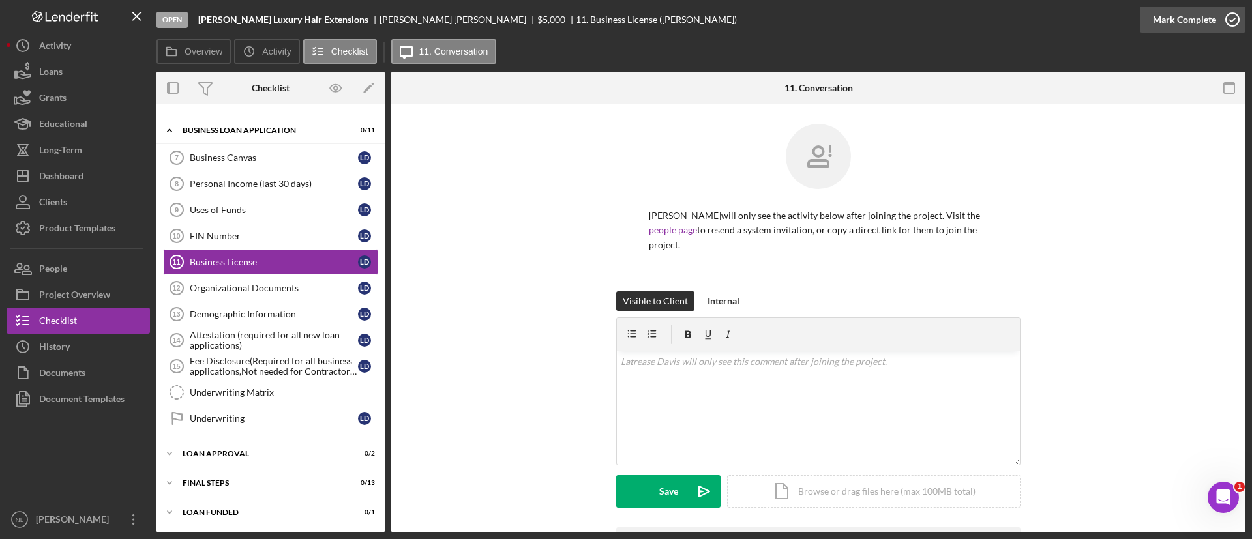
click at [1169, 12] on div "Mark Complete" at bounding box center [1184, 20] width 63 height 26
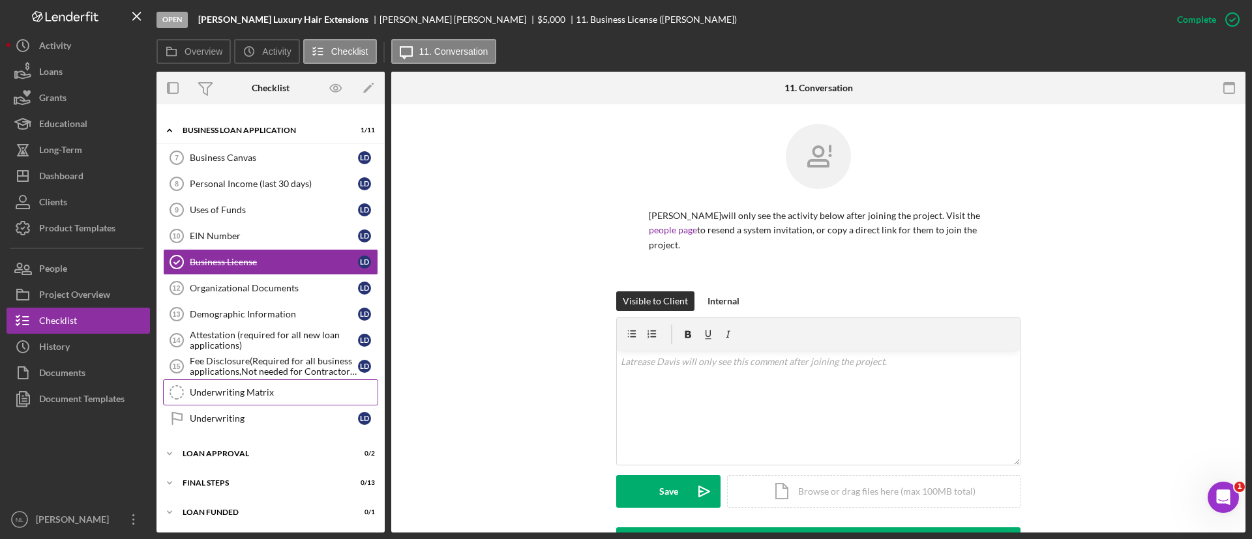
click at [230, 396] on div "Underwriting Matrix" at bounding box center [284, 392] width 188 height 10
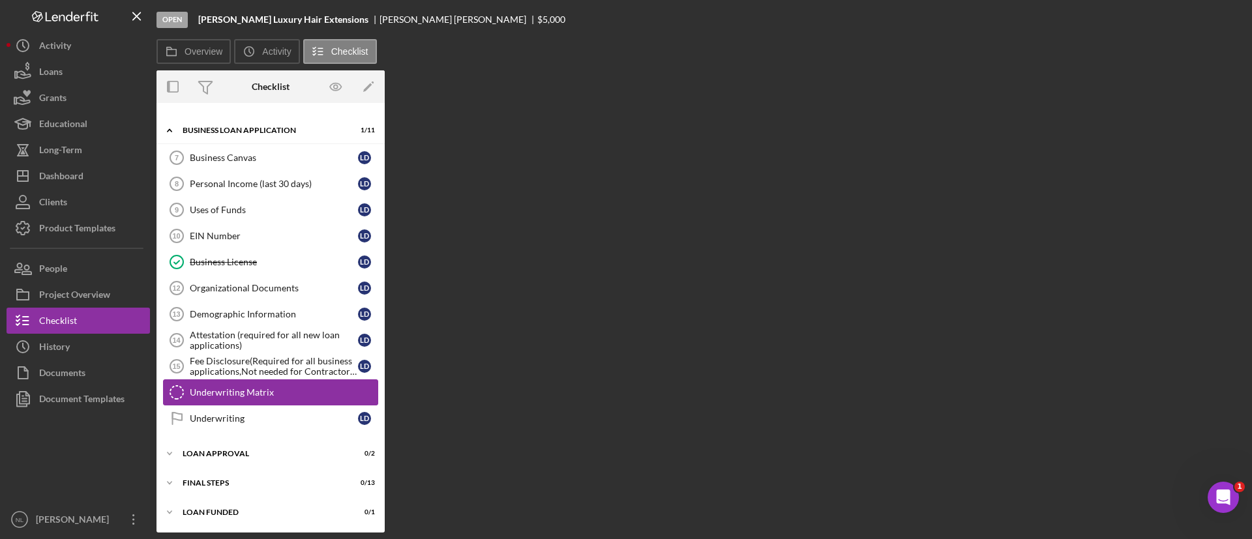
scroll to position [457, 0]
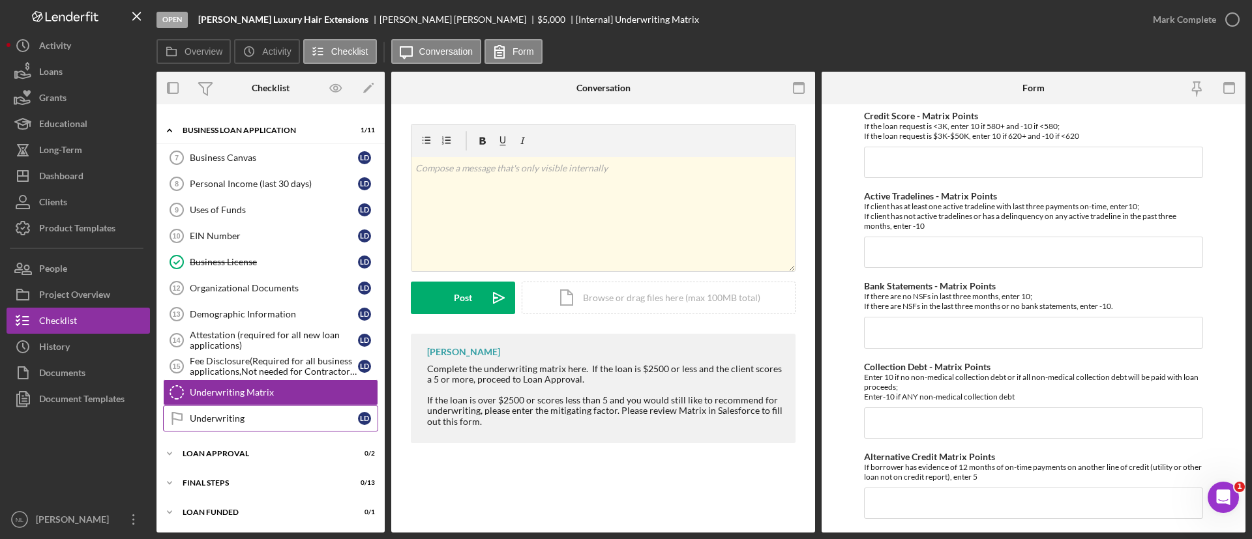
click at [234, 423] on div "Underwriting" at bounding box center [274, 418] width 168 height 10
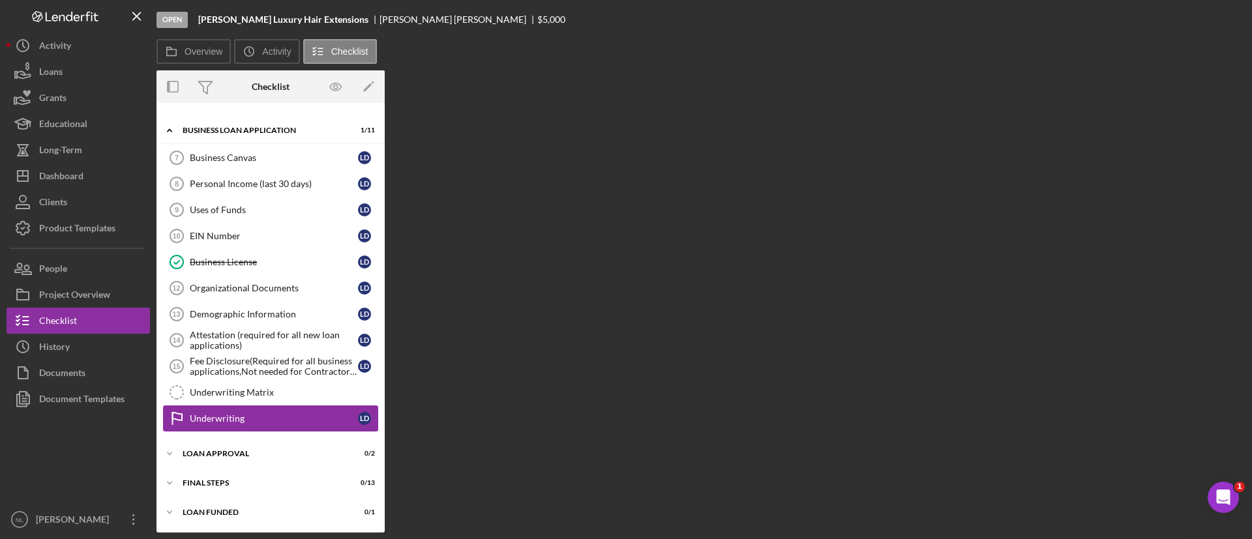
scroll to position [457, 0]
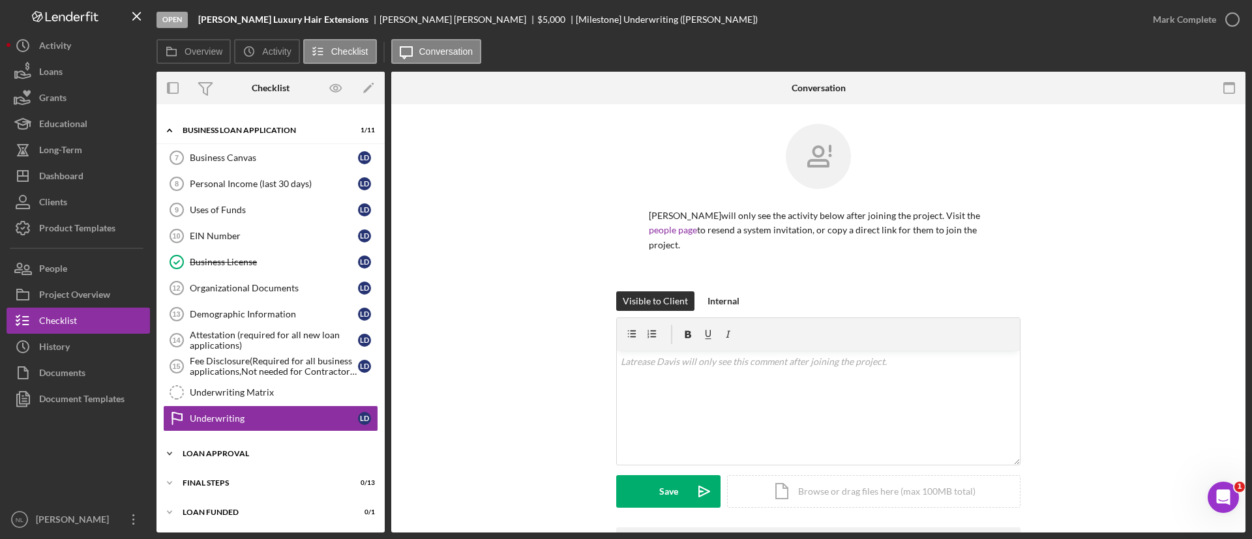
click at [234, 447] on div "Icon/Expander Loan Approval 0 / 2" at bounding box center [271, 454] width 228 height 26
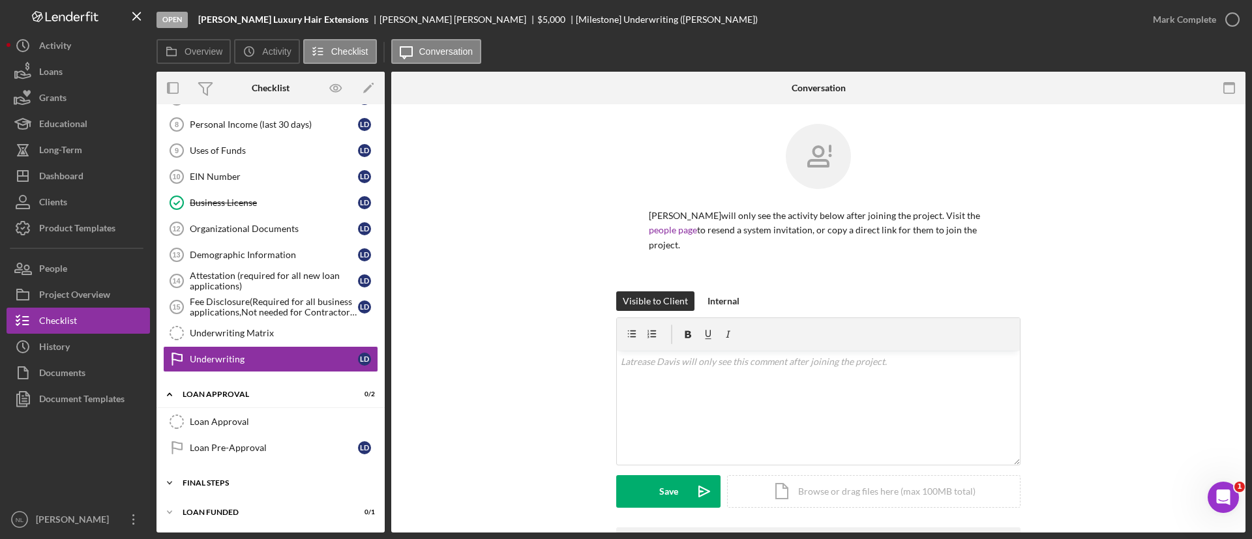
click at [233, 492] on div "Icon/Expander Final Steps 0 / 13" at bounding box center [271, 483] width 228 height 26
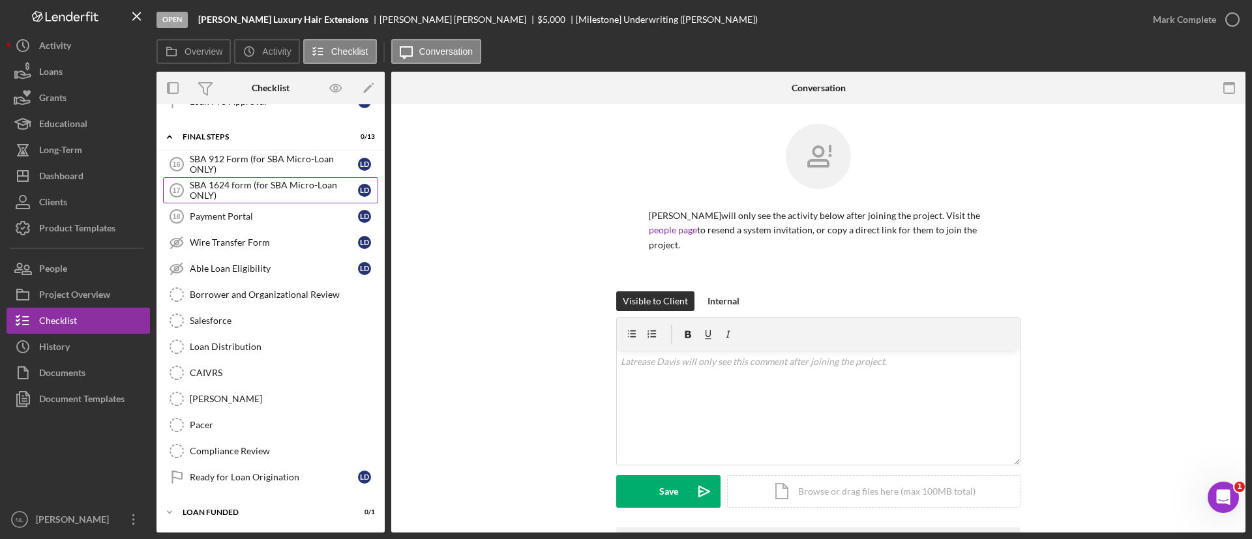
click at [233, 197] on div "SBA 1624 form (for SBA Micro-Loan ONLY)" at bounding box center [274, 190] width 168 height 21
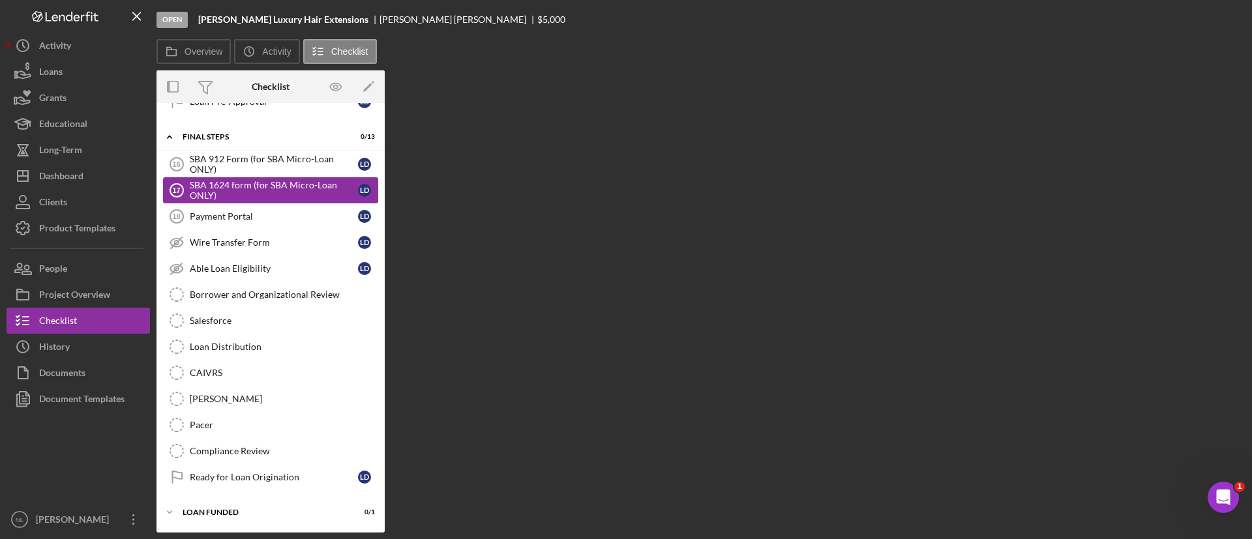
scroll to position [863, 0]
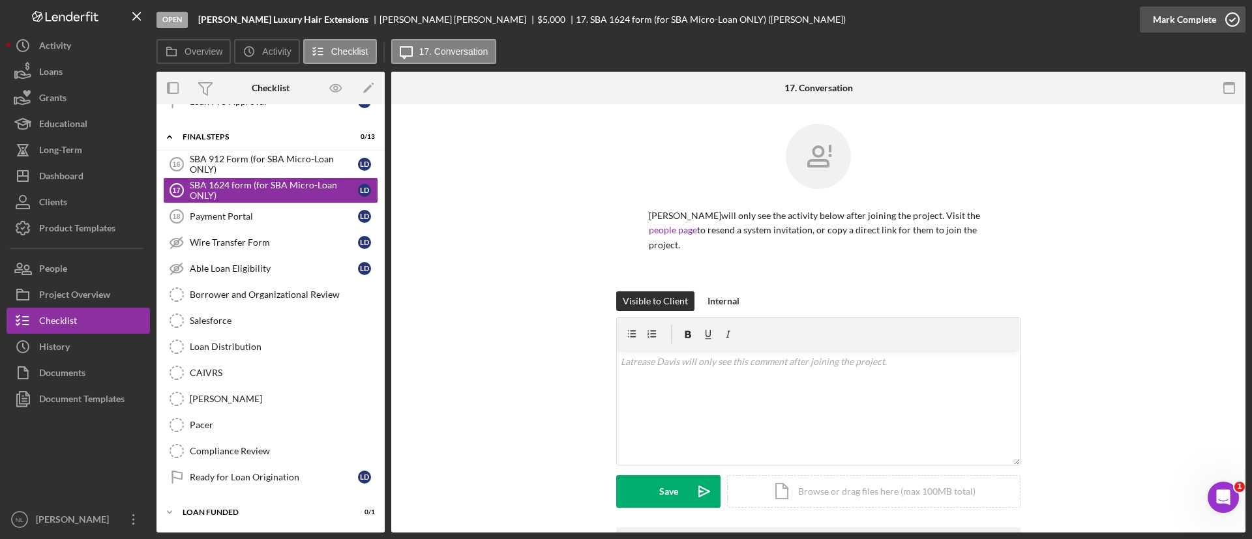
click at [1169, 15] on div "Mark Complete" at bounding box center [1184, 20] width 63 height 26
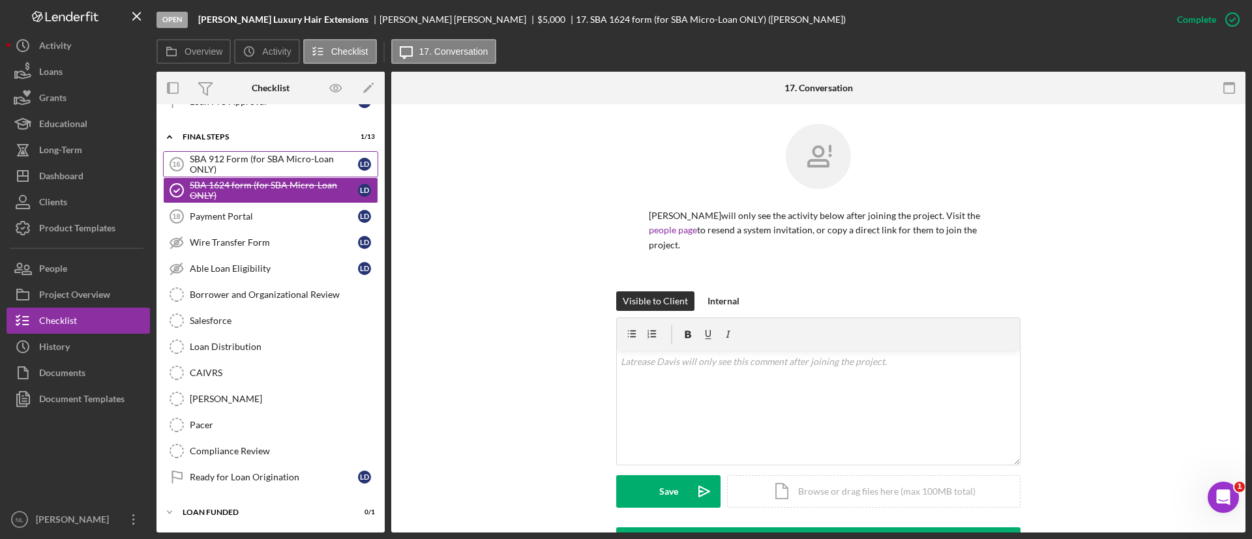
click at [200, 158] on div "SBA 912 Form (for SBA Micro-Loan ONLY)" at bounding box center [274, 164] width 168 height 21
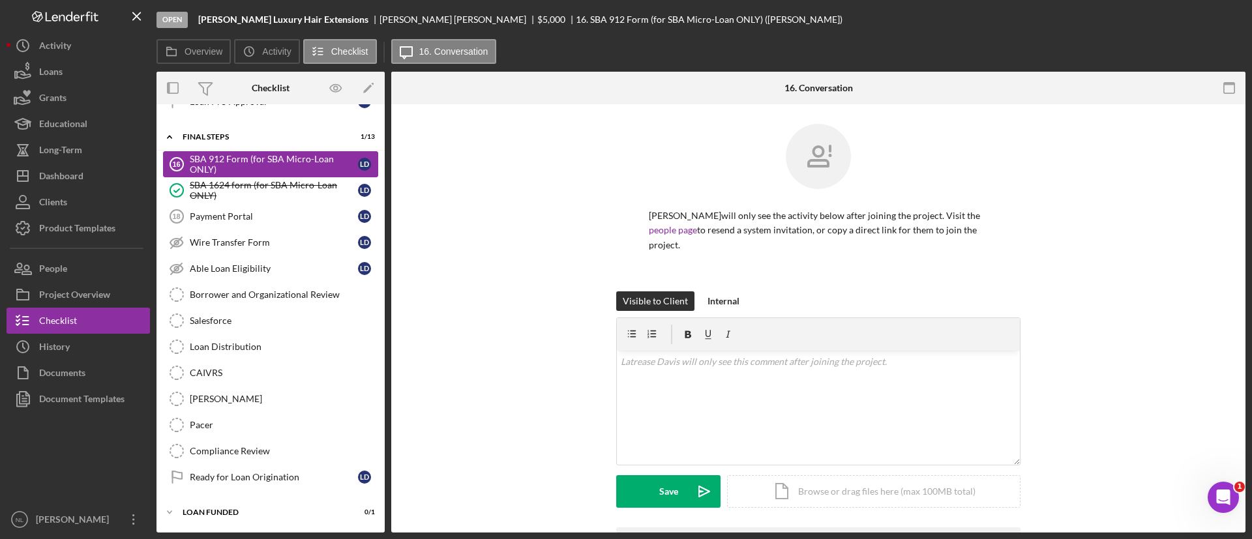
scroll to position [863, 0]
click at [672, 404] on div "v Color teal Color pink Remove color Add row above Add row below Add column bef…" at bounding box center [818, 408] width 403 height 114
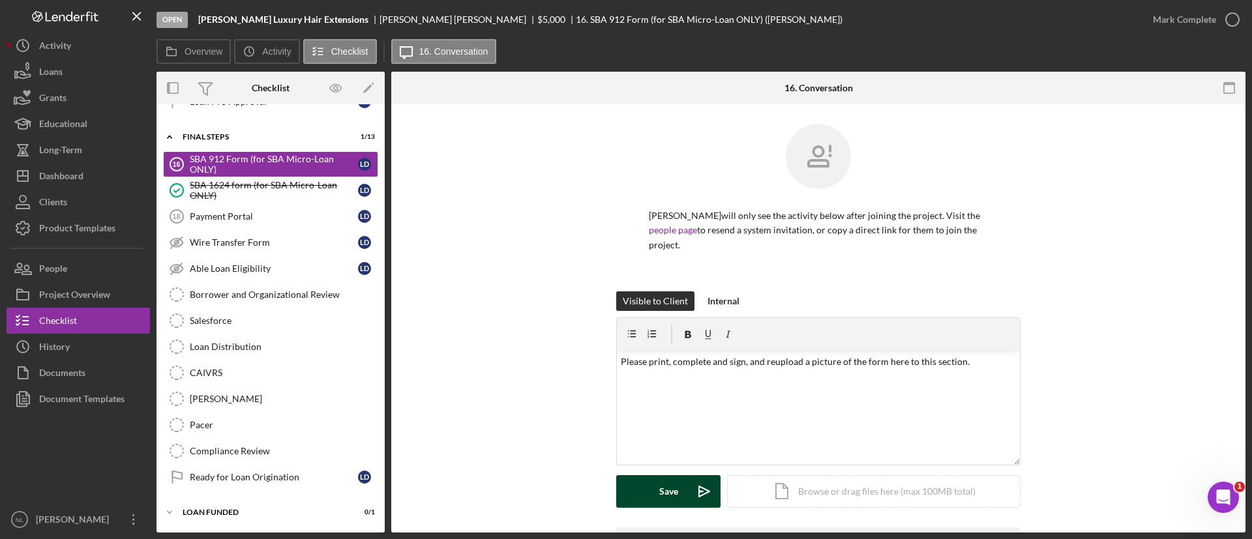
click at [671, 503] on div "Save" at bounding box center [668, 491] width 19 height 33
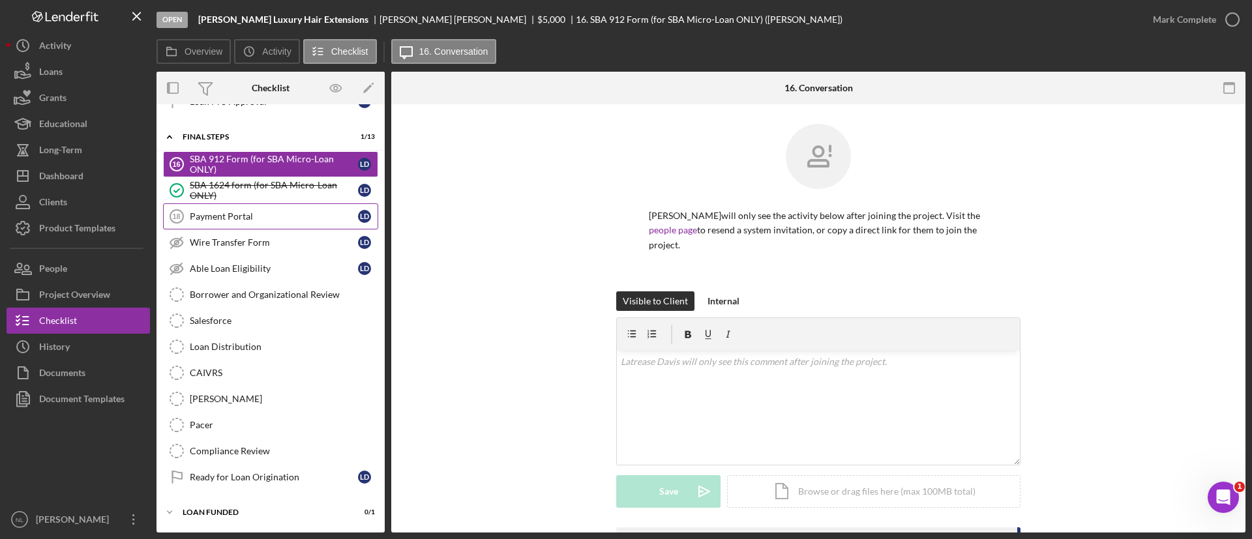
click at [209, 227] on link "Payment Portal 18 Payment Portal [PERSON_NAME]" at bounding box center [270, 216] width 215 height 26
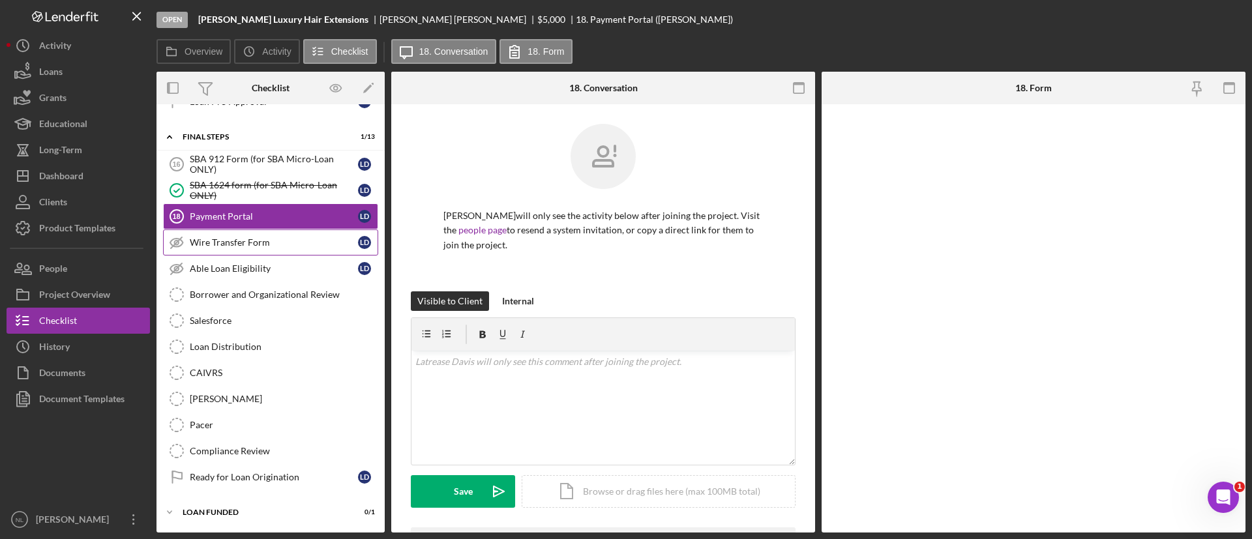
click at [224, 239] on div "Wire Transfer Form" at bounding box center [274, 242] width 168 height 10
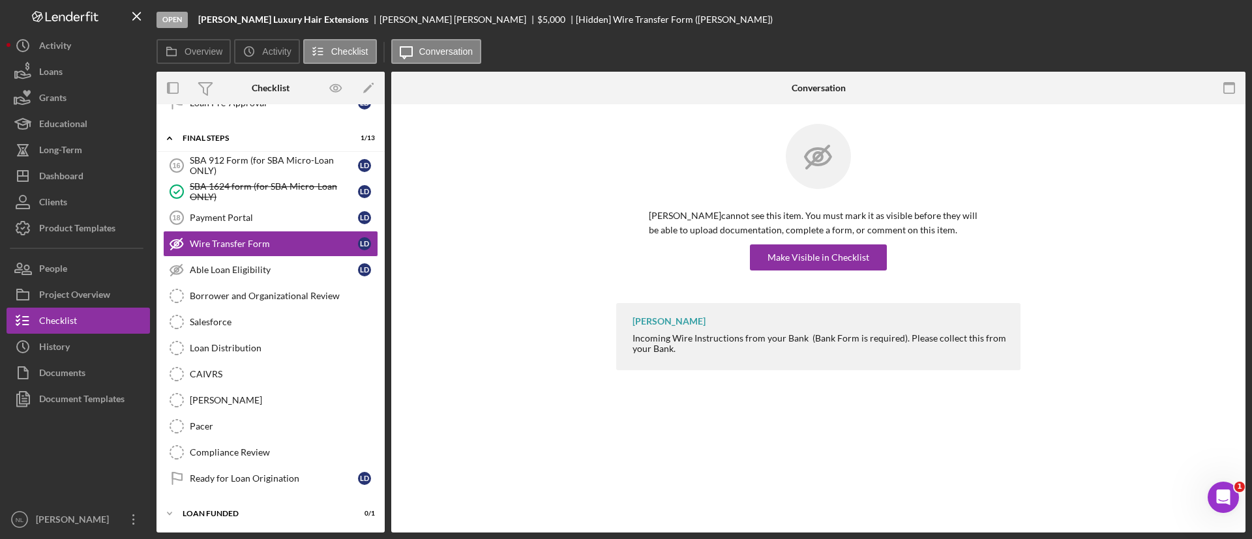
scroll to position [863, 0]
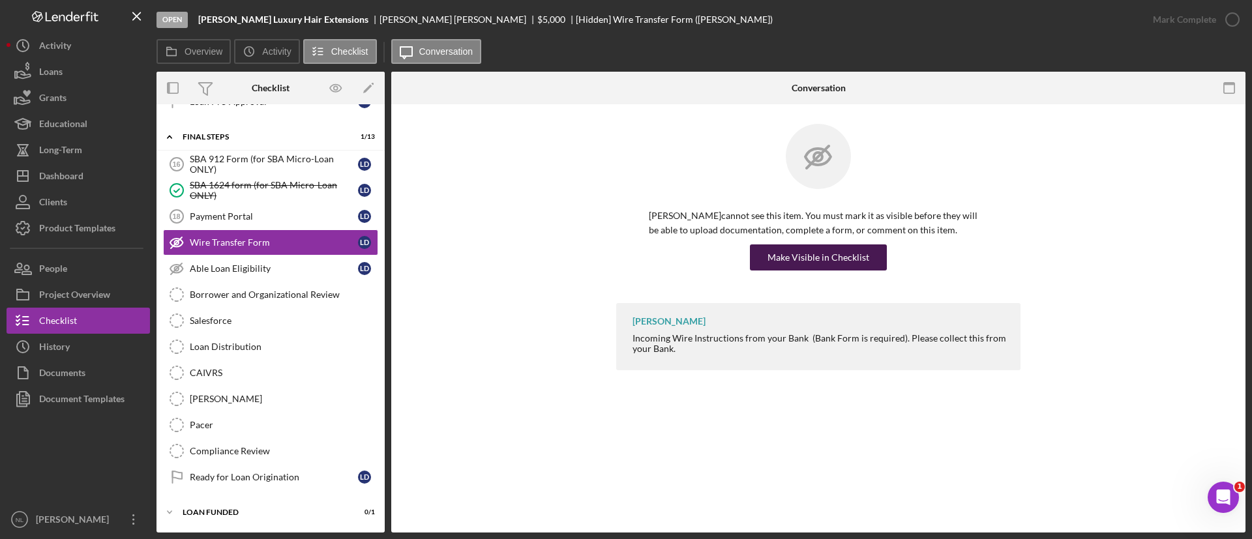
click at [836, 252] on div "Make Visible in Checklist" at bounding box center [819, 258] width 102 height 26
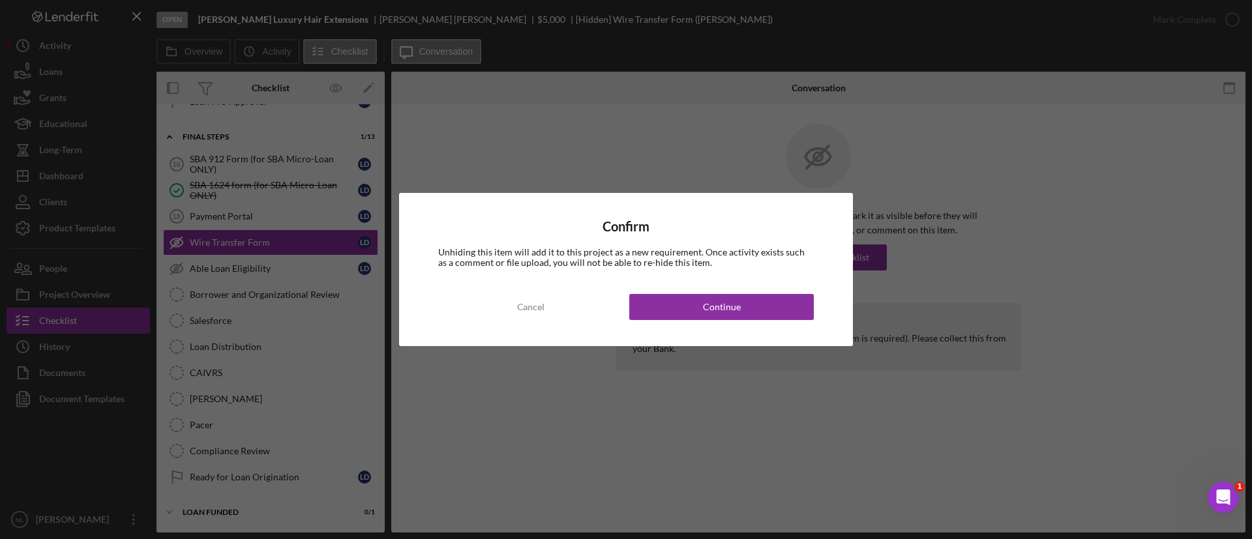
click at [779, 289] on div "Confirm Unhiding this item will add it to this project as a new requirement. On…" at bounding box center [626, 269] width 454 height 153
click at [761, 307] on button "Continue" at bounding box center [721, 307] width 185 height 26
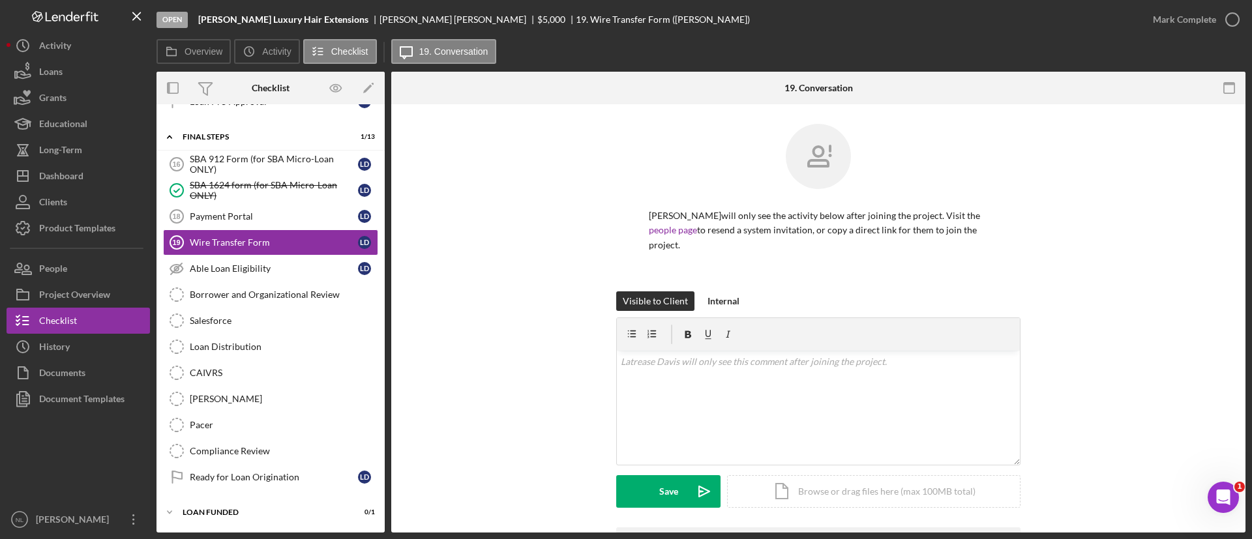
scroll to position [88, 0]
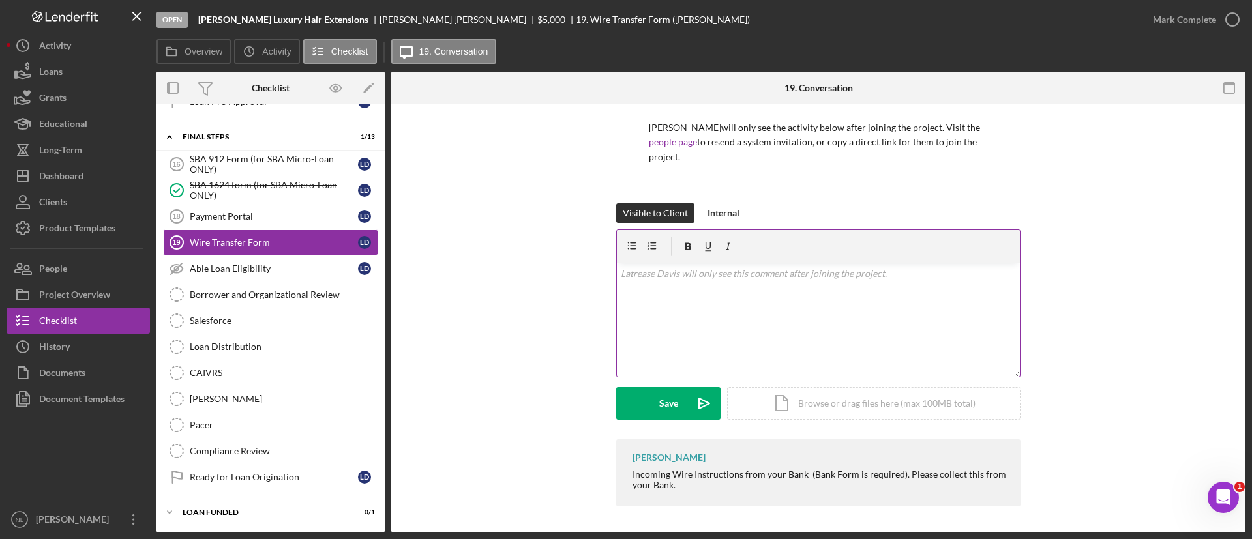
click at [737, 303] on div "v Color teal Color pink Remove color Add row above Add row below Add column bef…" at bounding box center [818, 320] width 403 height 114
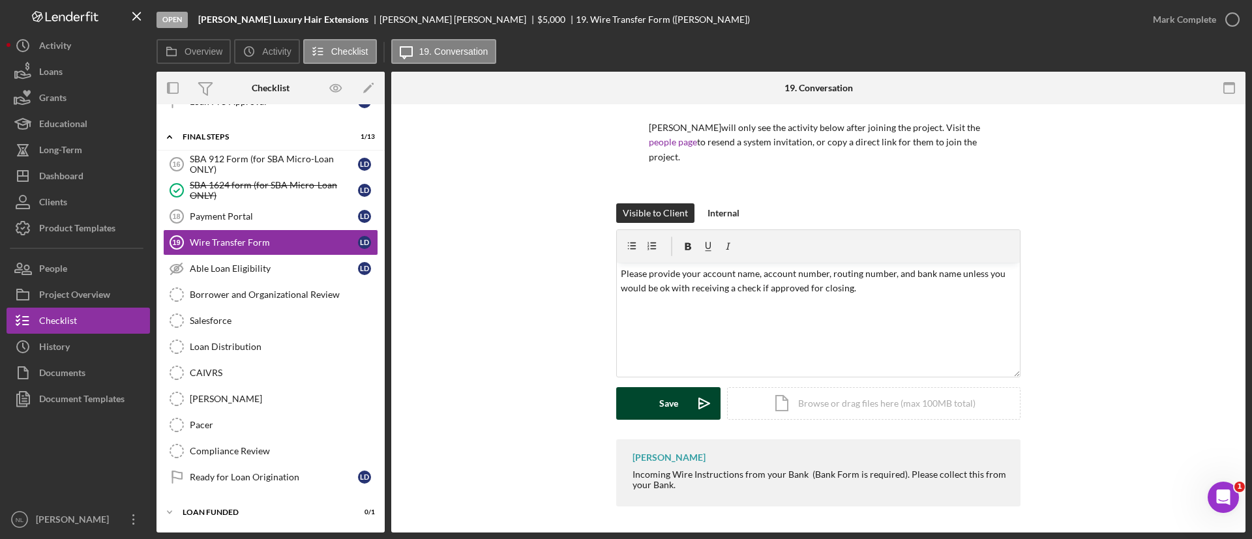
click at [673, 414] on div "Save" at bounding box center [668, 403] width 19 height 33
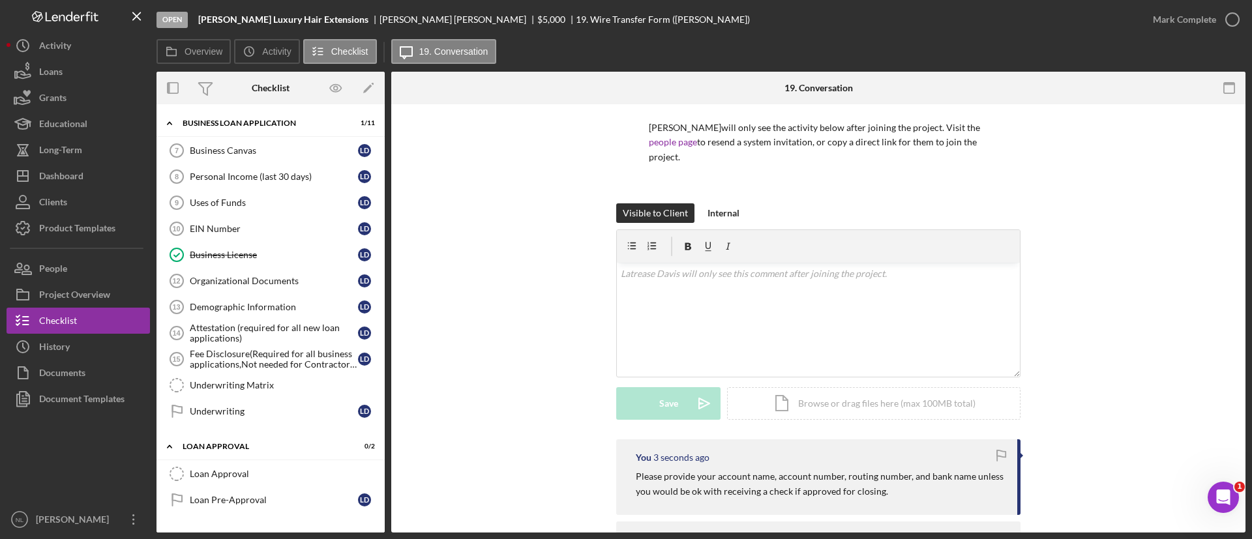
scroll to position [443, 0]
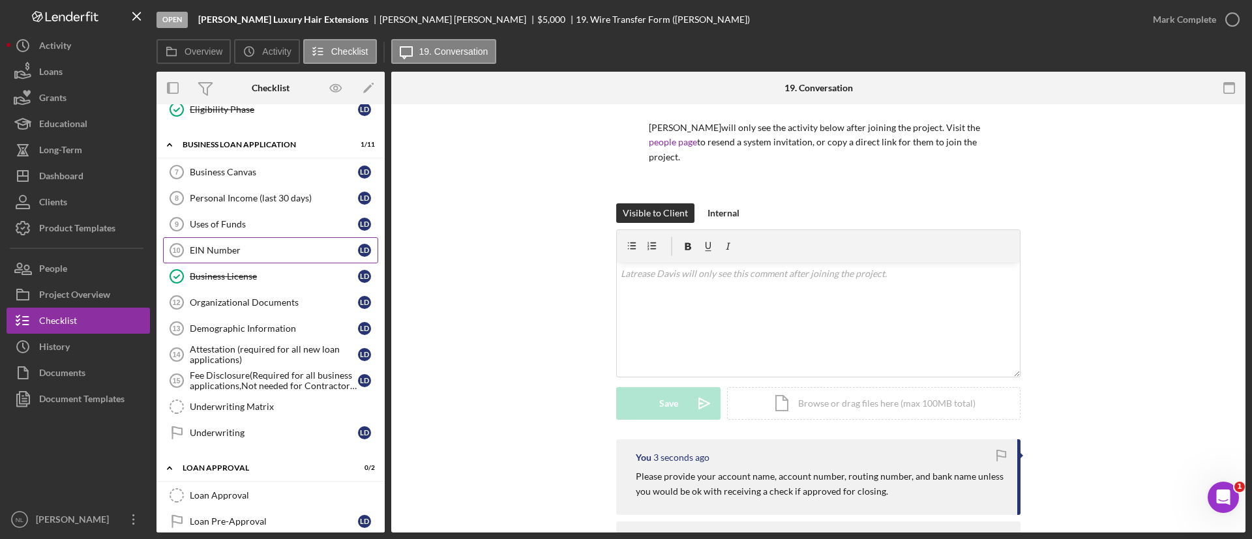
click at [215, 243] on link "EIN Number 10 EIN Number [PERSON_NAME]" at bounding box center [270, 250] width 215 height 26
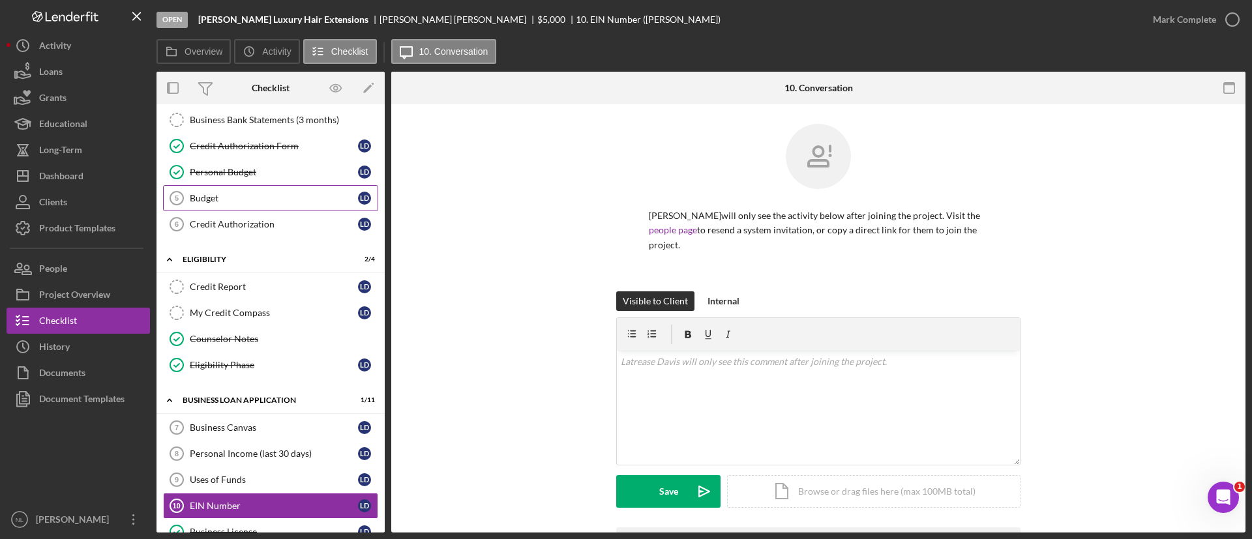
scroll to position [76, 0]
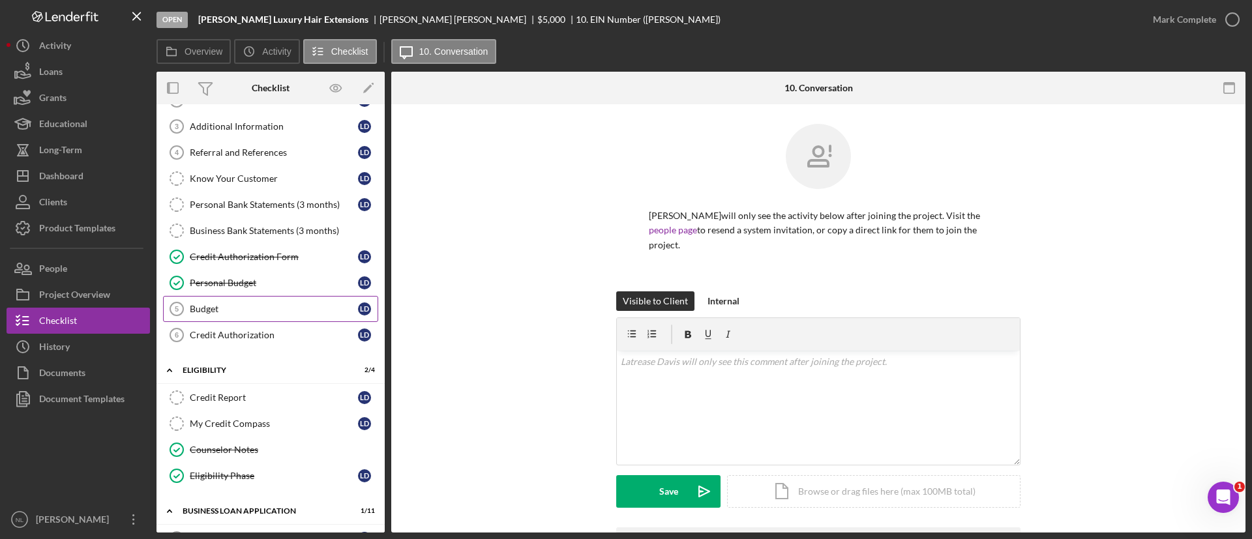
click at [241, 310] on div "Budget" at bounding box center [274, 309] width 168 height 10
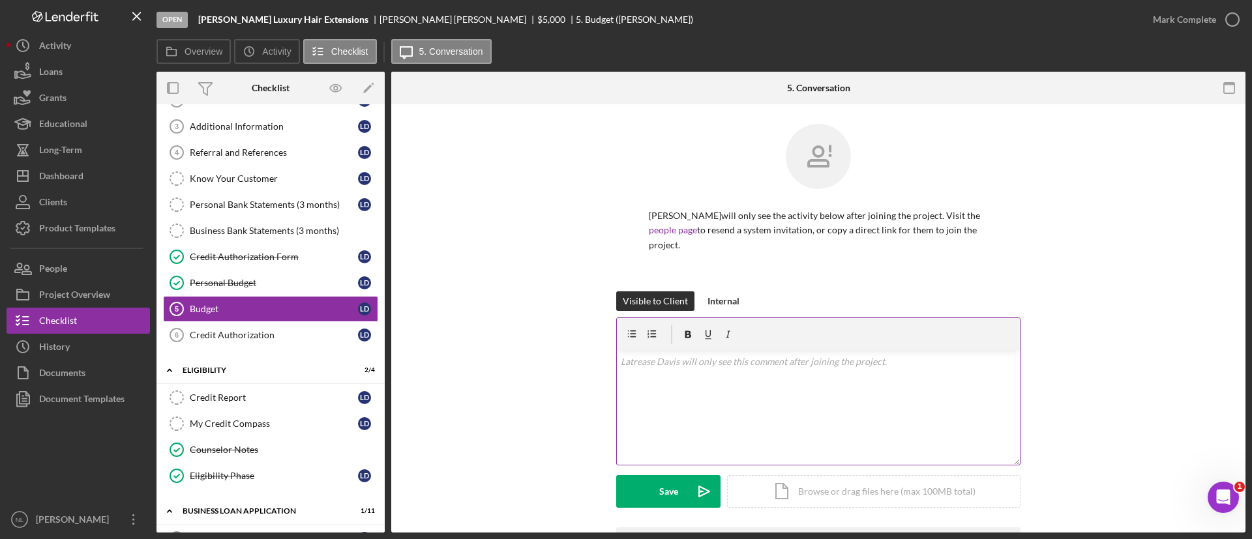
click at [640, 400] on div "v Color teal Color pink Remove color Add row above Add row below Add column bef…" at bounding box center [818, 408] width 403 height 114
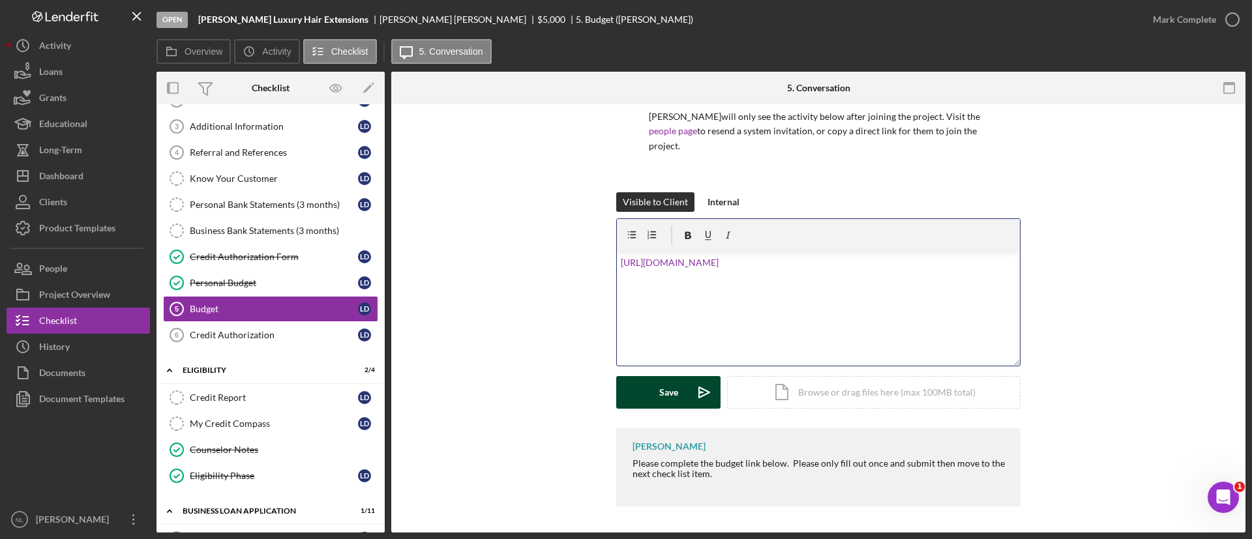
click at [661, 396] on div "Save" at bounding box center [668, 392] width 19 height 33
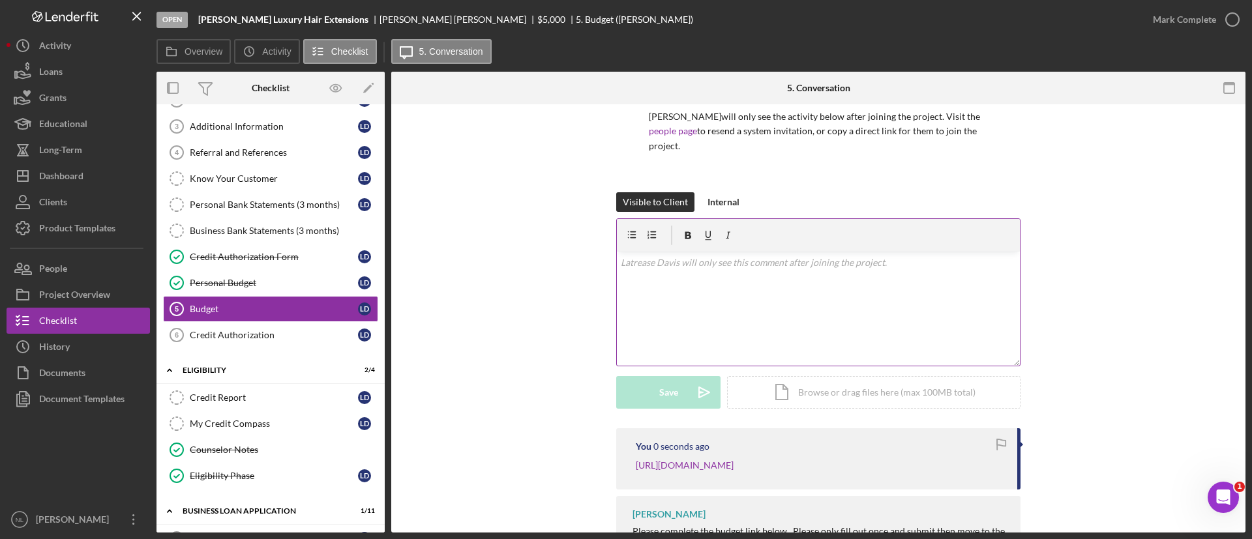
click at [728, 311] on div "v Color teal Color pink Remove color Add row above Add row below Add column bef…" at bounding box center [818, 309] width 403 height 114
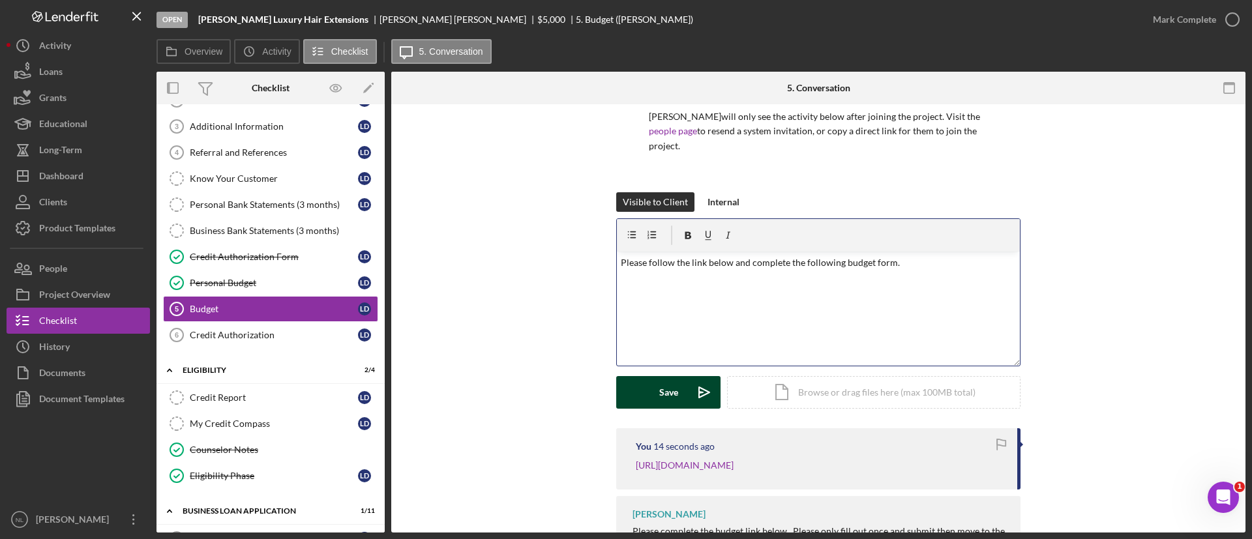
click at [676, 395] on div "Save" at bounding box center [668, 392] width 19 height 33
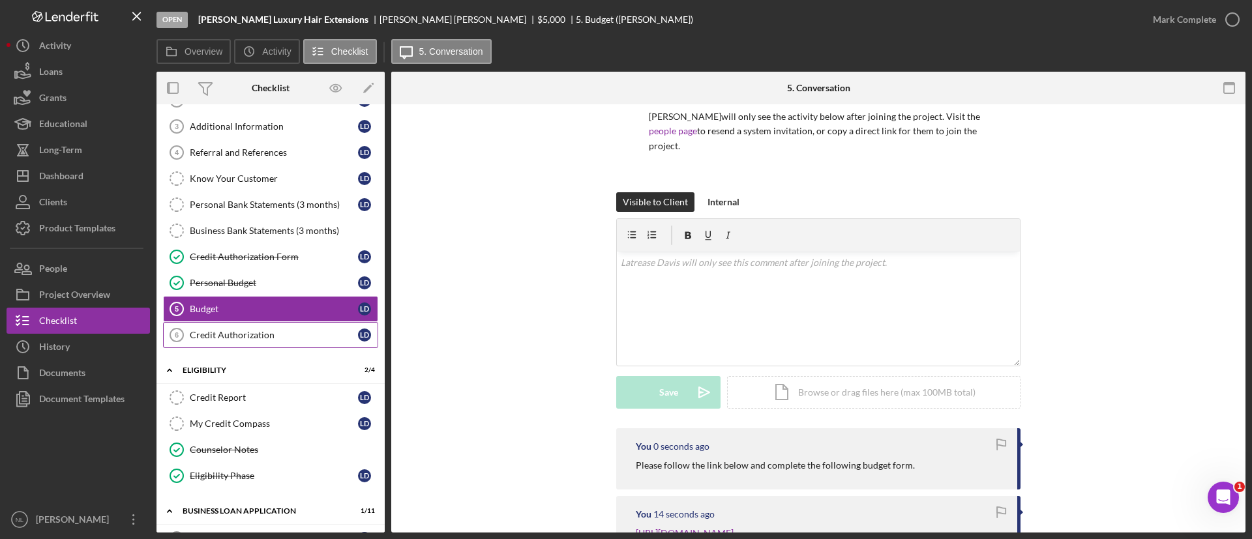
click at [213, 341] on link "Credit Authorization 6 Credit Authorization [PERSON_NAME]" at bounding box center [270, 335] width 215 height 26
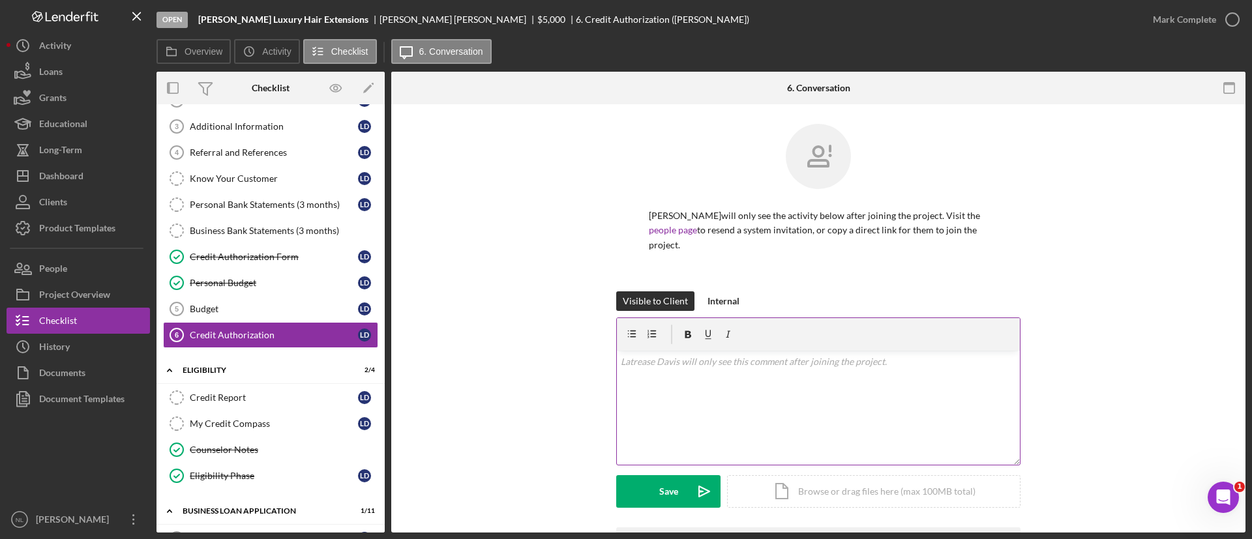
click at [639, 408] on div "v Color teal Color pink Remove color Add row above Add row below Add column bef…" at bounding box center [818, 408] width 403 height 114
click at [672, 493] on div "Save" at bounding box center [668, 491] width 19 height 33
click at [667, 389] on div "v Color teal Color pink Remove color Add row above Add row below Add column bef…" at bounding box center [818, 408] width 403 height 114
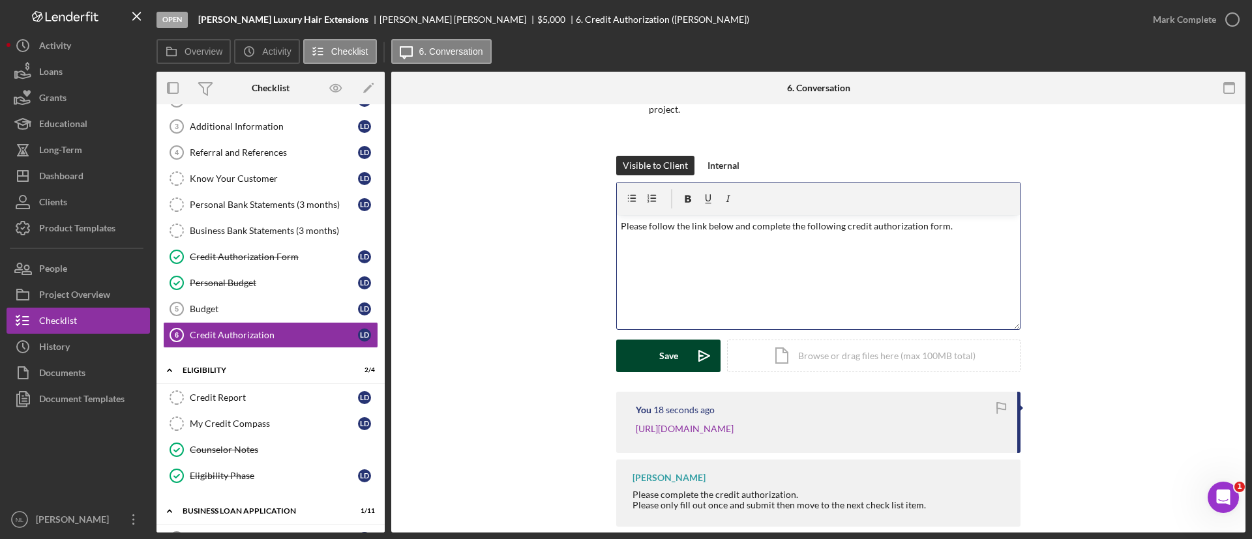
click at [663, 365] on div "Save" at bounding box center [668, 356] width 19 height 33
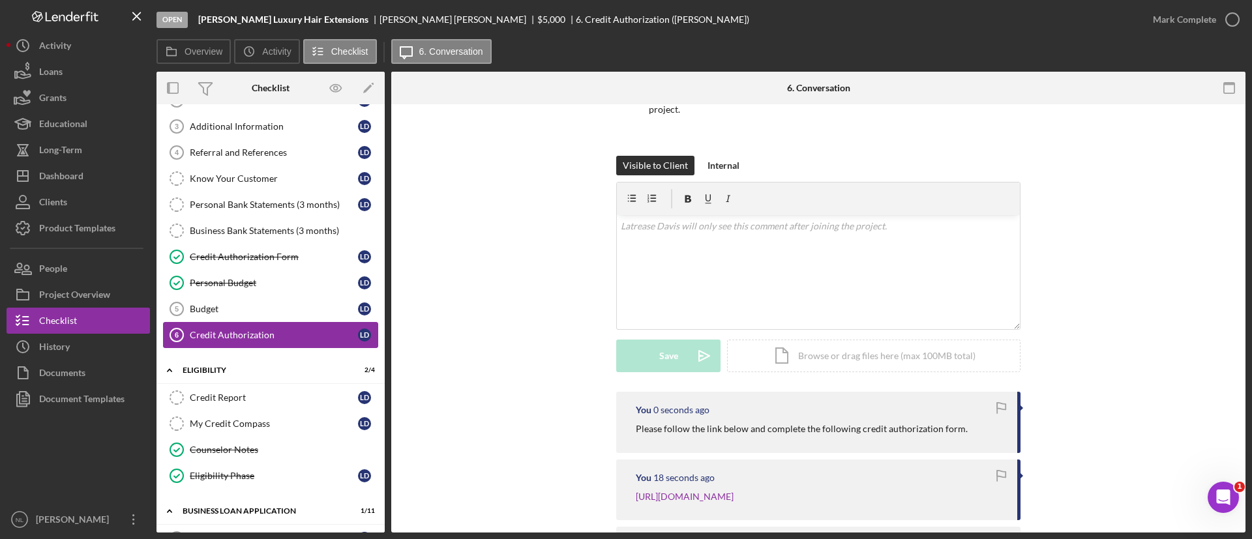
scroll to position [0, 0]
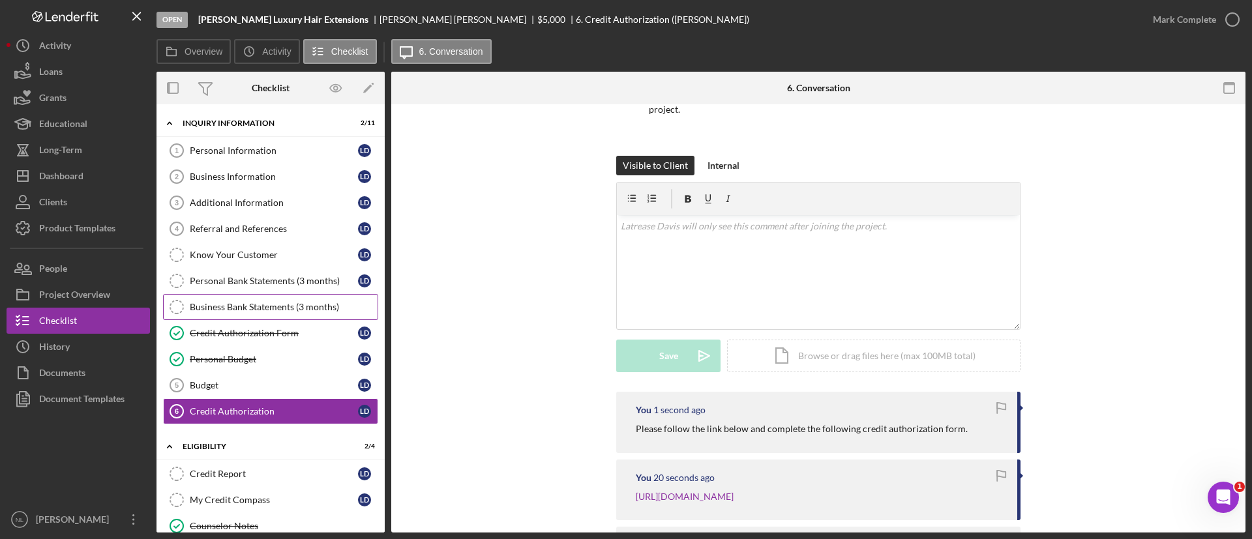
click at [293, 302] on div "Business Bank Statements (3 months)" at bounding box center [284, 307] width 188 height 10
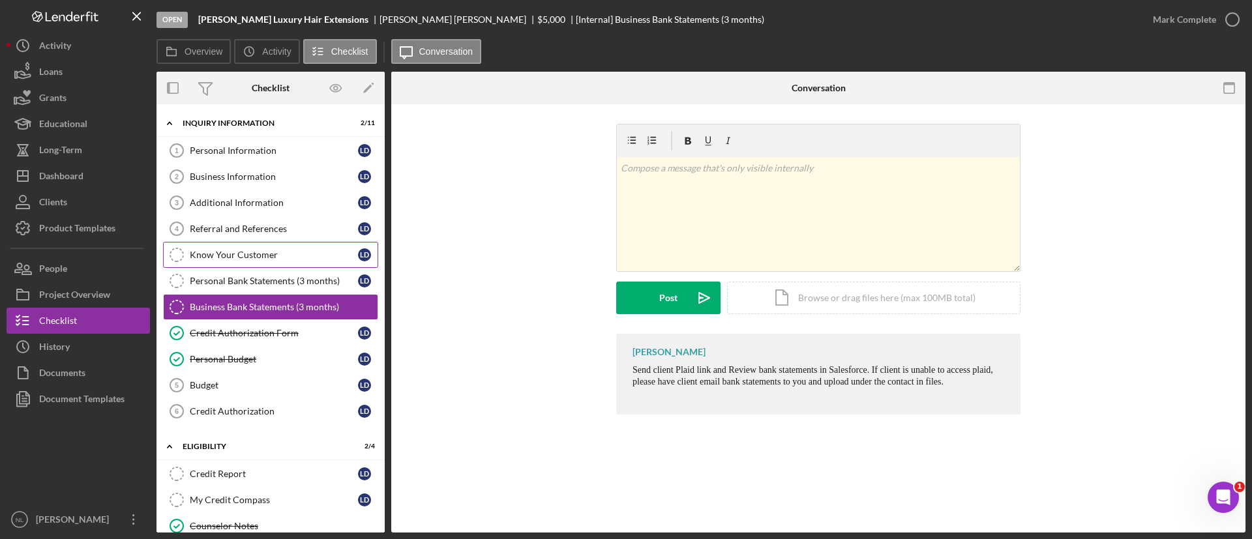
click at [267, 256] on div "Know Your Customer" at bounding box center [274, 255] width 168 height 10
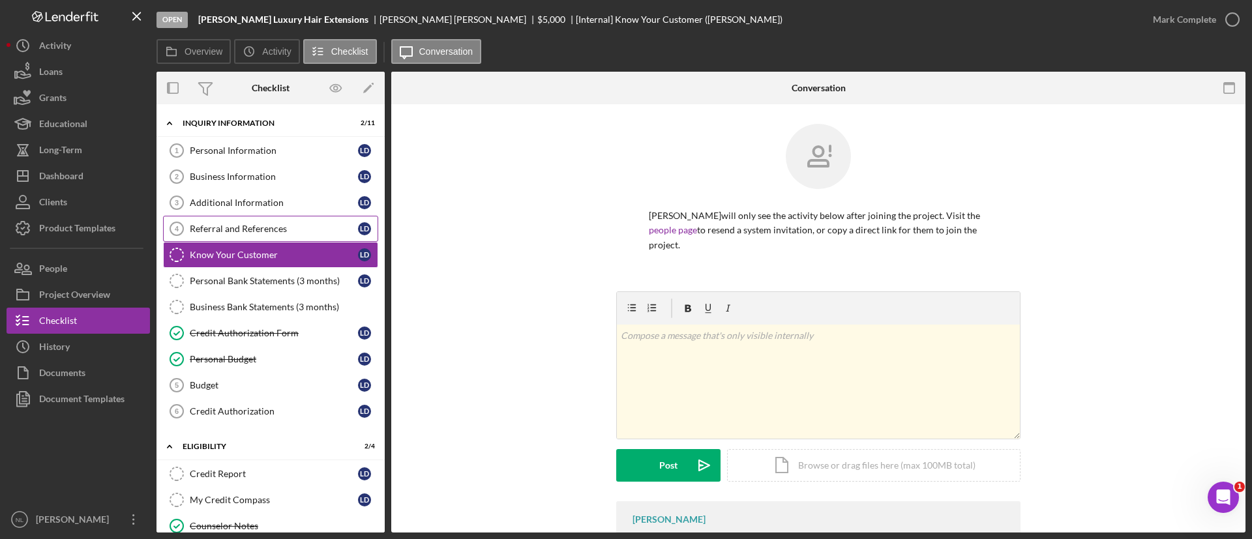
click at [255, 231] on div "Referral and References" at bounding box center [274, 229] width 168 height 10
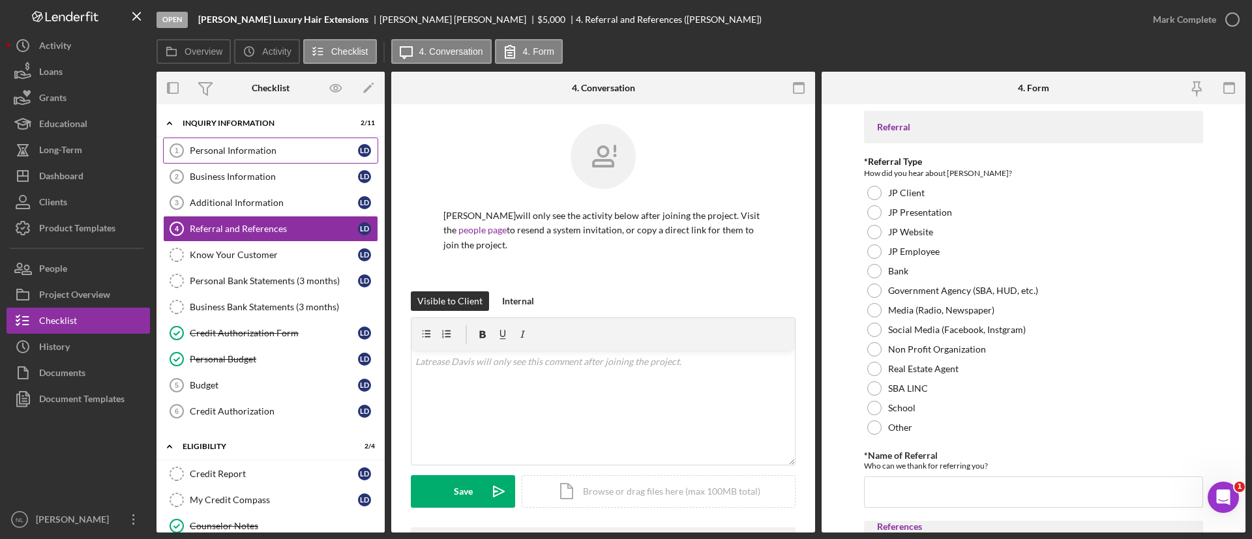
click at [228, 142] on link "Personal Information 1 Personal Information [PERSON_NAME]" at bounding box center [270, 151] width 215 height 26
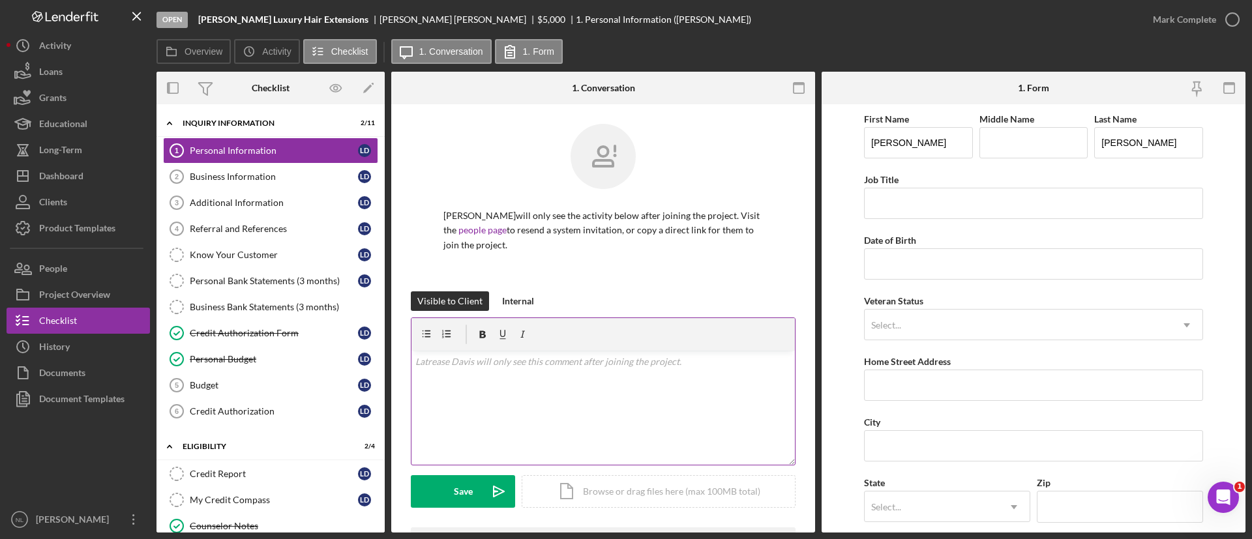
click at [541, 330] on div at bounding box center [603, 334] width 383 height 33
click at [51, 173] on div "Dashboard" at bounding box center [61, 177] width 44 height 29
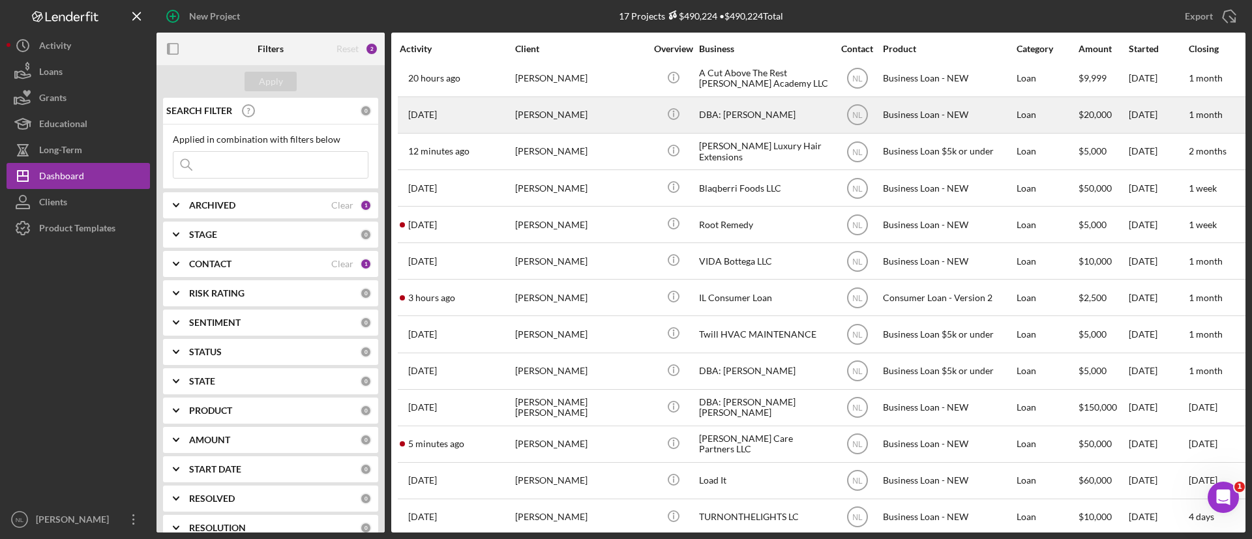
scroll to position [173, 0]
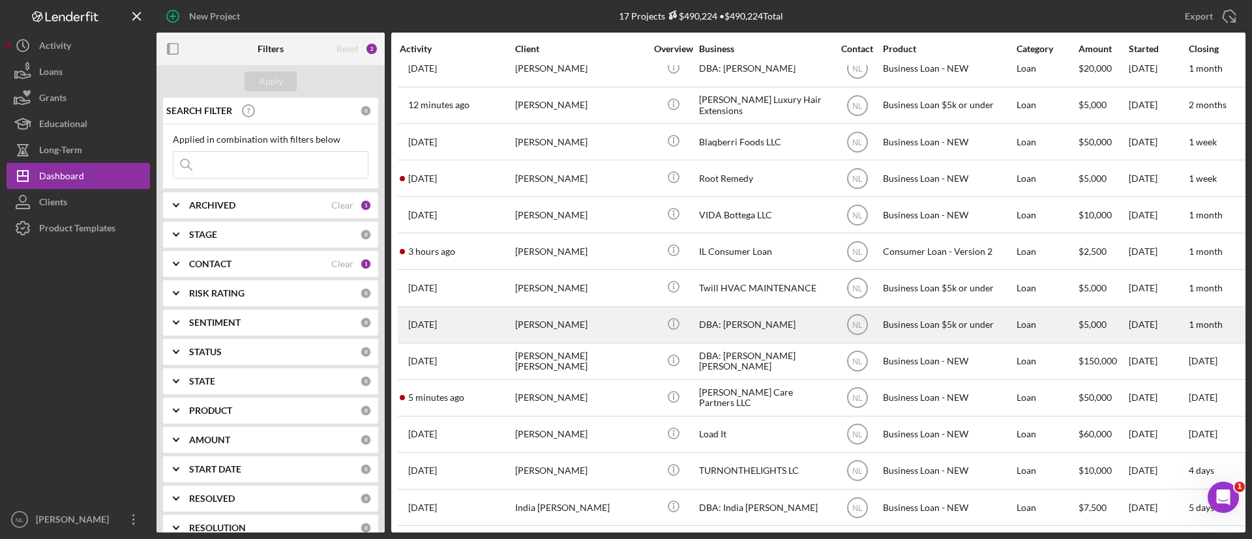
click at [594, 308] on div "[PERSON_NAME]" at bounding box center [580, 325] width 130 height 35
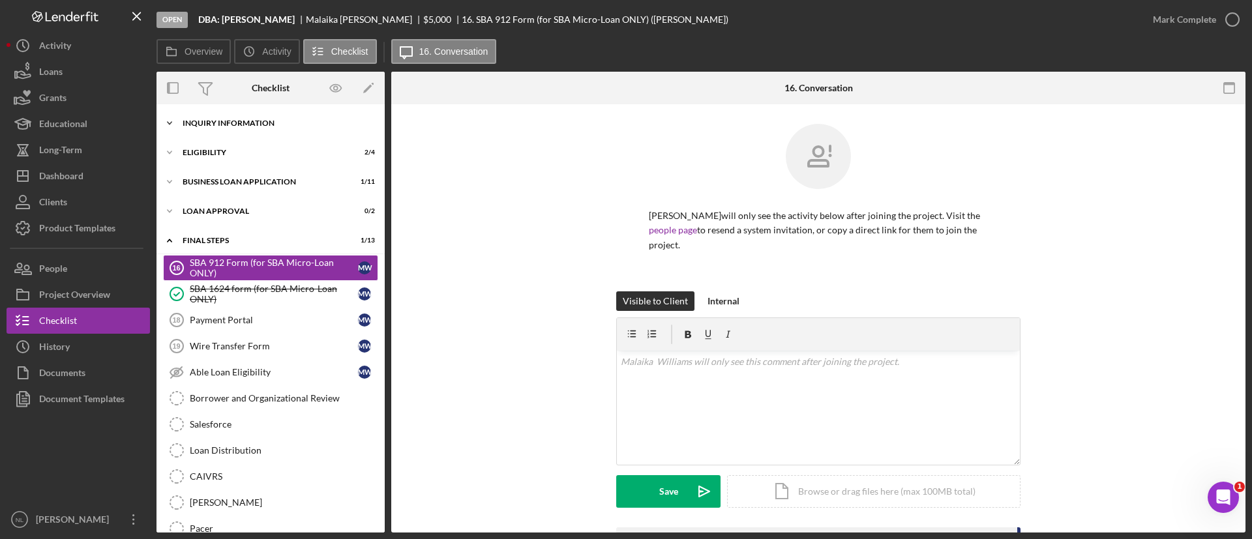
click at [209, 123] on div "INQUIRY INFORMATION" at bounding box center [276, 123] width 186 height 8
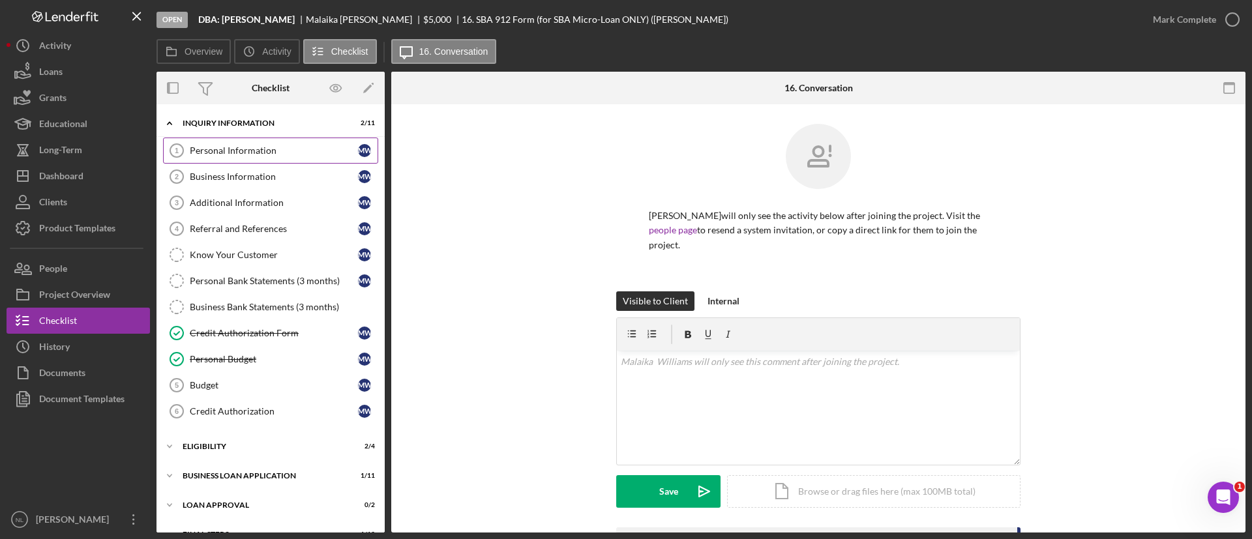
click at [226, 141] on link "Personal Information 1 Personal Information M W" at bounding box center [270, 151] width 215 height 26
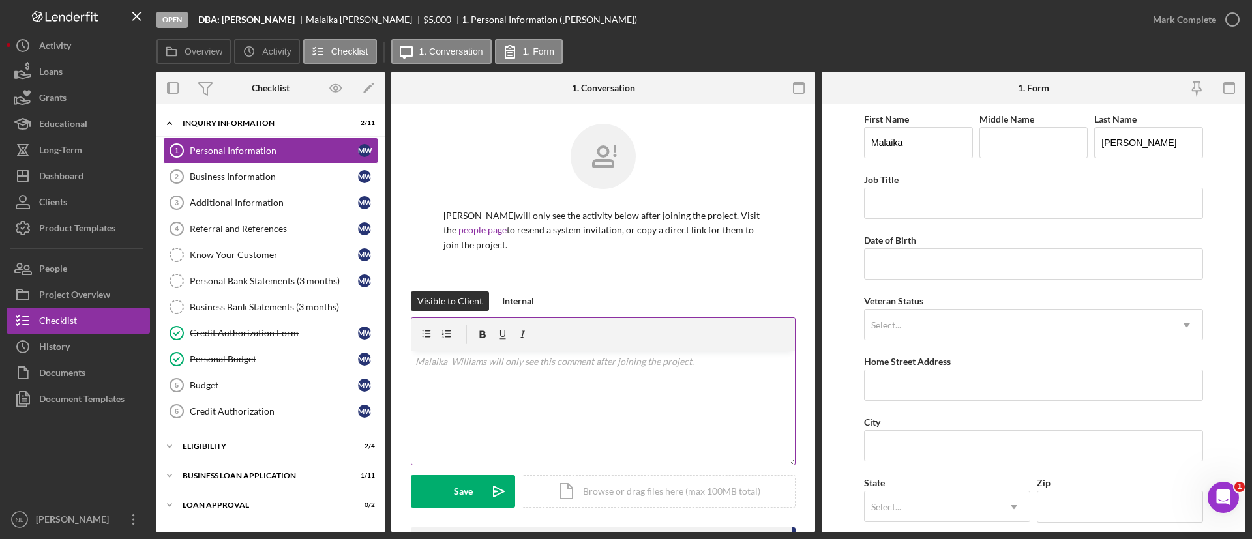
scroll to position [207, 0]
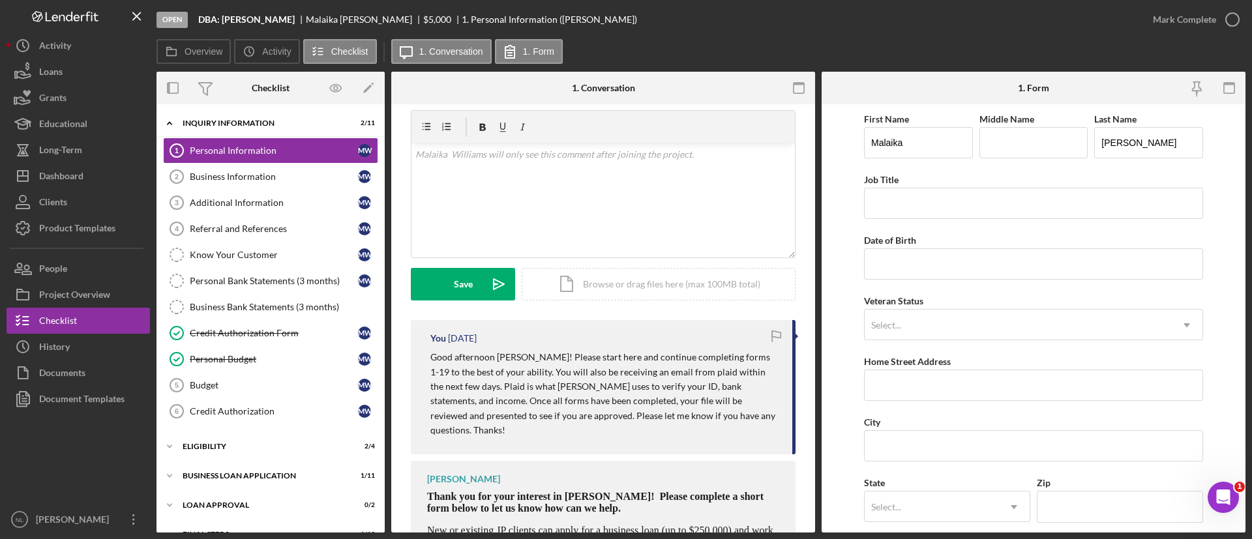
click at [586, 397] on p "Good afternoon [PERSON_NAME]! Please start here and continue completing forms 1…" at bounding box center [604, 393] width 349 height 87
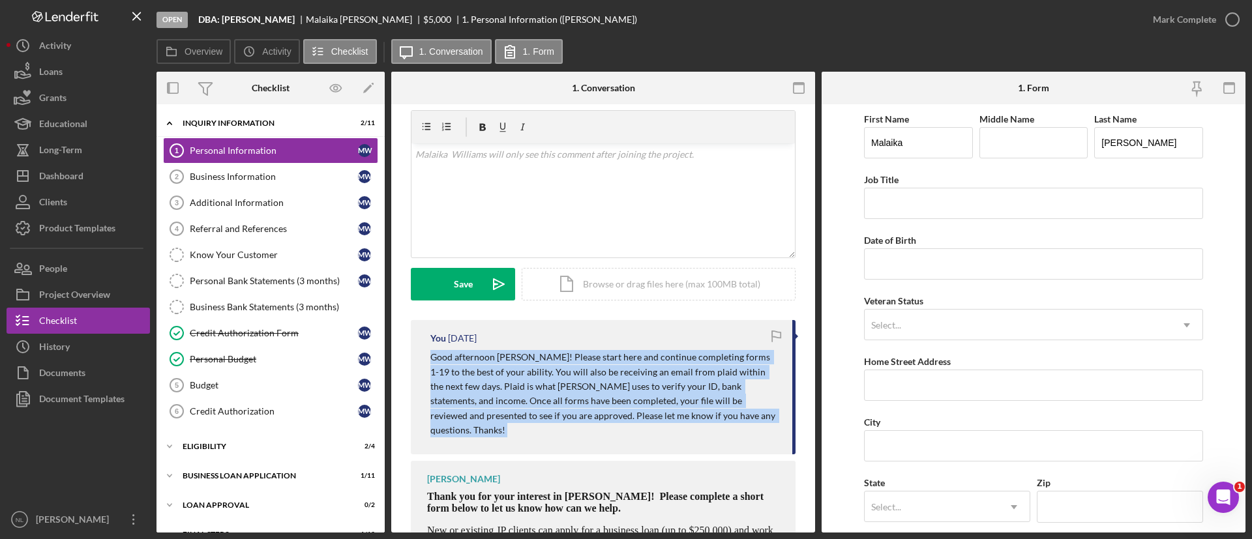
click at [586, 397] on p "Good afternoon [PERSON_NAME]! Please start here and continue completing forms 1…" at bounding box center [604, 393] width 349 height 87
copy div "Good afternoon [PERSON_NAME]! Please start here and continue completing forms 1…"
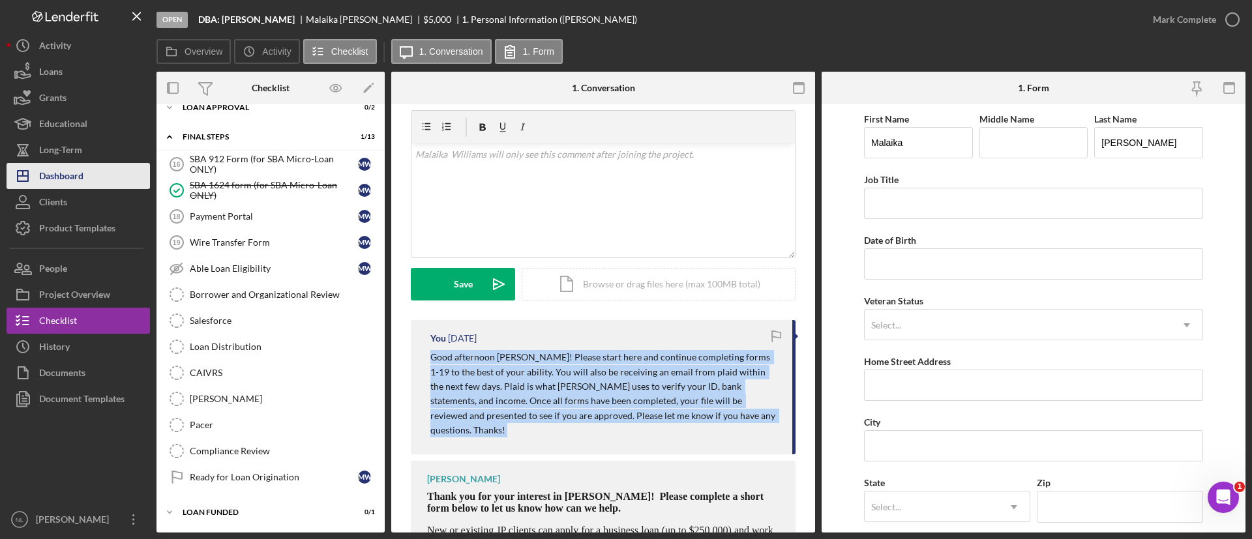
click at [93, 183] on button "Icon/Dashboard Dashboard" at bounding box center [78, 176] width 143 height 26
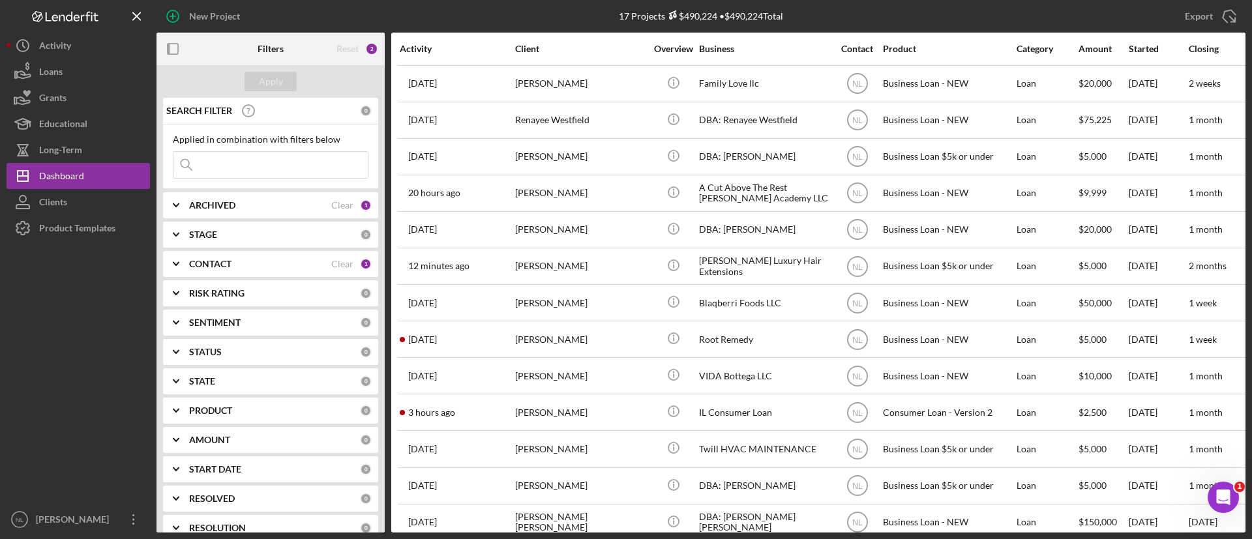
click at [311, 159] on input at bounding box center [270, 165] width 194 height 26
type input "[PERSON_NAME]"
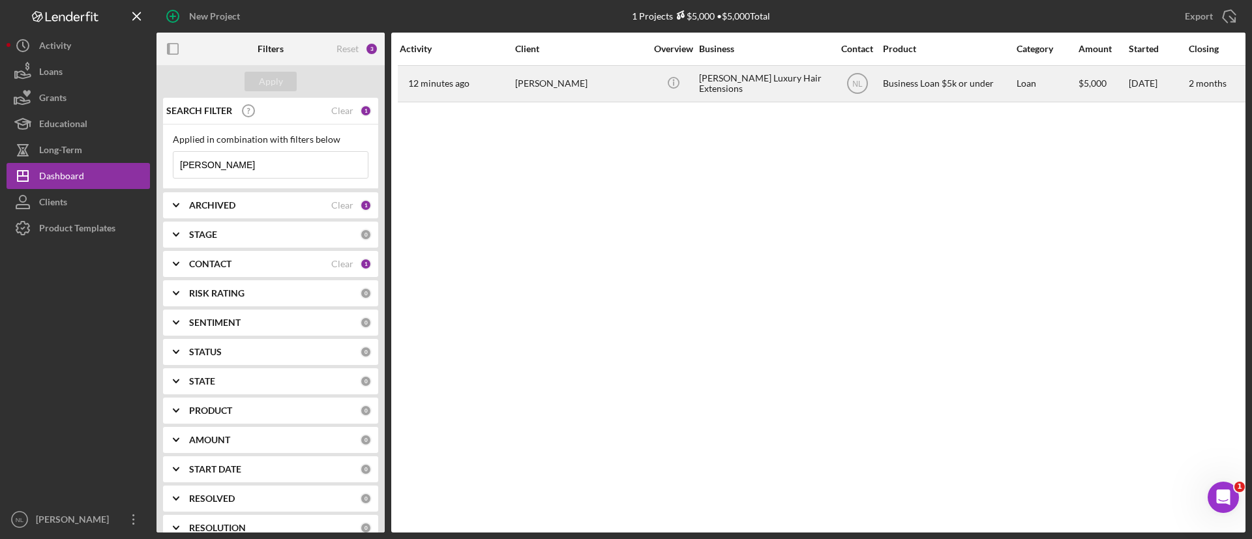
click at [573, 81] on div "[PERSON_NAME]" at bounding box center [580, 84] width 130 height 35
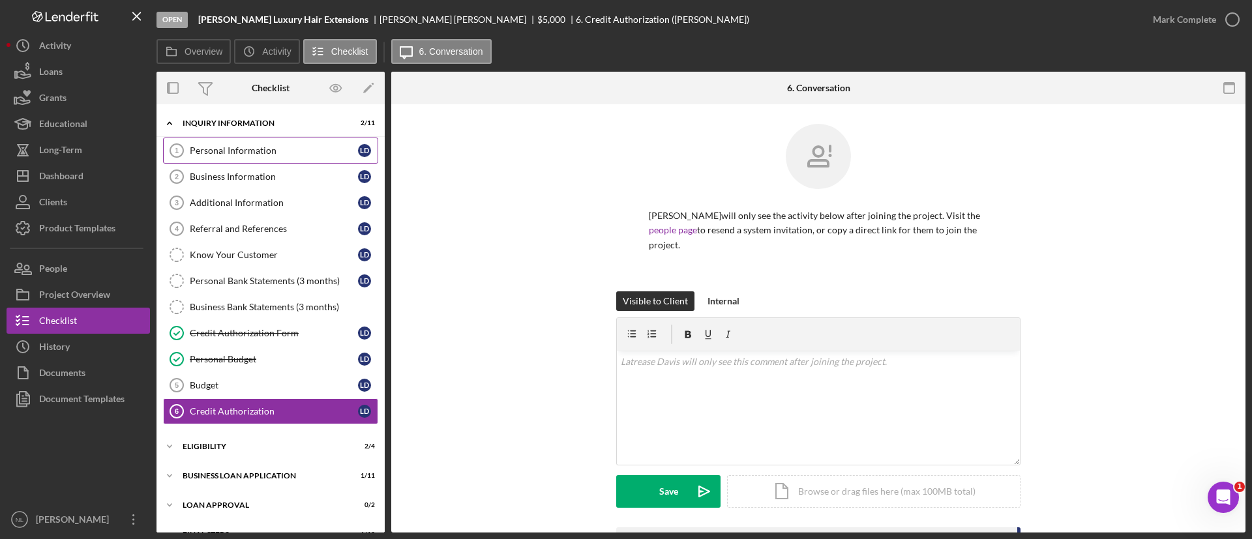
click at [269, 138] on link "Personal Information 1 Personal Information [PERSON_NAME]" at bounding box center [270, 151] width 215 height 26
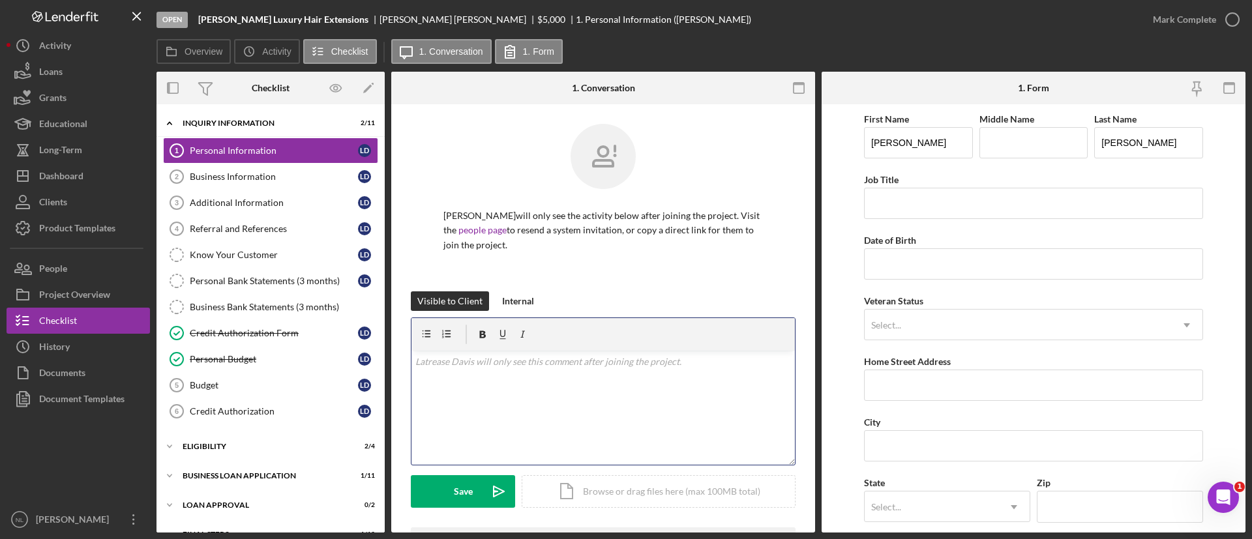
click at [656, 419] on div "v Color teal Color pink Remove color Add row above Add row below Add column bef…" at bounding box center [603, 408] width 383 height 114
paste div
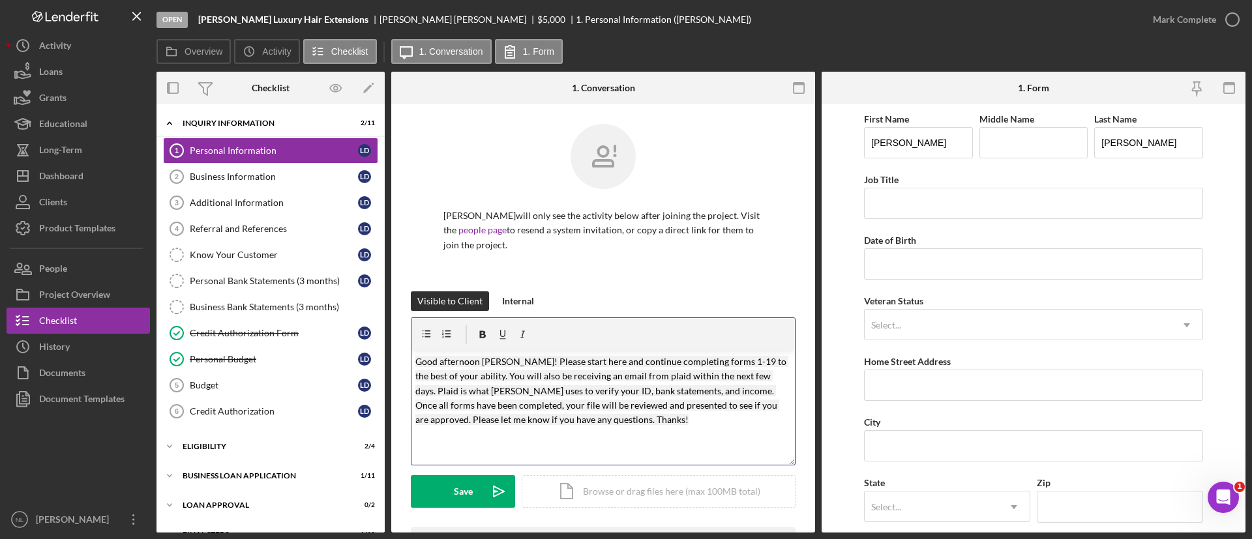
click at [530, 362] on mark "Good afternoon [PERSON_NAME]! Please start here and continue completing forms 1…" at bounding box center [601, 391] width 373 height 70
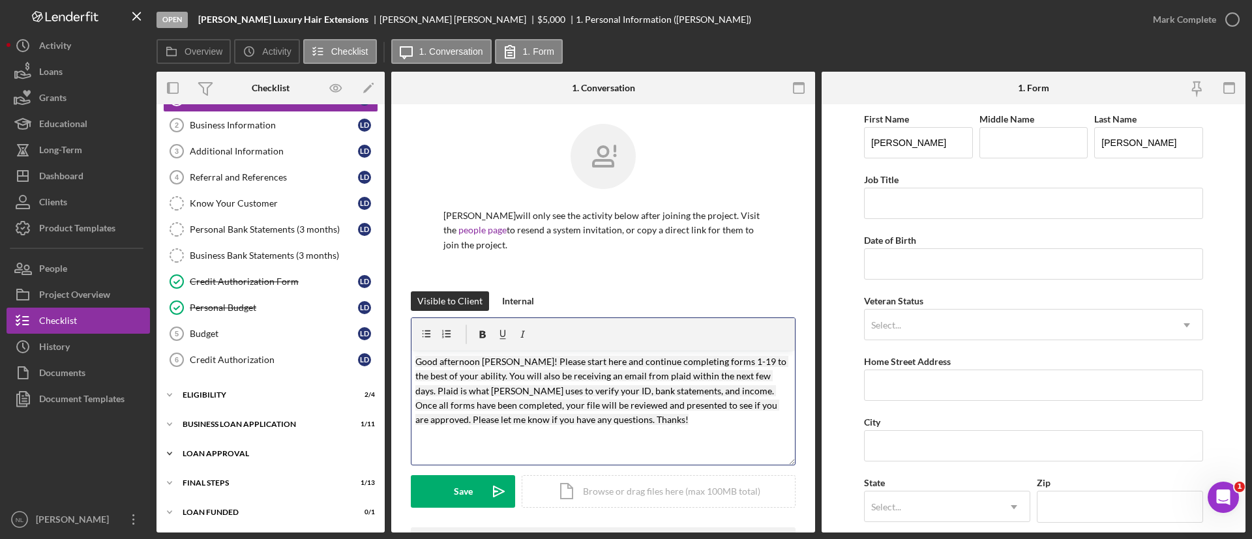
click at [256, 460] on div "Icon/Expander Loan Approval 0 / 2" at bounding box center [271, 454] width 228 height 26
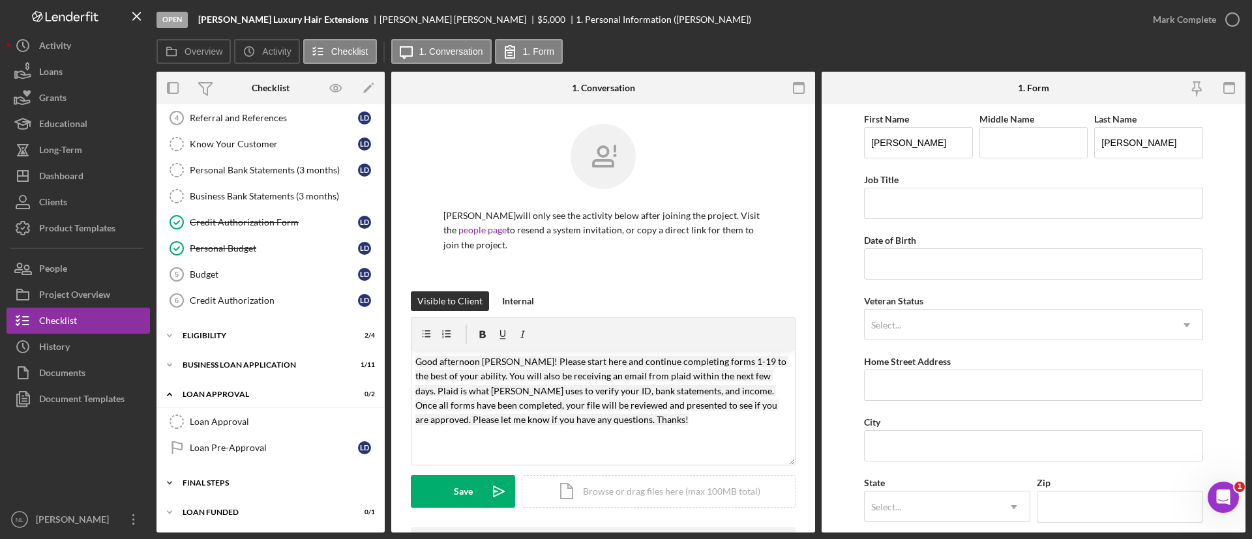
click at [250, 477] on div "Icon/Expander Final Steps 1 / 13" at bounding box center [271, 483] width 228 height 26
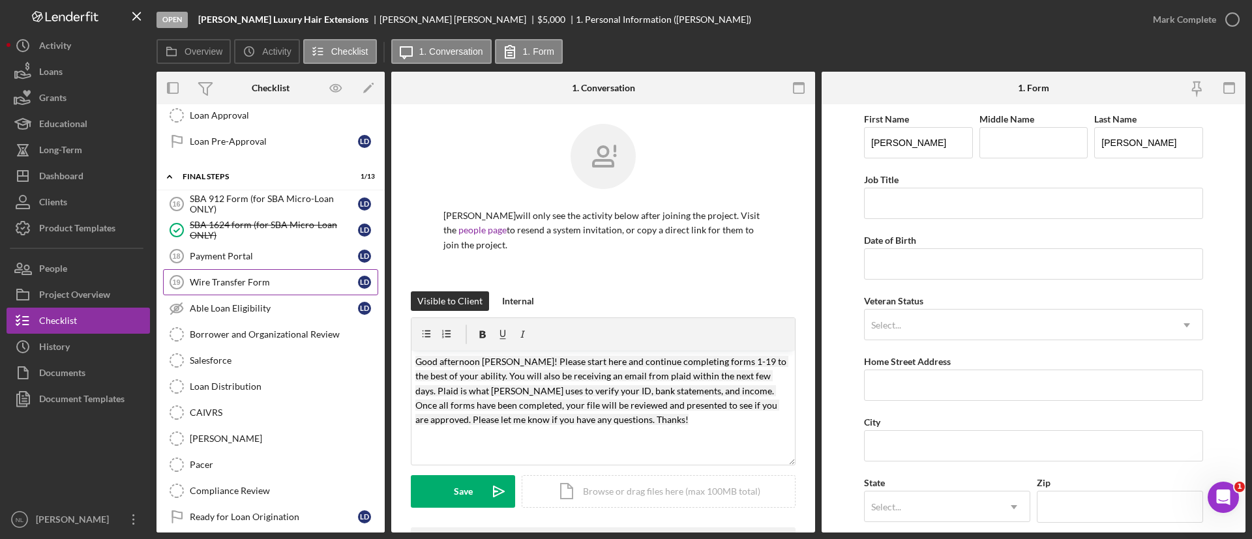
scroll to position [420, 0]
click at [649, 422] on p "Good afternoon [PERSON_NAME]! Please start here and continue completing forms 1…" at bounding box center [603, 391] width 376 height 73
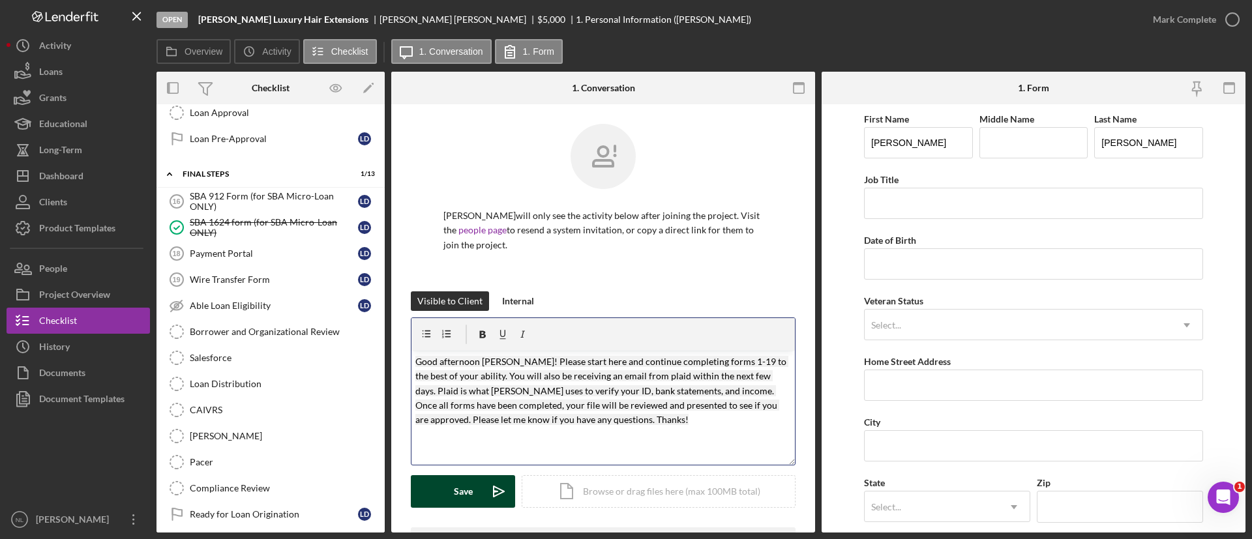
click at [494, 495] on polygon "submit" at bounding box center [499, 492] width 10 height 10
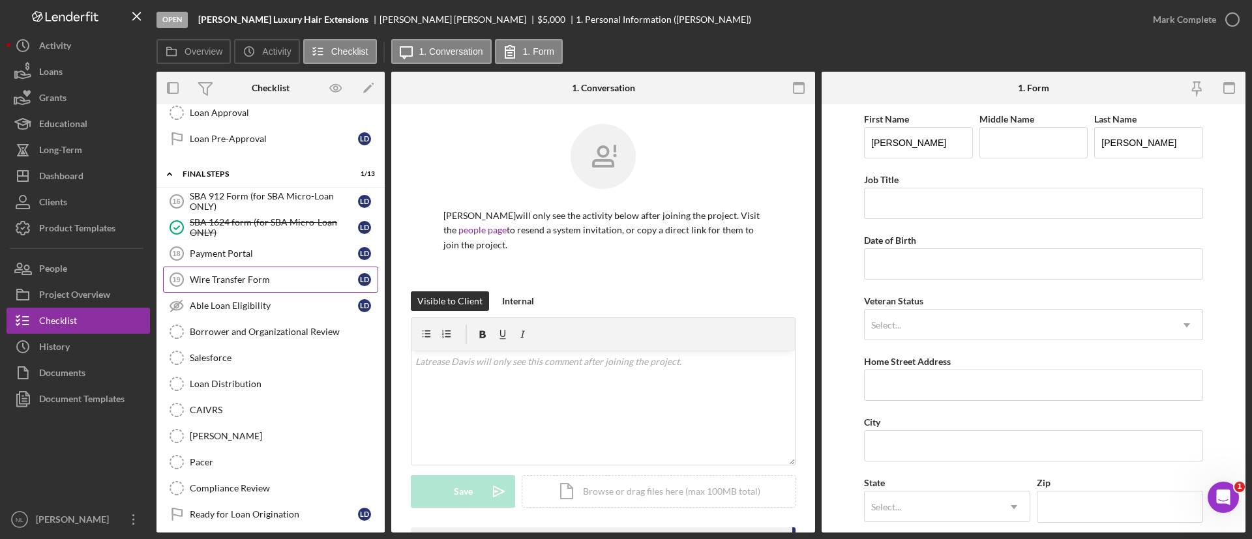
scroll to position [0, 0]
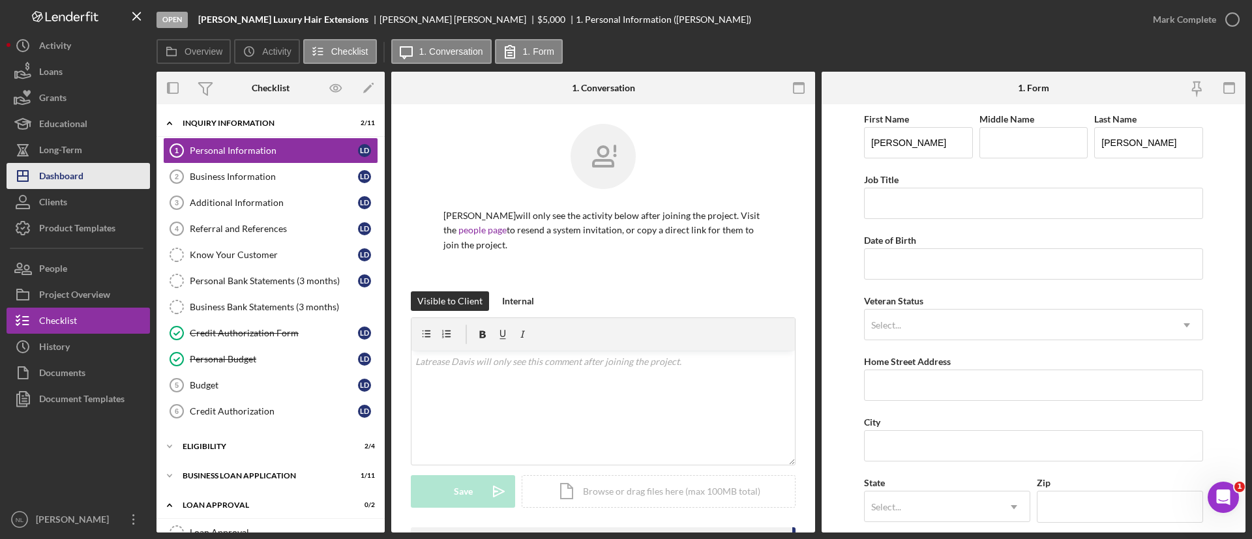
click at [71, 172] on div "Dashboard" at bounding box center [61, 177] width 44 height 29
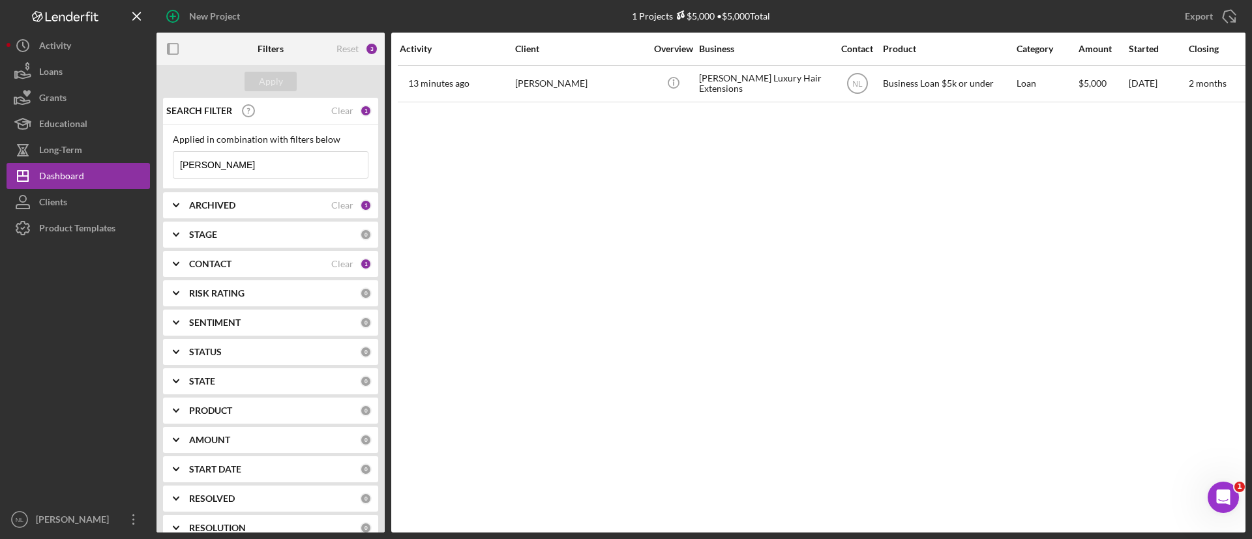
click at [210, 162] on input "[PERSON_NAME]" at bounding box center [270, 165] width 194 height 26
click at [282, 82] on div "Apply" at bounding box center [271, 82] width 24 height 20
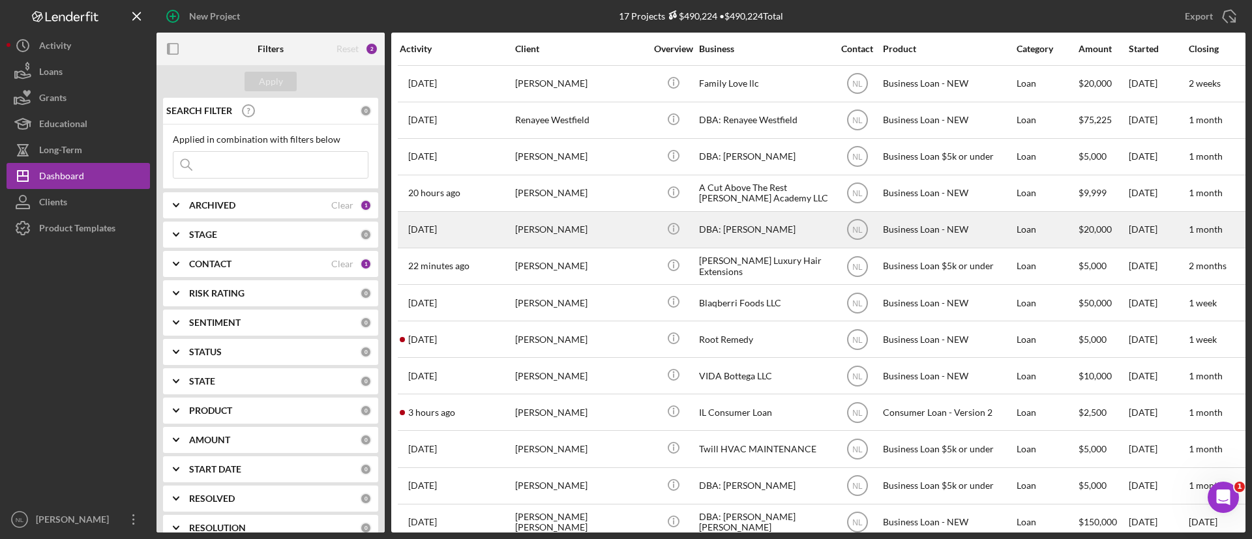
click at [549, 246] on div "[PERSON_NAME]" at bounding box center [580, 230] width 130 height 35
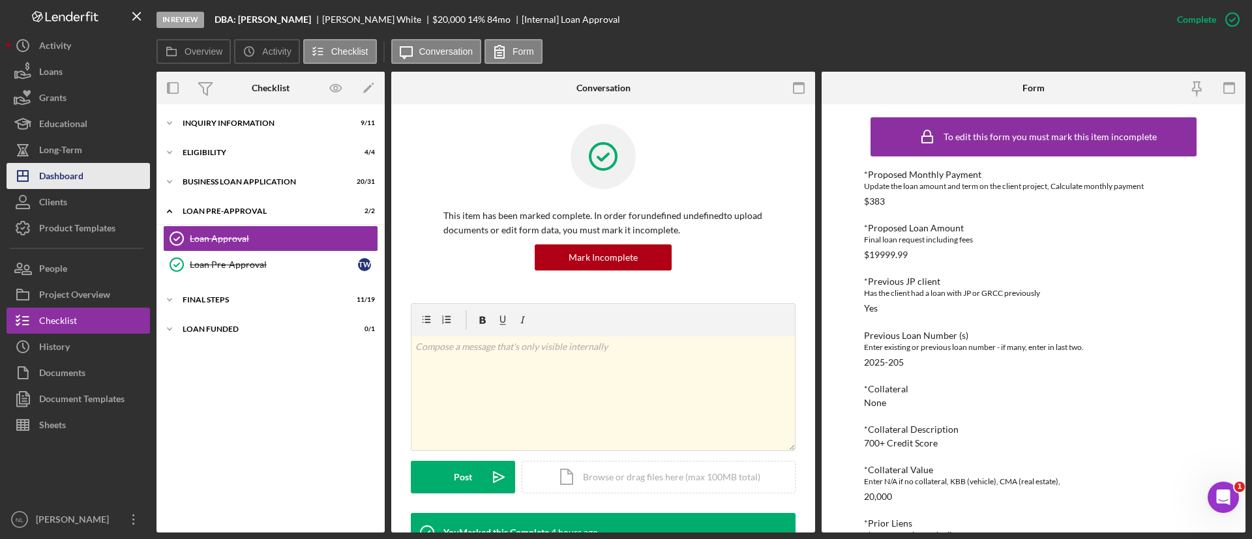
click at [62, 183] on div "Dashboard" at bounding box center [61, 177] width 44 height 29
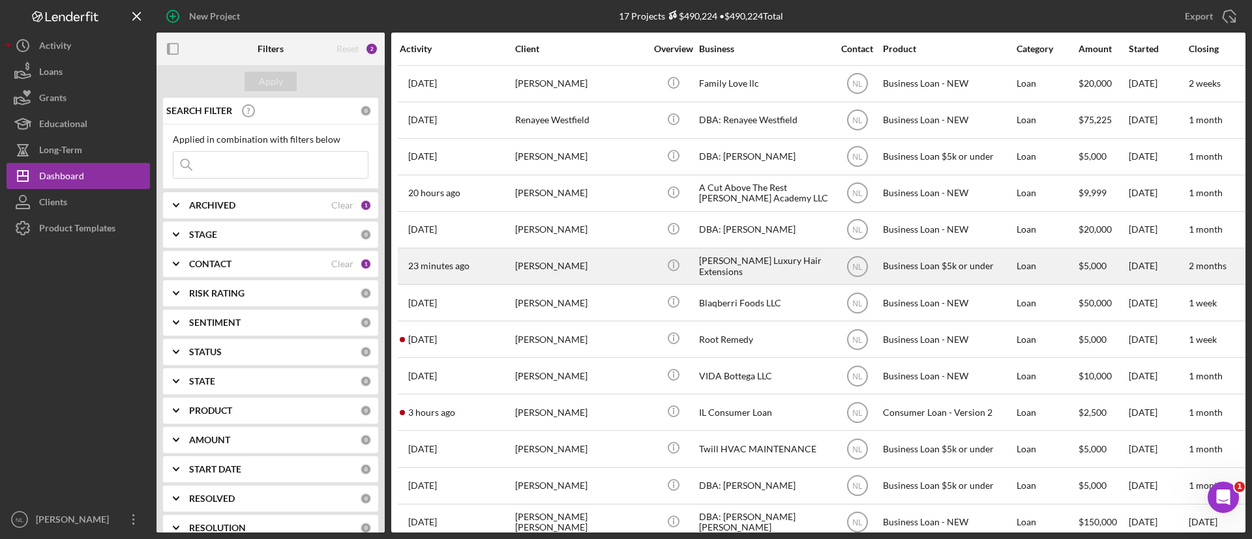
click at [607, 267] on div "[PERSON_NAME]" at bounding box center [580, 266] width 130 height 35
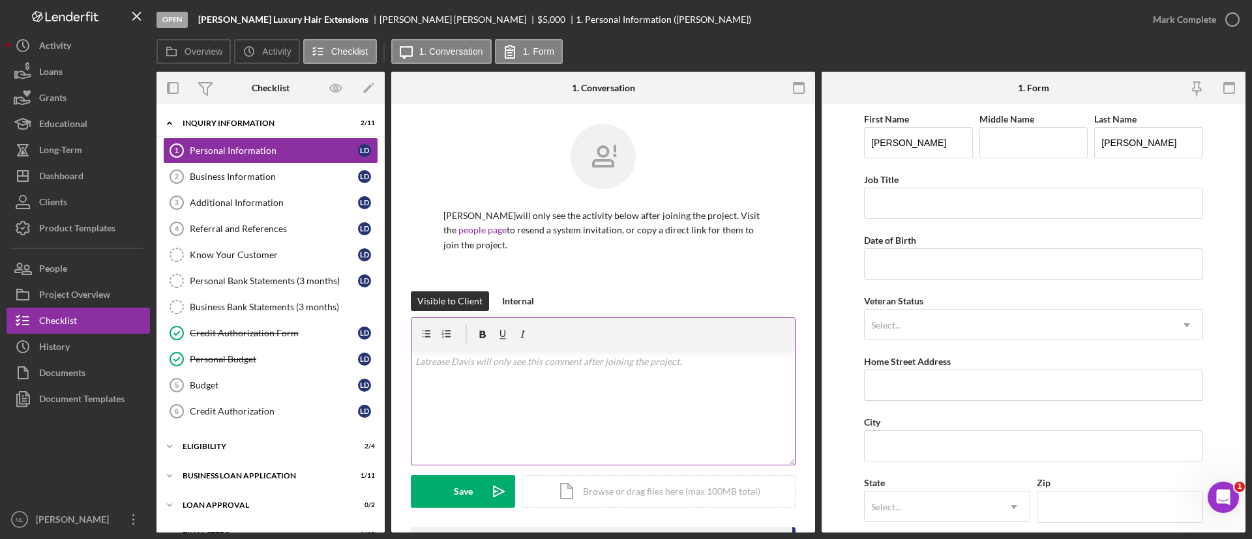
scroll to position [297, 0]
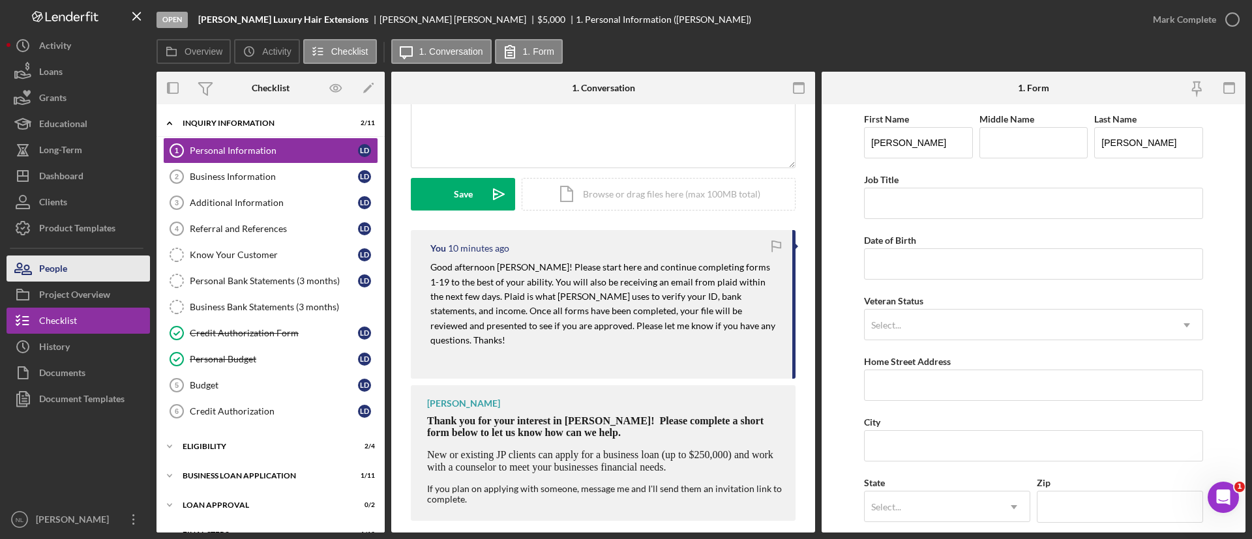
click at [82, 259] on button "People" at bounding box center [78, 269] width 143 height 26
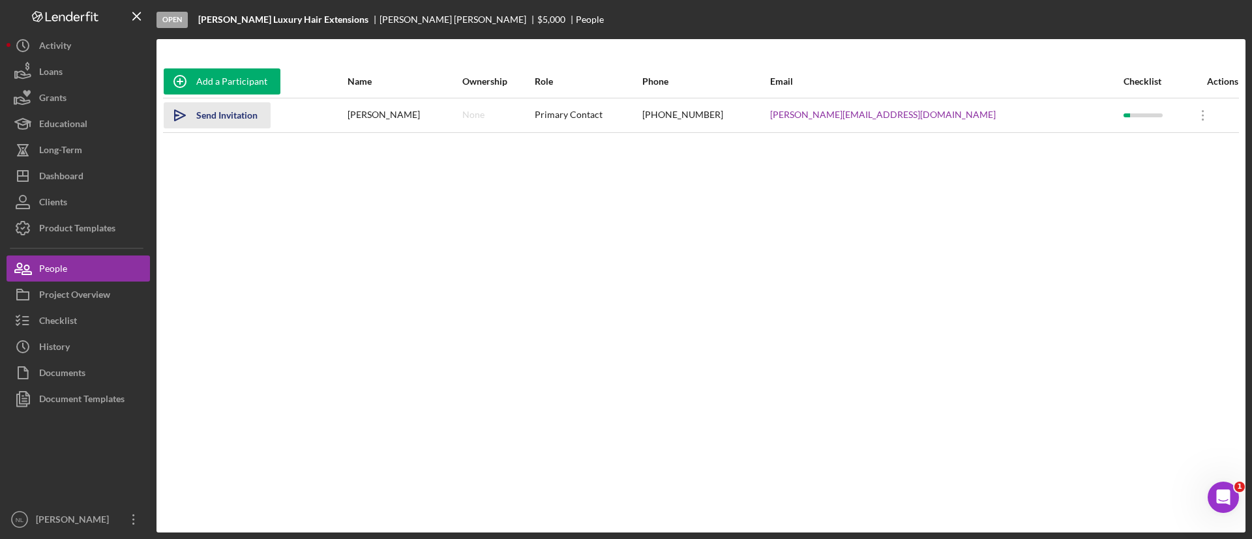
click at [230, 123] on div "Send Invitation" at bounding box center [226, 115] width 61 height 26
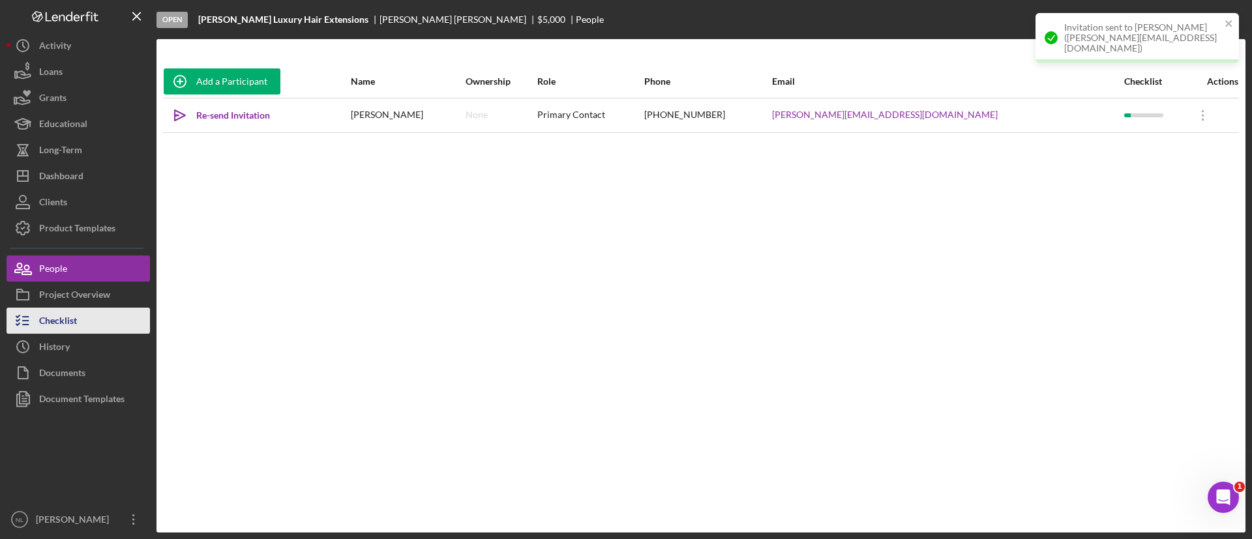
click at [109, 312] on button "Checklist" at bounding box center [78, 321] width 143 height 26
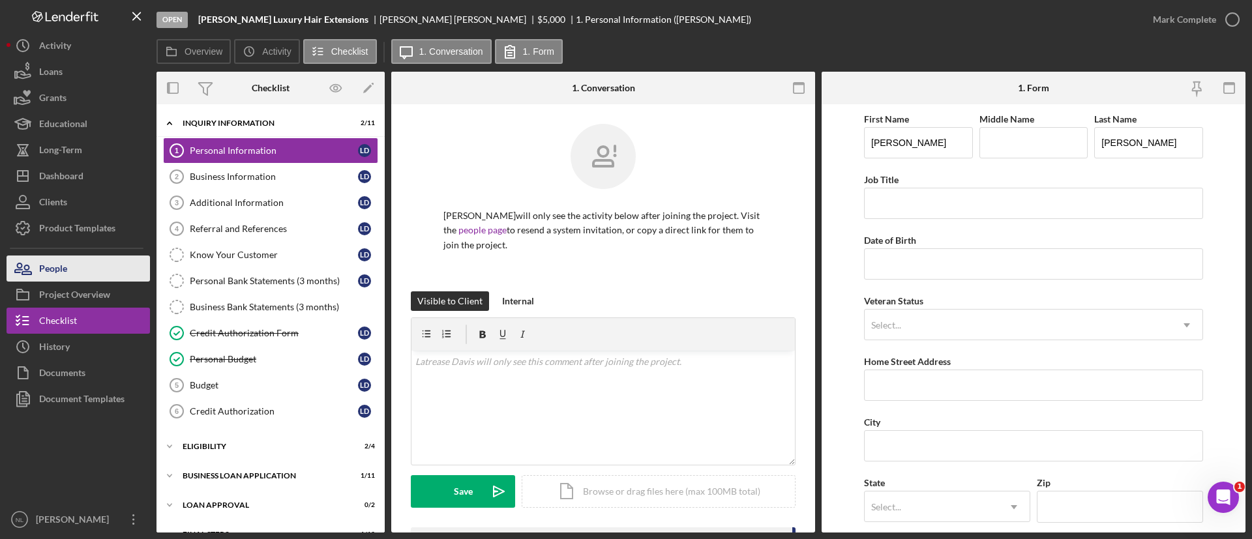
click at [92, 269] on button "People" at bounding box center [78, 269] width 143 height 26
